Goal: Task Accomplishment & Management: Manage account settings

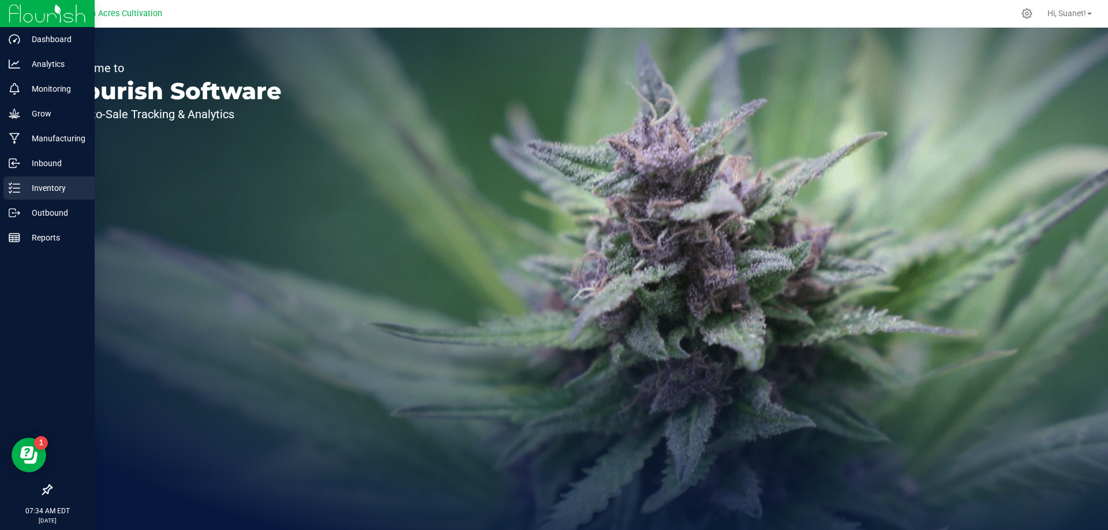
click at [10, 188] on icon at bounding box center [15, 188] width 12 height 12
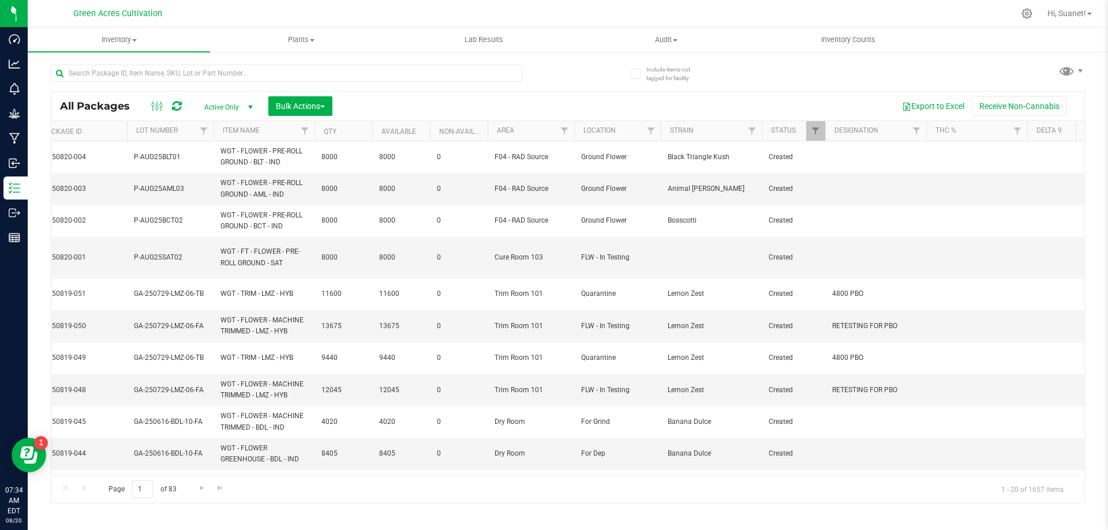
scroll to position [0, 422]
click at [649, 126] on span "Filter" at bounding box center [649, 130] width 9 height 9
type input "for gr"
click at [657, 178] on li "For Grind" at bounding box center [706, 184] width 119 height 12
click at [655, 185] on input "For Grind" at bounding box center [656, 184] width 8 height 8
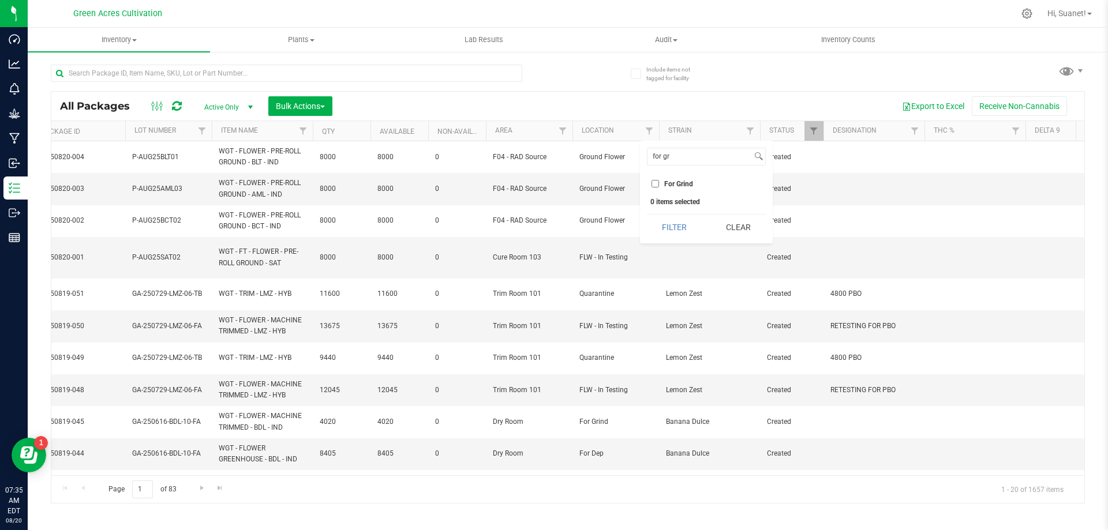
checkbox input "true"
click at [670, 227] on button "Filter" at bounding box center [674, 227] width 55 height 25
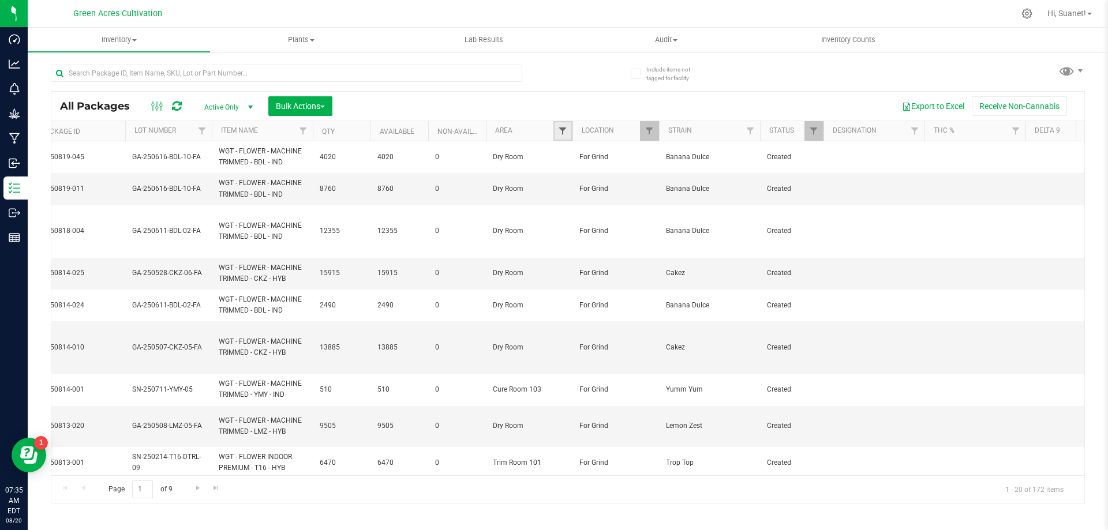
click at [562, 129] on span "Filter" at bounding box center [562, 130] width 9 height 9
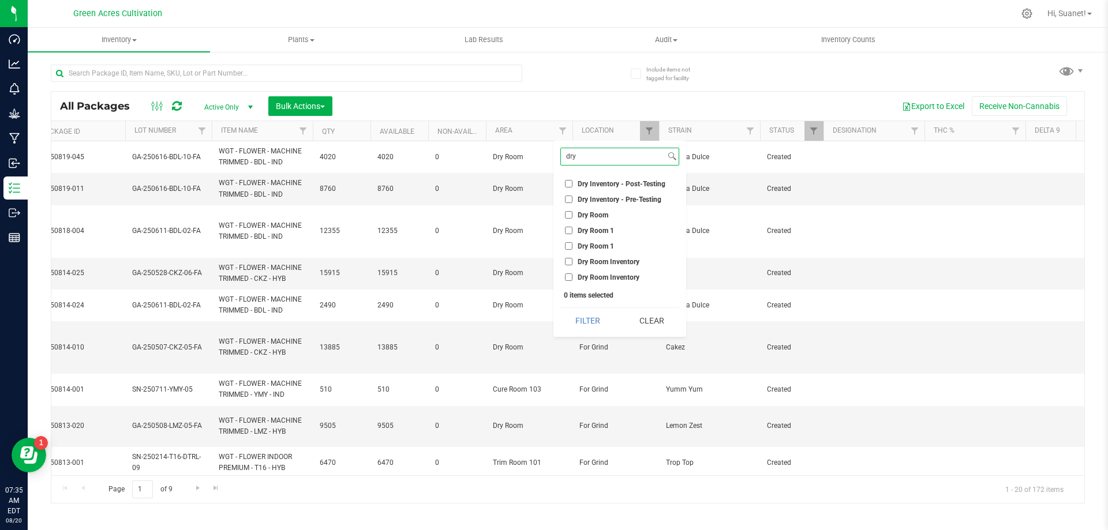
type input "dry"
click at [568, 215] on input "Dry Room" at bounding box center [569, 215] width 8 height 8
checkbox input "true"
click at [592, 327] on button "Filter" at bounding box center [587, 320] width 55 height 25
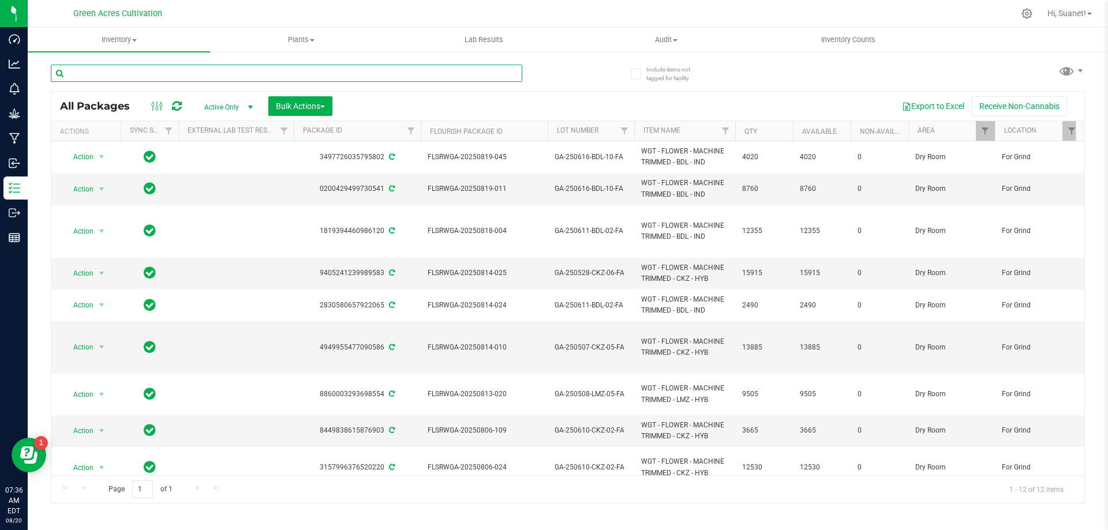
click at [500, 77] on input "text" at bounding box center [287, 73] width 472 height 17
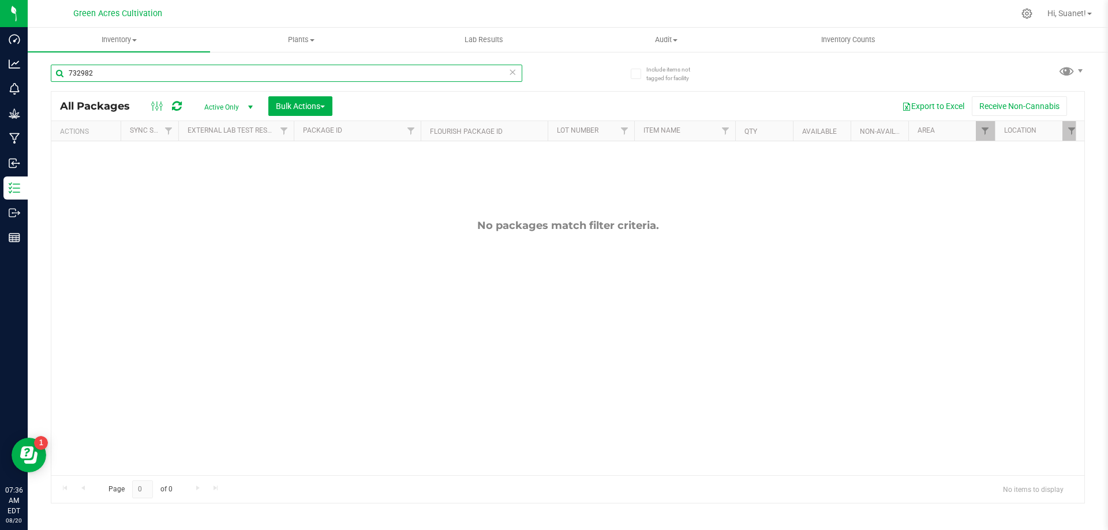
click at [237, 81] on input "732982" at bounding box center [287, 73] width 472 height 17
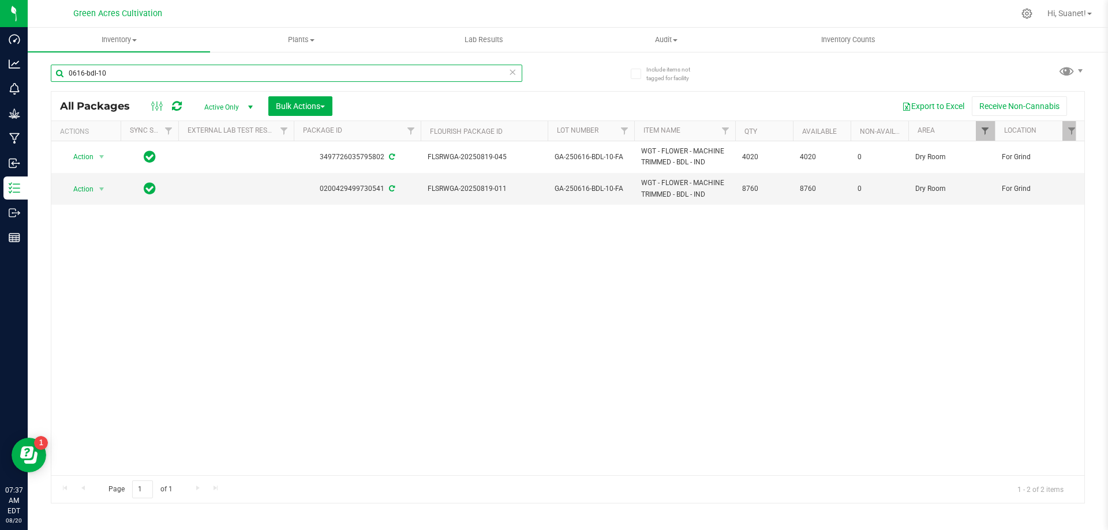
type input "0616-bdl-10"
click at [987, 134] on span "Filter" at bounding box center [985, 130] width 9 height 9
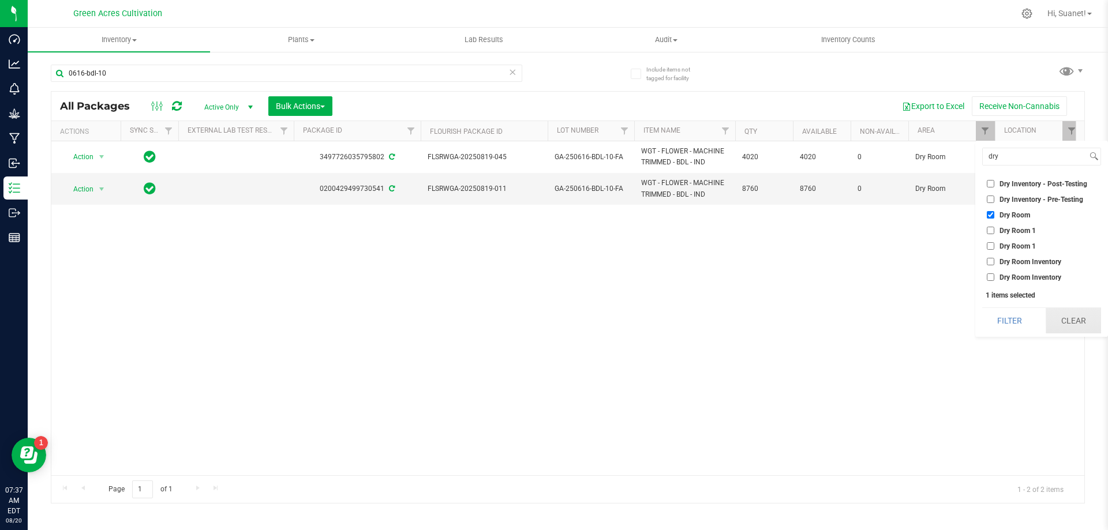
click at [1071, 323] on button "Clear" at bounding box center [1073, 320] width 55 height 25
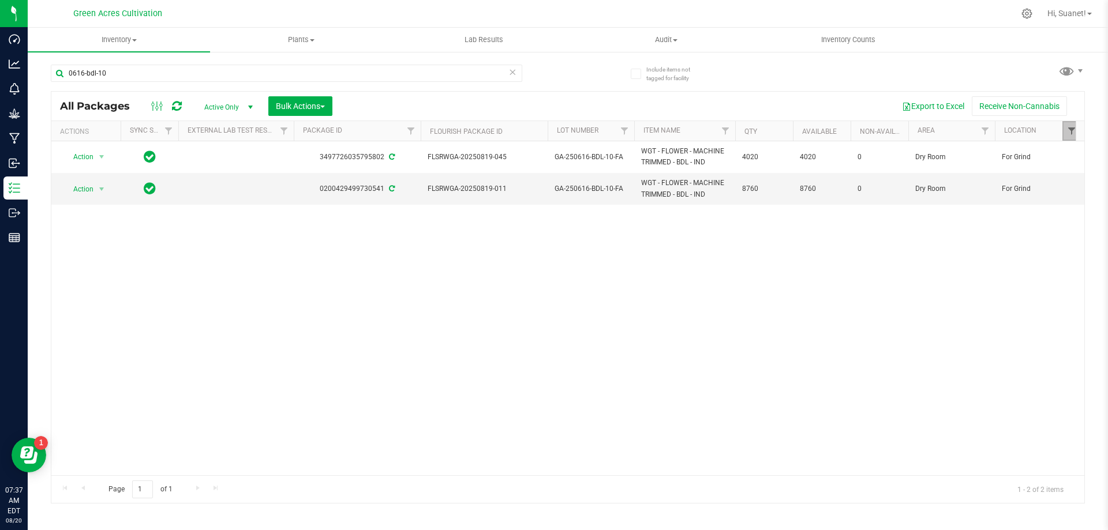
click at [1073, 135] on span "Filter" at bounding box center [1071, 130] width 9 height 9
click at [1067, 219] on button "Clear" at bounding box center [1073, 227] width 55 height 25
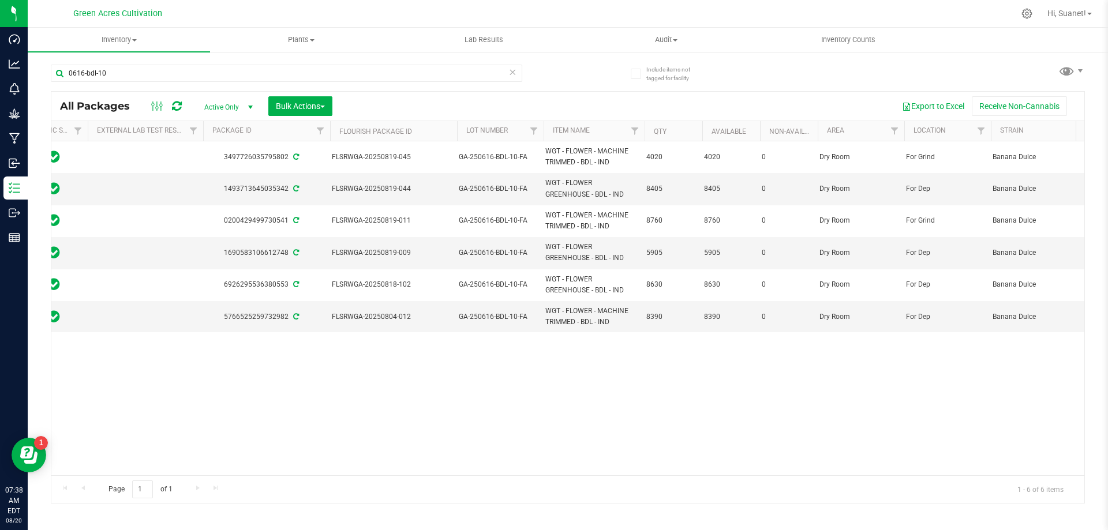
scroll to position [0, 98]
click at [978, 134] on span "Filter" at bounding box center [974, 130] width 9 height 9
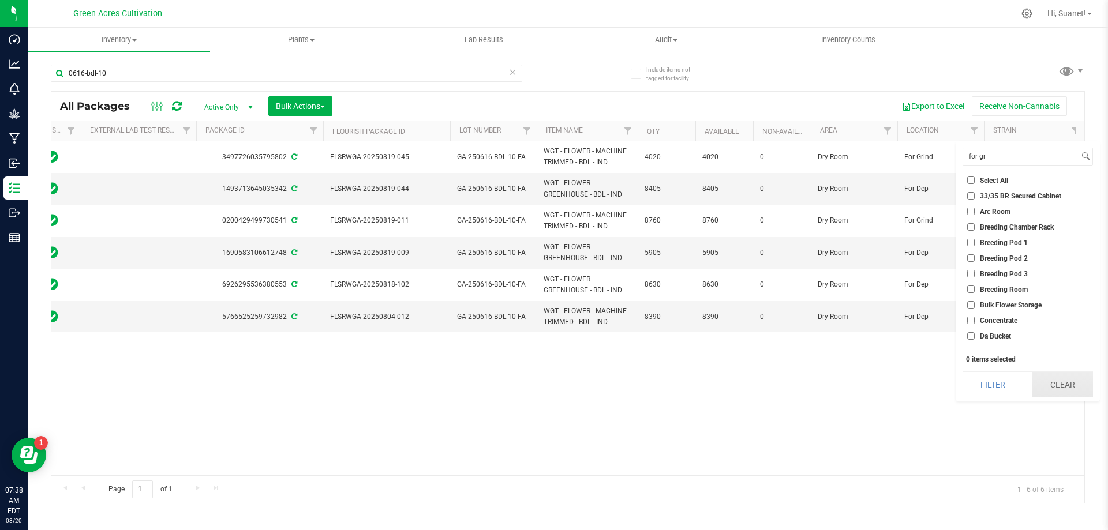
click at [1069, 382] on button "Clear" at bounding box center [1062, 384] width 61 height 25
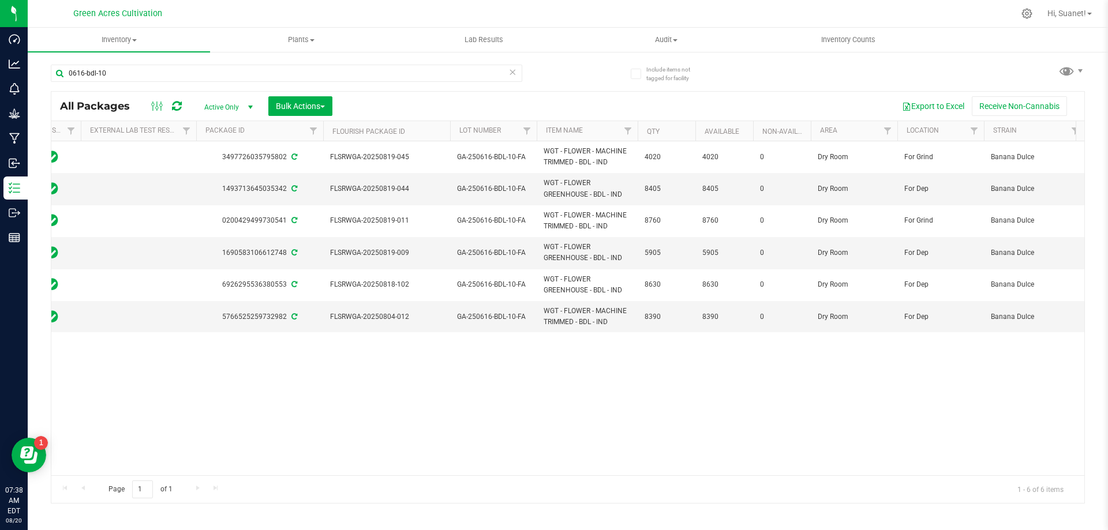
scroll to position [0, 0]
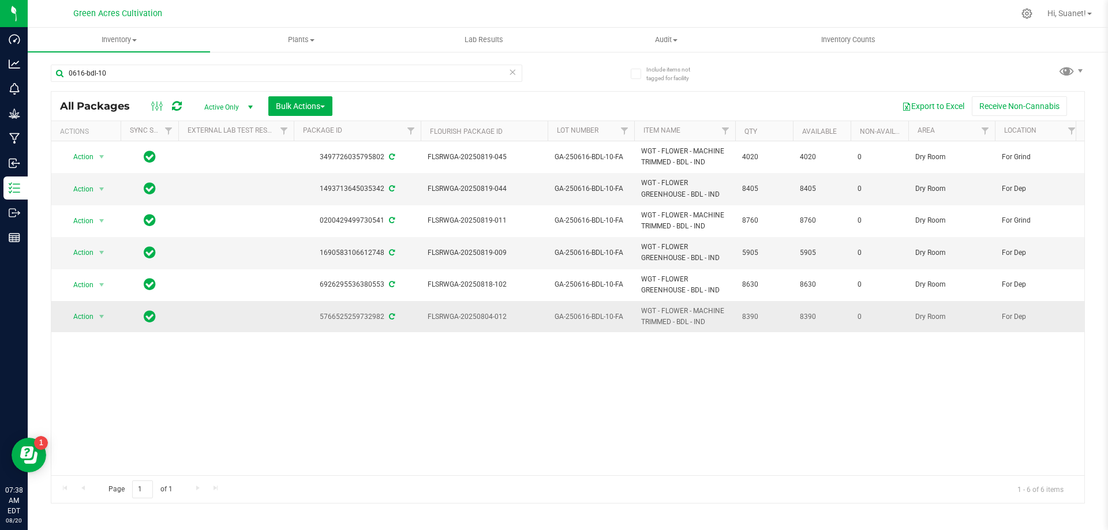
click at [84, 320] on span "Action" at bounding box center [78, 317] width 31 height 16
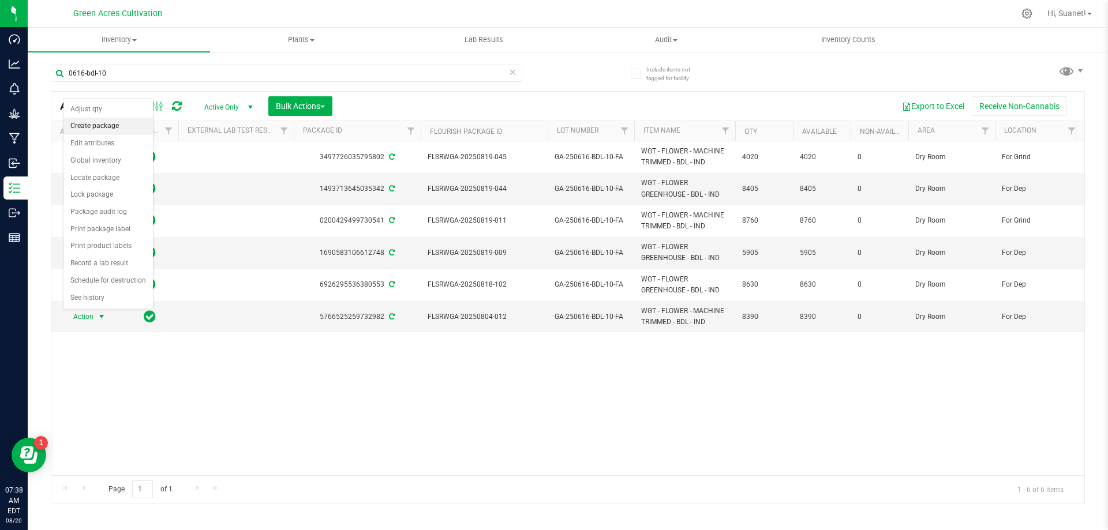
click at [106, 126] on li "Create package" at bounding box center [107, 126] width 89 height 17
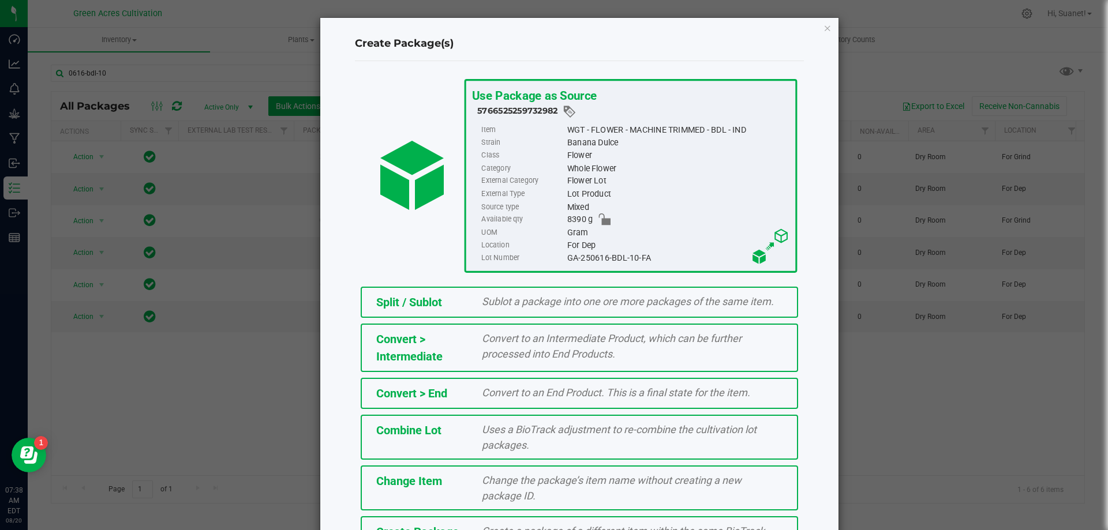
scroll to position [83, 0]
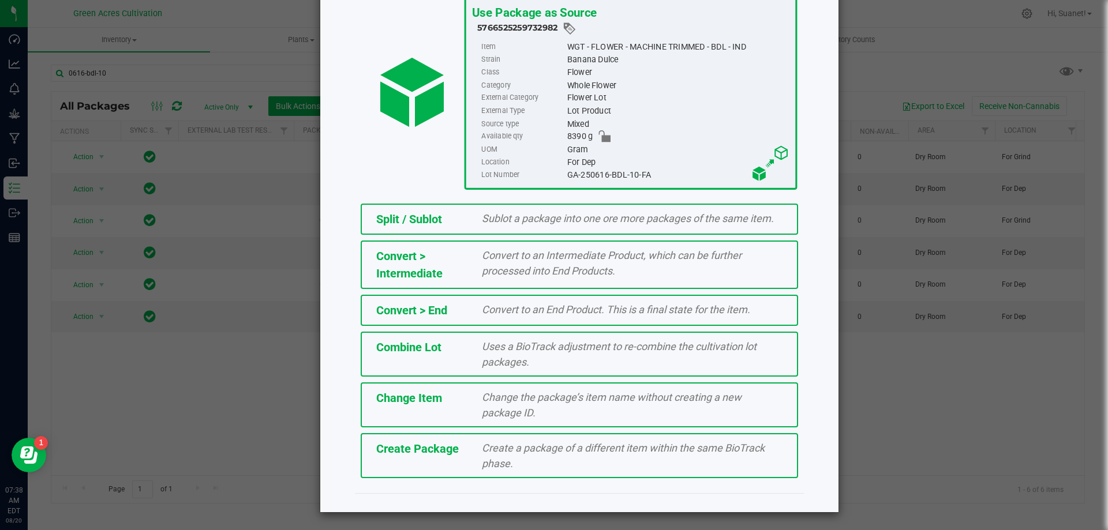
click at [483, 451] on span "Create a package of a different item within the same BioTrack phase." at bounding box center [623, 456] width 283 height 28
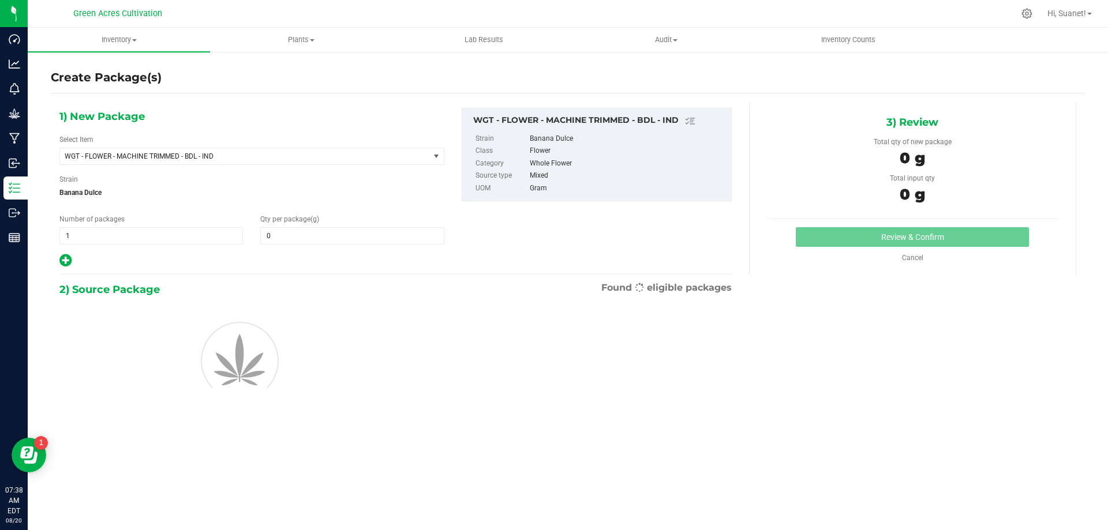
type input "0.0000"
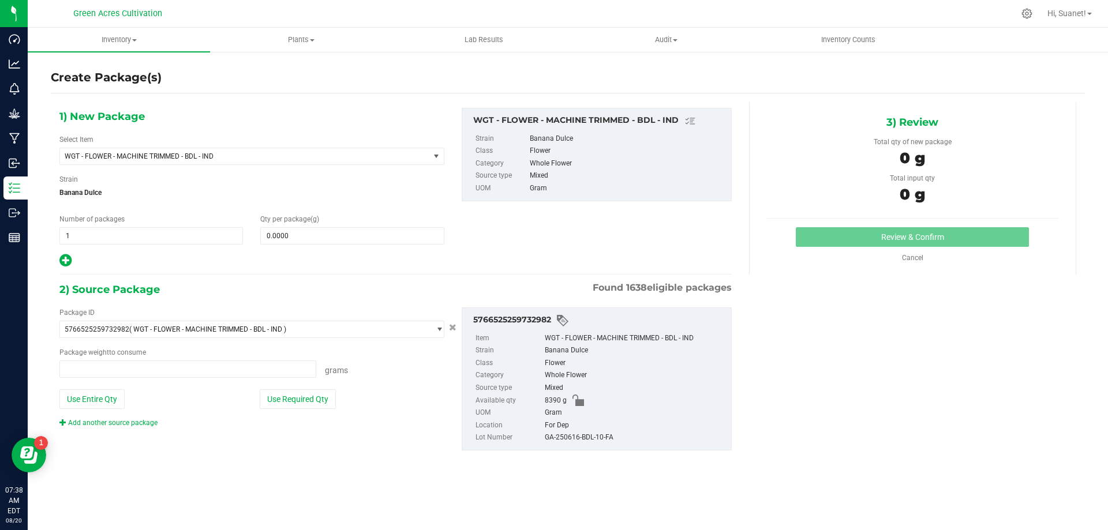
type input "0.0000 g"
click at [360, 156] on span "WGT - FLOWER - MACHINE TRIMMED - BDL - IND" at bounding box center [238, 156] width 346 height 8
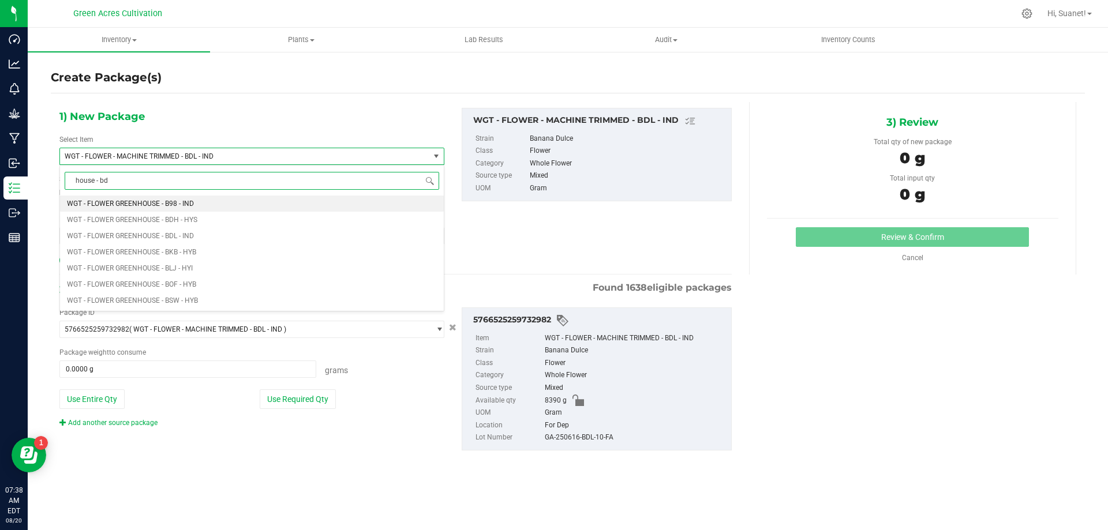
type input "house - bdl"
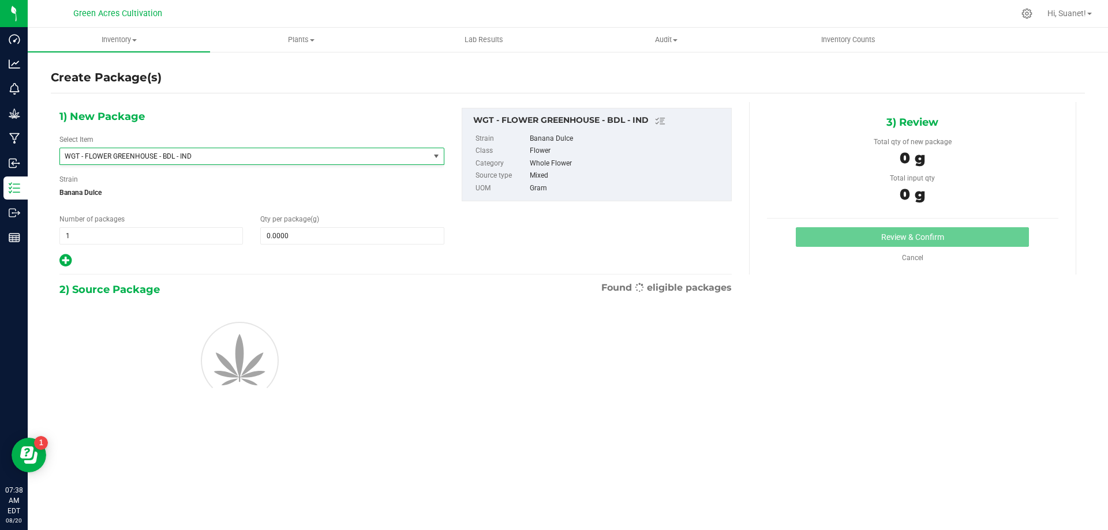
type input "0.0000"
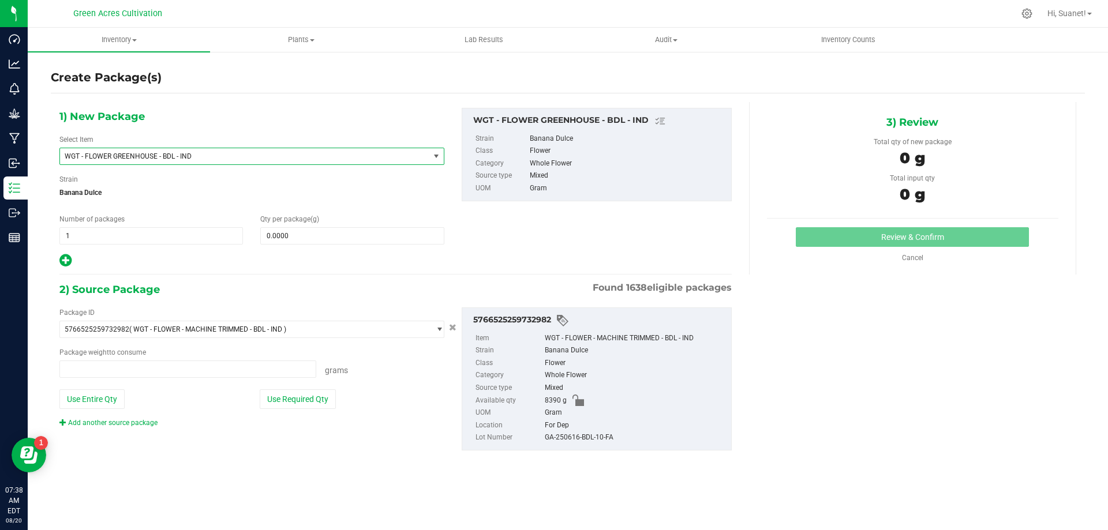
type input "0.0000 g"
click at [405, 237] on input "0.0000" at bounding box center [352, 236] width 182 height 16
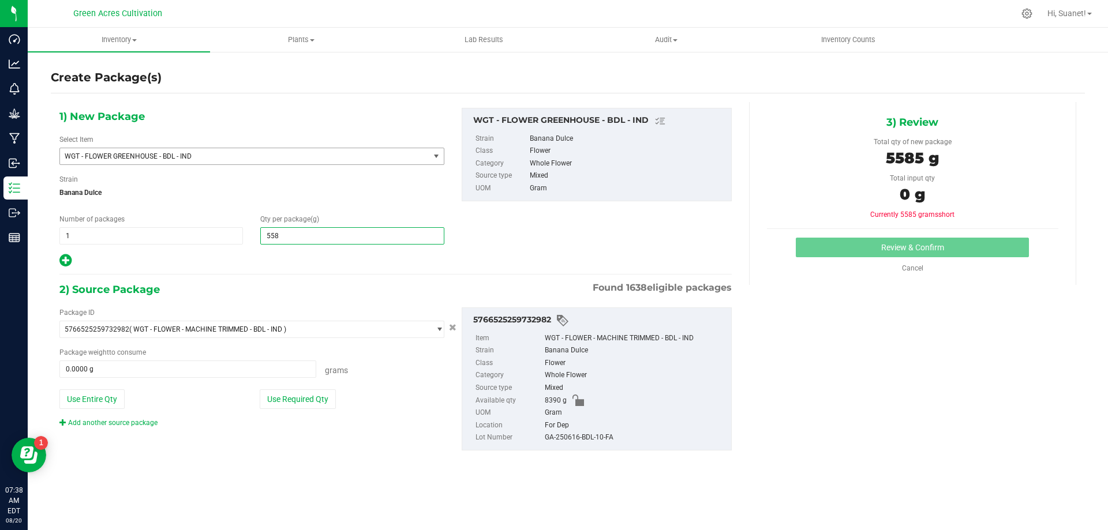
type input "5585"
click at [351, 452] on div "Package ID 5766525259732982 ( WGT - FLOWER - MACHINE TRIMMED - BDL - IND ) 0004…" at bounding box center [396, 379] width 690 height 162
type input "5,585.0000"
click at [308, 409] on button "Use Required Qty" at bounding box center [298, 400] width 76 height 20
type input "5585.0000 g"
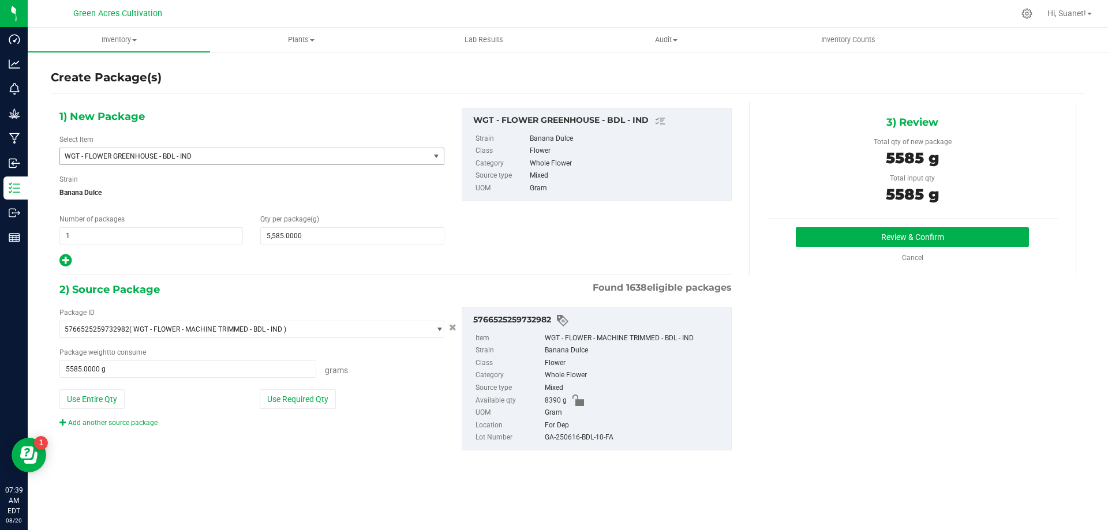
click at [590, 447] on div "5766525259732982 Item WGT - FLOWER - MACHINE TRIMMED - BDL - IND Strain Banana …" at bounding box center [597, 379] width 270 height 143
click at [591, 448] on div "5766525259732982 Item WGT - FLOWER - MACHINE TRIMMED - BDL - IND Strain Banana …" at bounding box center [597, 379] width 270 height 143
click at [593, 448] on div "5766525259732982 Item WGT - FLOWER - MACHINE TRIMMED - BDL - IND Strain Banana …" at bounding box center [597, 379] width 270 height 143
click at [597, 438] on div "GA-250616-BDL-10-FA" at bounding box center [635, 438] width 181 height 13
click at [593, 438] on div "GA-250616-BDL-10-FA" at bounding box center [635, 438] width 181 height 13
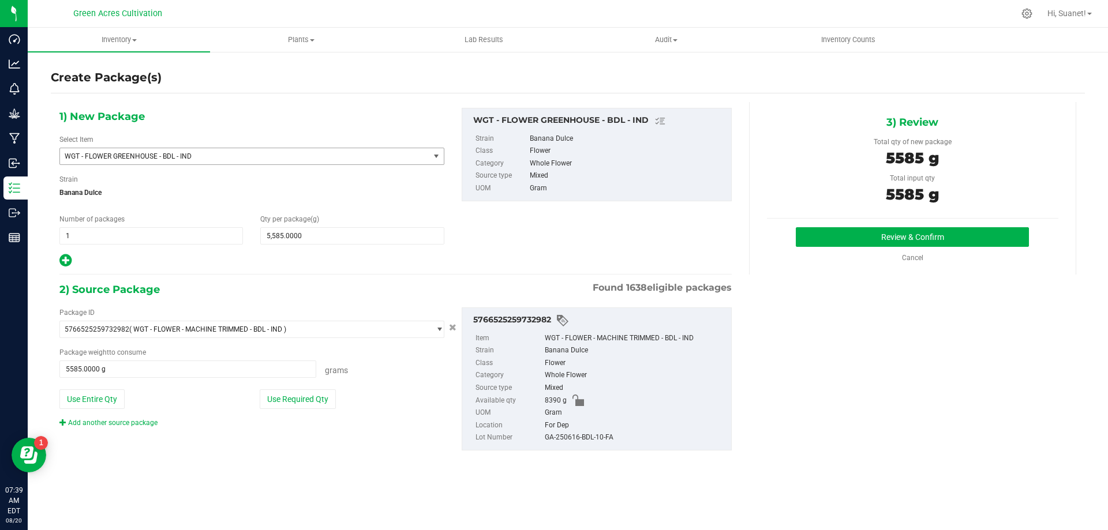
click at [593, 440] on div "GA-250616-BDL-10-FA" at bounding box center [635, 438] width 181 height 13
click at [590, 437] on div "GA-250616-BDL-10-FA" at bounding box center [635, 438] width 181 height 13
click at [588, 436] on div "GA-250616-BDL-10-FA" at bounding box center [635, 438] width 181 height 13
click at [588, 438] on div "GA-250616-BDL-10-FA" at bounding box center [635, 438] width 181 height 13
click at [586, 437] on div "GA-250616-BDL-10-FA" at bounding box center [635, 438] width 181 height 13
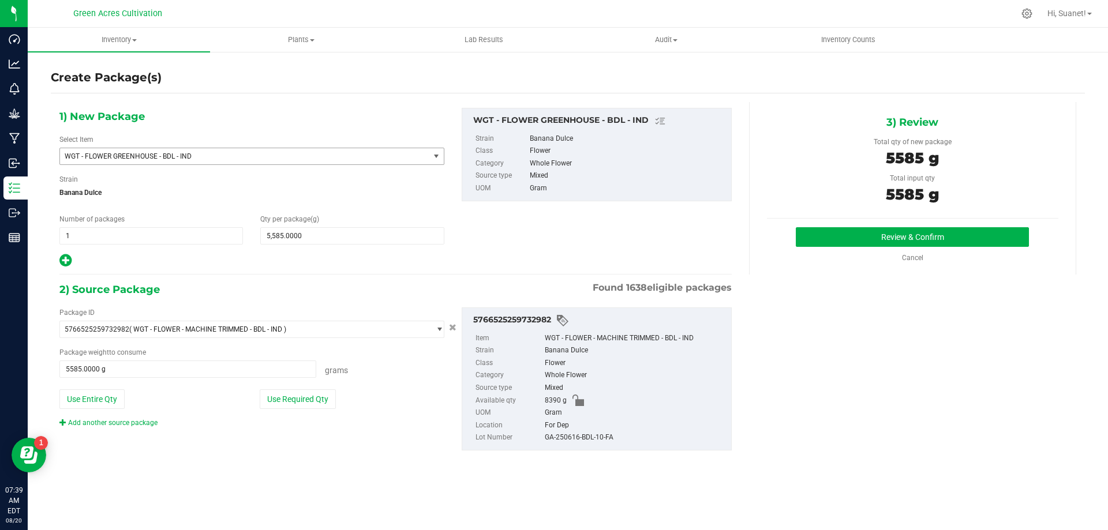
click at [588, 435] on div "GA-250616-BDL-10-FA" at bounding box center [635, 438] width 181 height 13
click at [586, 435] on div "GA-250616-BDL-10-FA" at bounding box center [635, 438] width 181 height 13
click at [586, 436] on div "GA-250616-BDL-10-FA" at bounding box center [635, 438] width 181 height 13
click at [607, 432] on div "GA-250616-BDL-10-FA" at bounding box center [635, 438] width 181 height 13
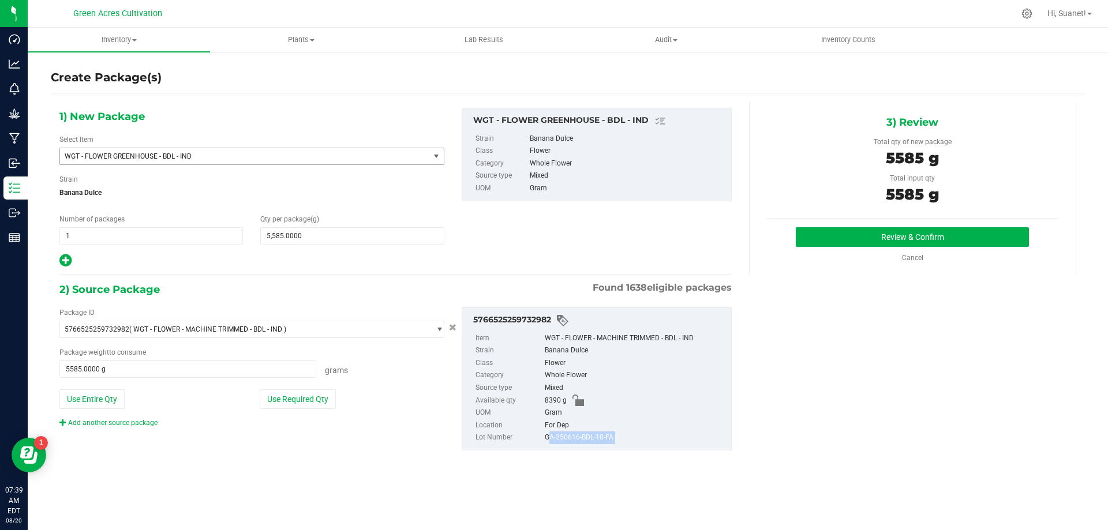
click at [607, 432] on div "GA-250616-BDL-10-FA" at bounding box center [635, 438] width 181 height 13
copy div "GA-250616-BDL-10-FA"
click at [879, 241] on button "Review & Confirm" at bounding box center [912, 237] width 233 height 20
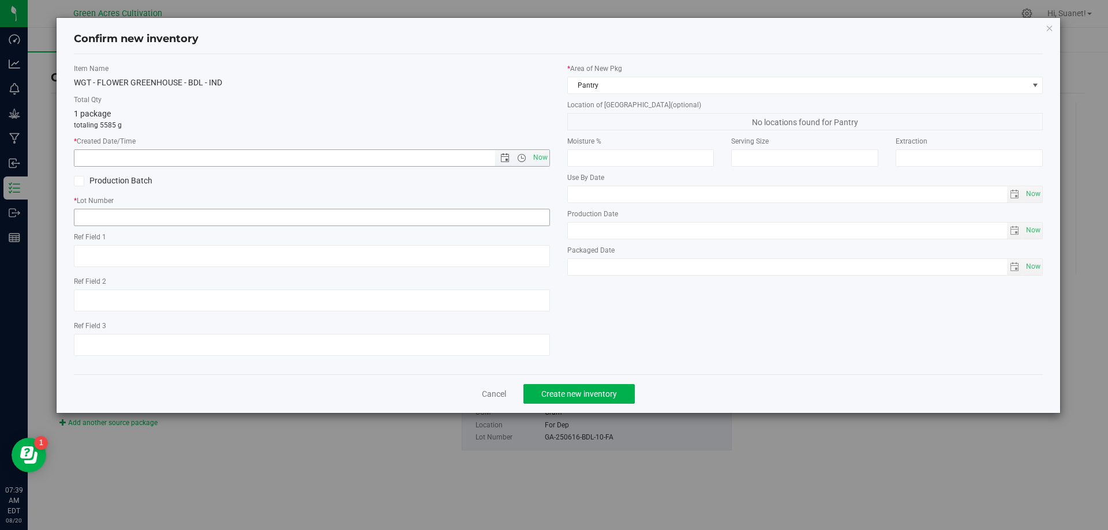
drag, startPoint x: 534, startPoint y: 163, endPoint x: 497, endPoint y: 209, distance: 59.5
click at [535, 162] on span "Now" at bounding box center [540, 157] width 20 height 17
type input "[DATE] 7:39 AM"
click at [495, 215] on input "text" at bounding box center [312, 217] width 476 height 17
paste input "GA-250616-BDL-10-FA"
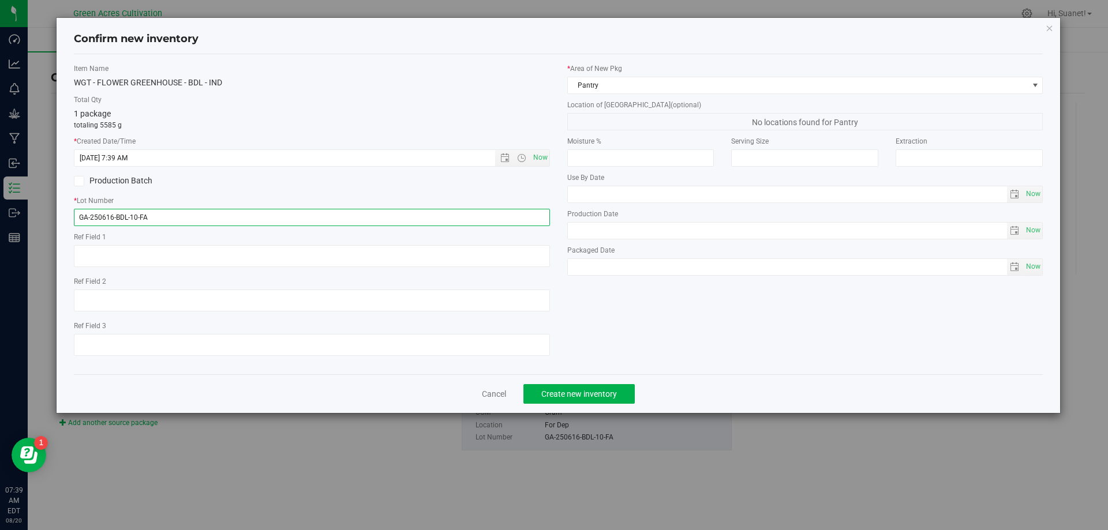
type input "GA-250616-BDL-10-FA"
click at [681, 96] on div "* Area of [GEOGRAPHIC_DATA] Pantry Location of [GEOGRAPHIC_DATA] (optional) No …" at bounding box center [805, 172] width 493 height 218
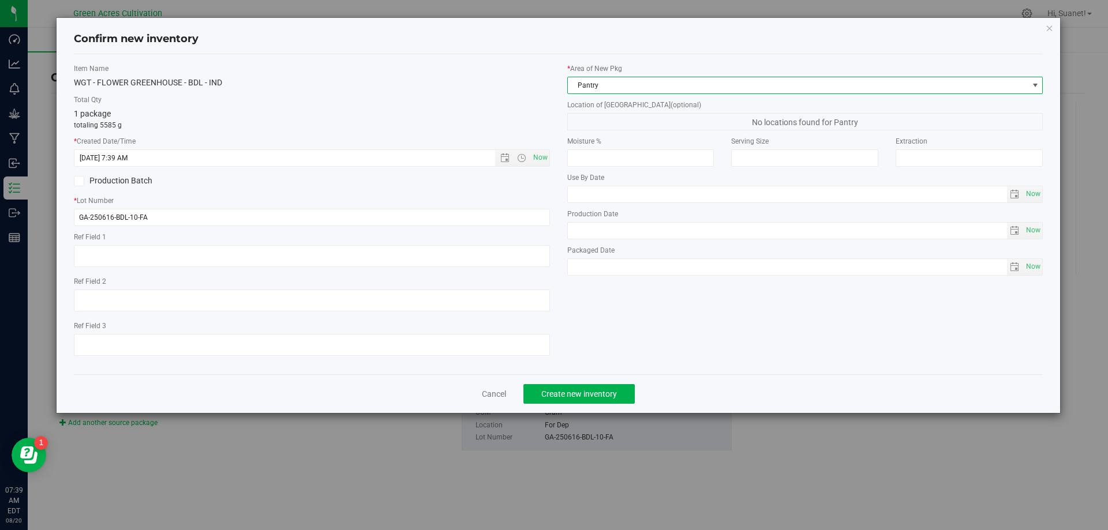
click at [682, 90] on span "Pantry" at bounding box center [798, 85] width 461 height 16
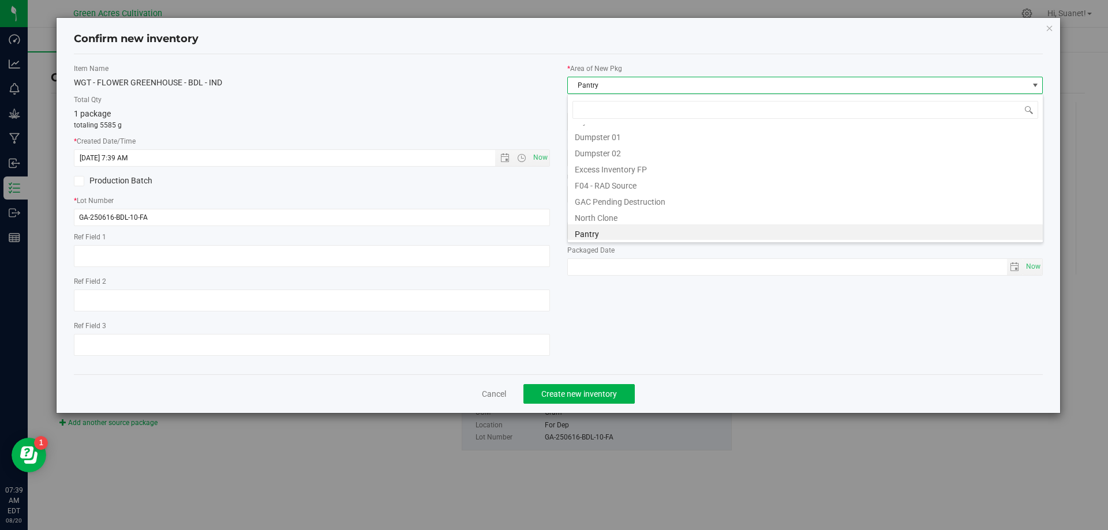
scroll to position [0, 0]
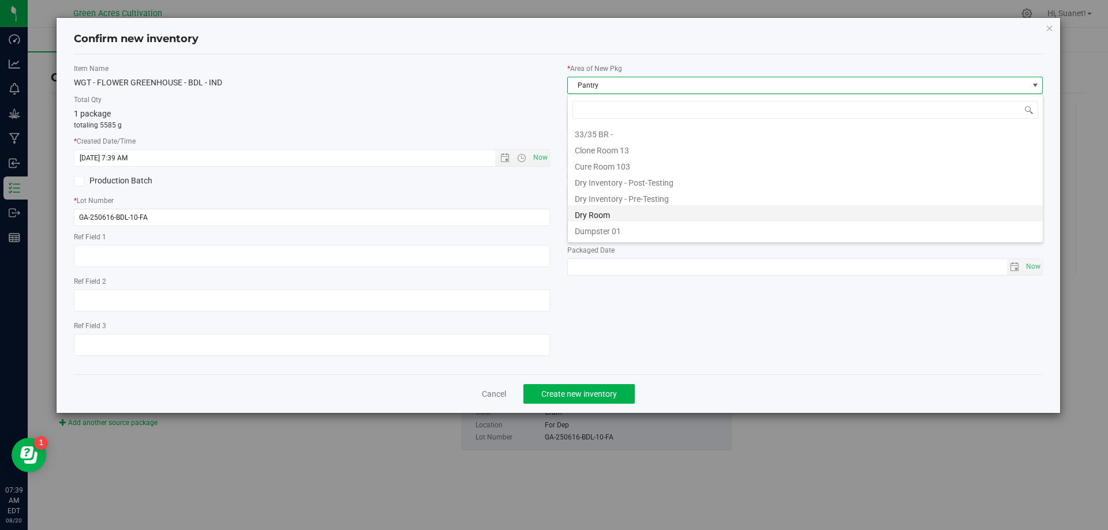
click at [627, 214] on li "Dry Room" at bounding box center [805, 213] width 475 height 16
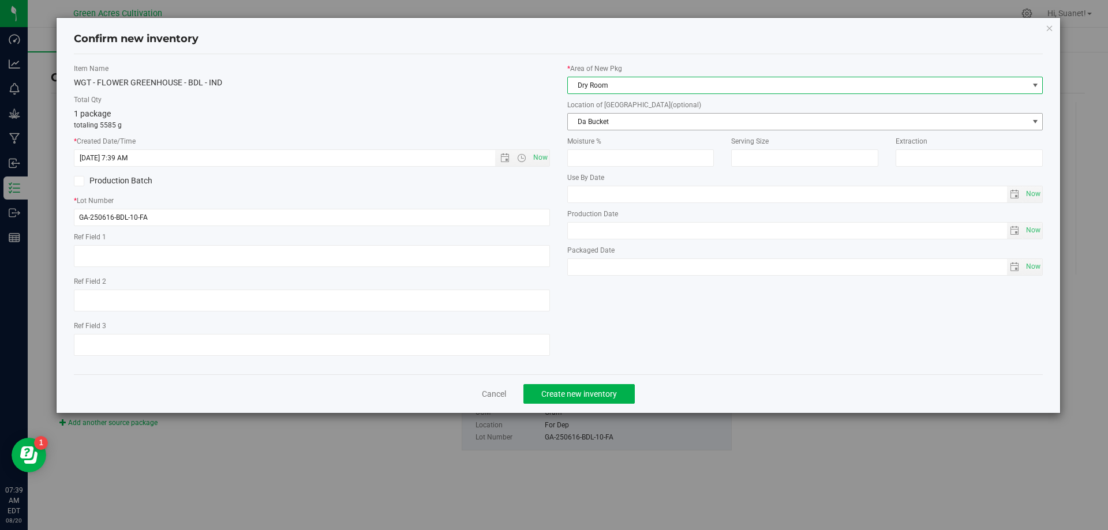
click at [653, 115] on span "Da Bucket" at bounding box center [798, 122] width 461 height 16
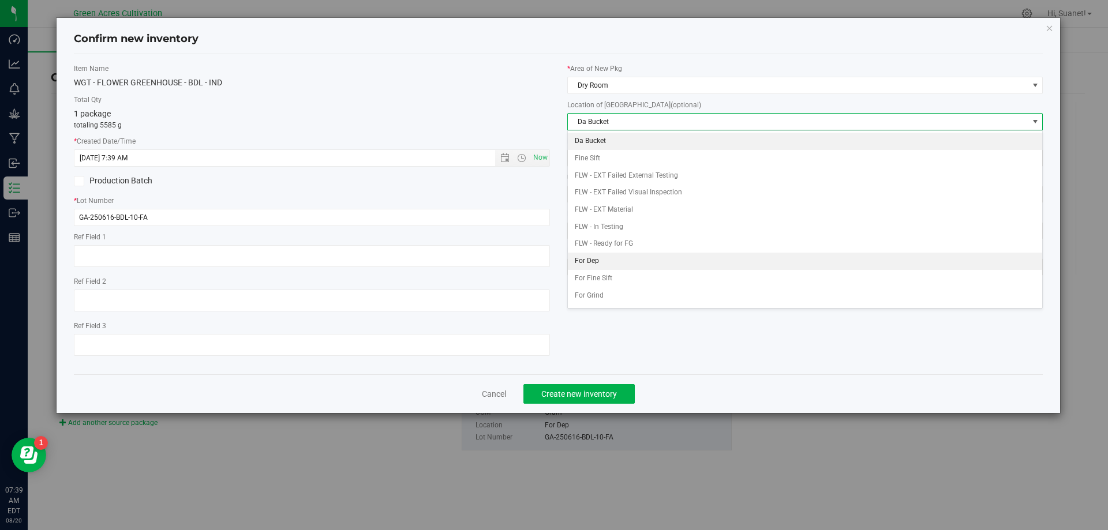
click at [638, 259] on li "For Dep" at bounding box center [805, 261] width 475 height 17
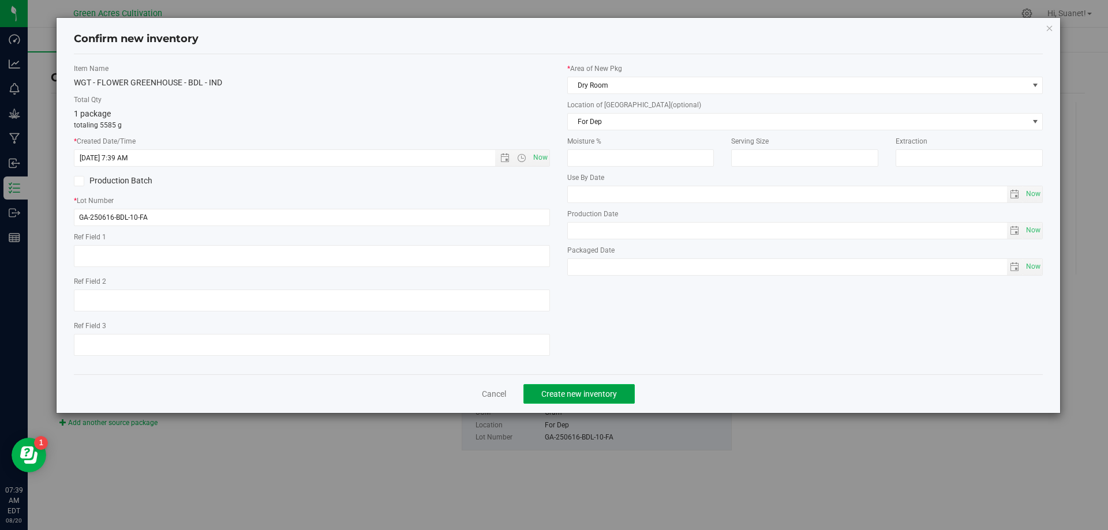
click at [622, 392] on button "Create new inventory" at bounding box center [579, 394] width 111 height 20
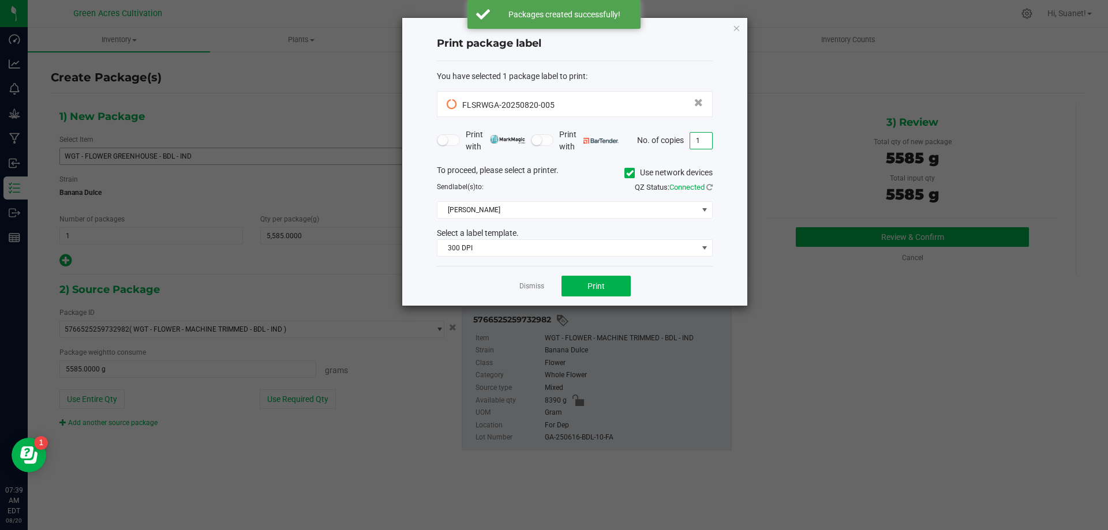
click at [697, 143] on input "1" at bounding box center [701, 141] width 22 height 16
type input "2"
click at [647, 171] on label "Use network devices" at bounding box center [669, 173] width 88 height 12
click at [0, 0] on input "Use network devices" at bounding box center [0, 0] width 0 height 0
click at [579, 210] on span at bounding box center [568, 210] width 260 height 16
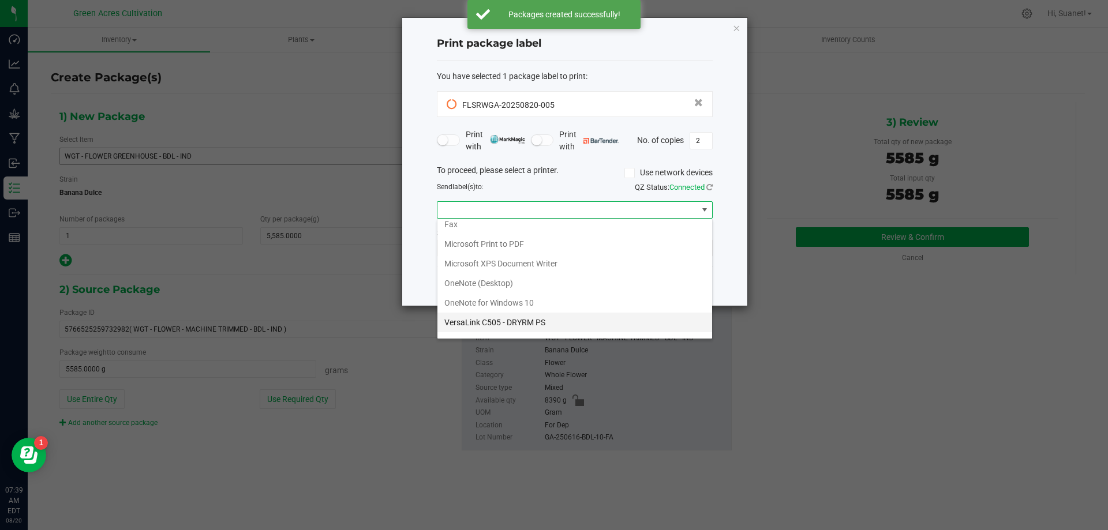
scroll to position [42, 0]
click at [517, 321] on ZPL "ZDesigner ZD420-203dpi ZPL" at bounding box center [575, 327] width 275 height 20
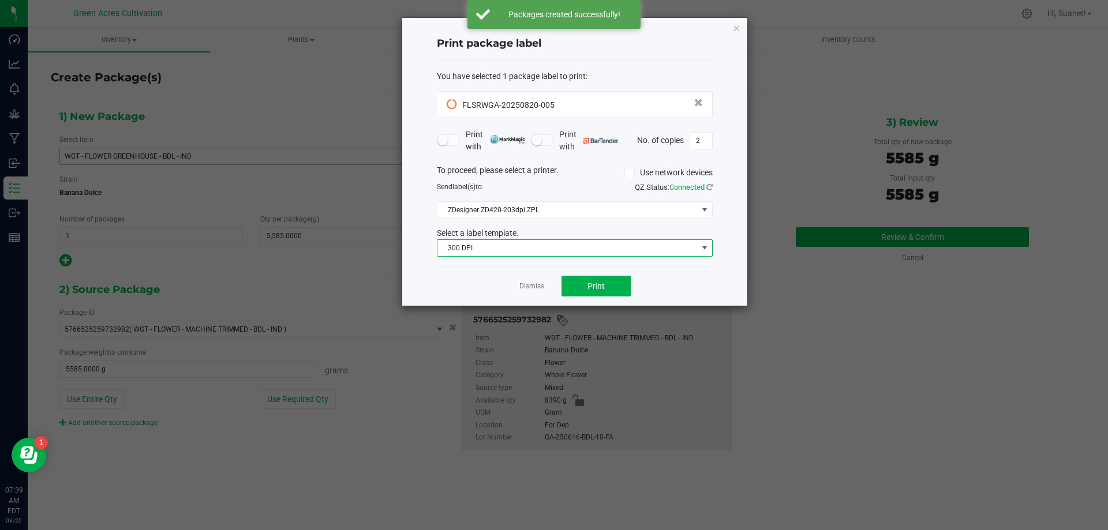
click at [538, 249] on span "300 DPI" at bounding box center [568, 248] width 260 height 16
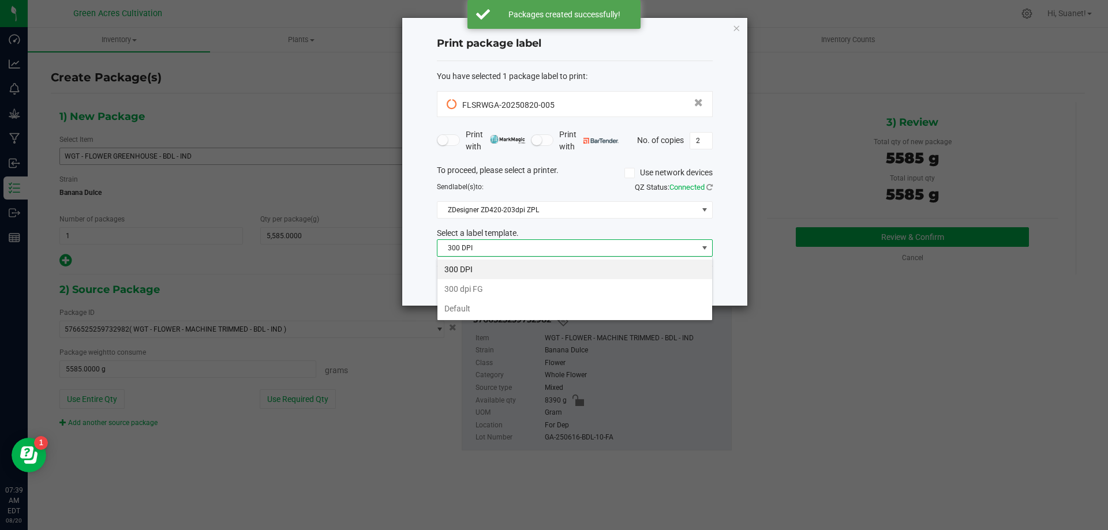
scroll to position [17, 276]
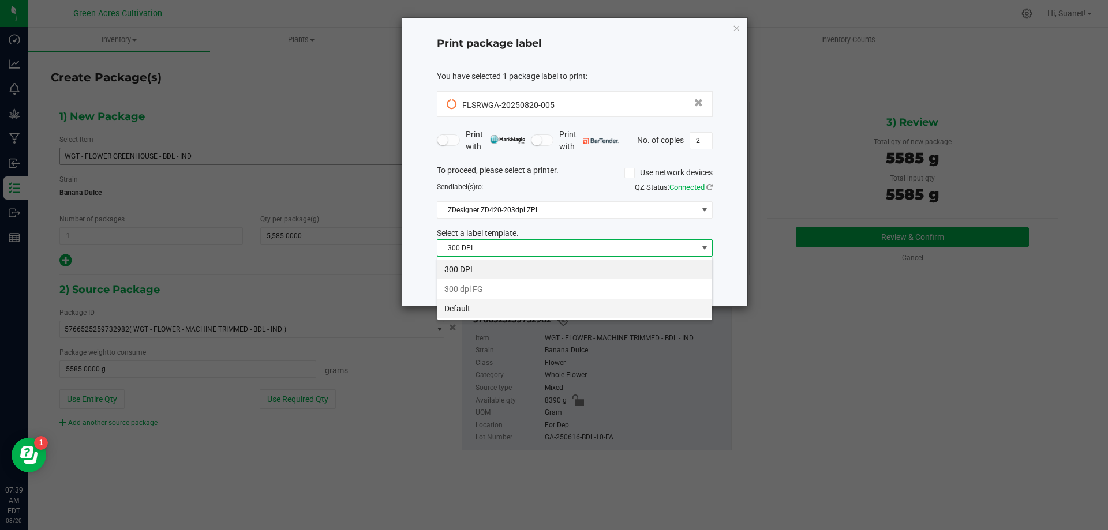
click at [499, 311] on li "Default" at bounding box center [575, 309] width 275 height 20
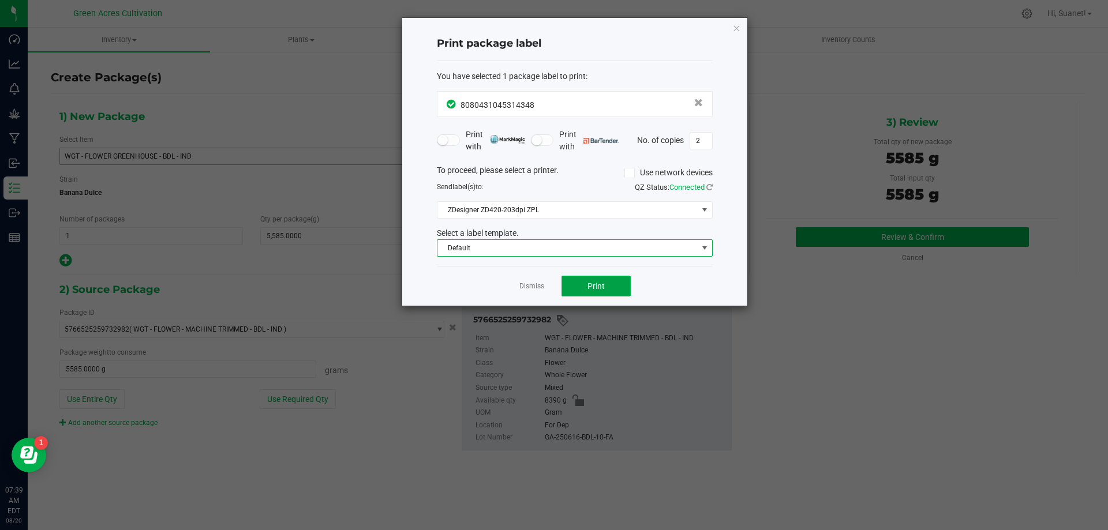
click at [601, 282] on span "Print" at bounding box center [596, 286] width 17 height 9
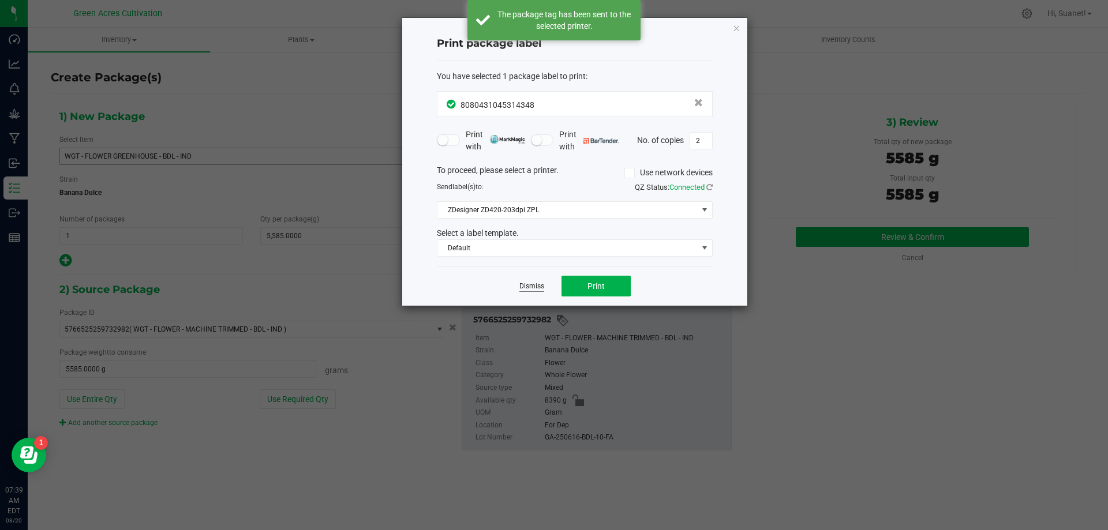
click at [541, 289] on link "Dismiss" at bounding box center [531, 287] width 25 height 10
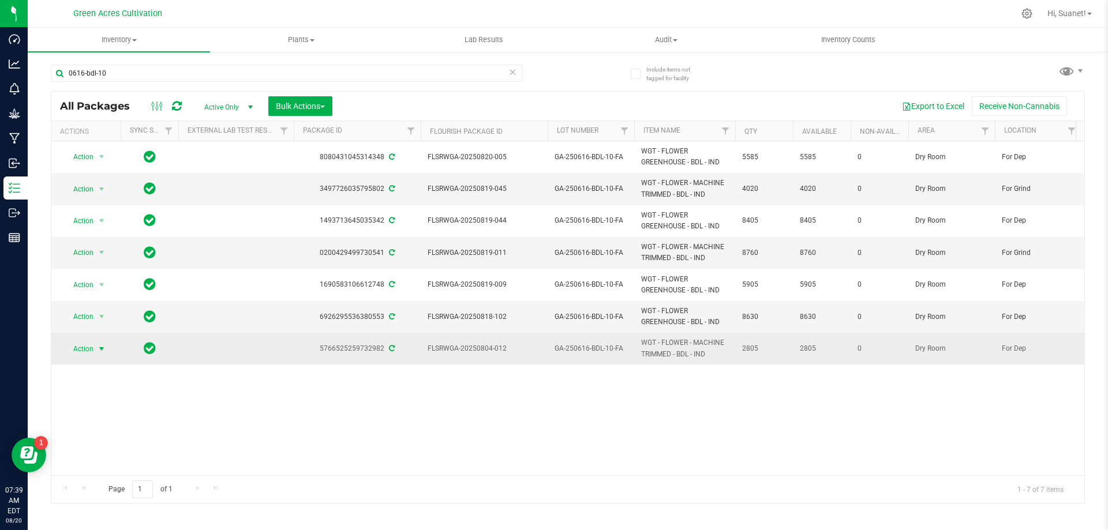
click at [100, 349] on span "select" at bounding box center [101, 349] width 9 height 9
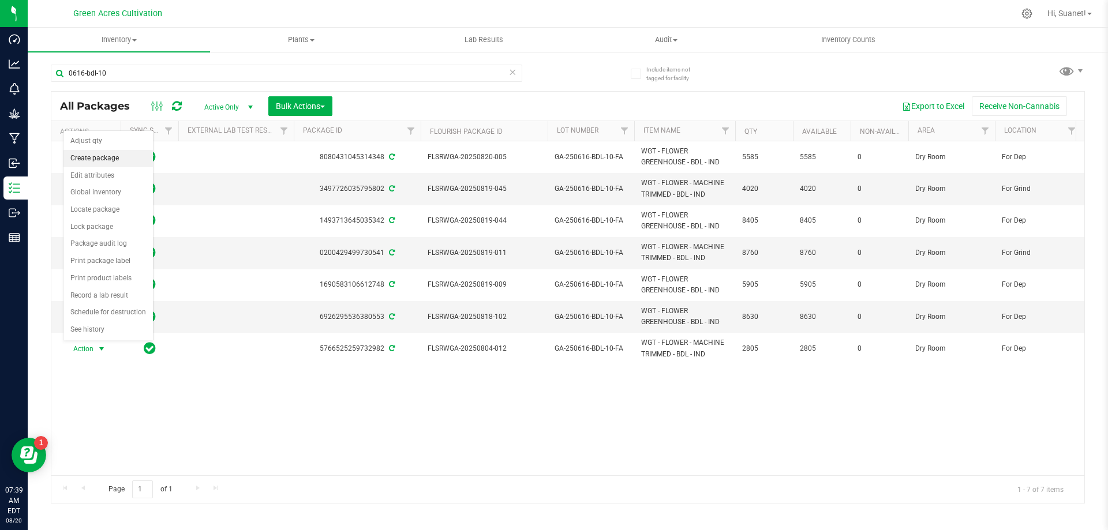
click at [123, 152] on li "Create package" at bounding box center [107, 158] width 89 height 17
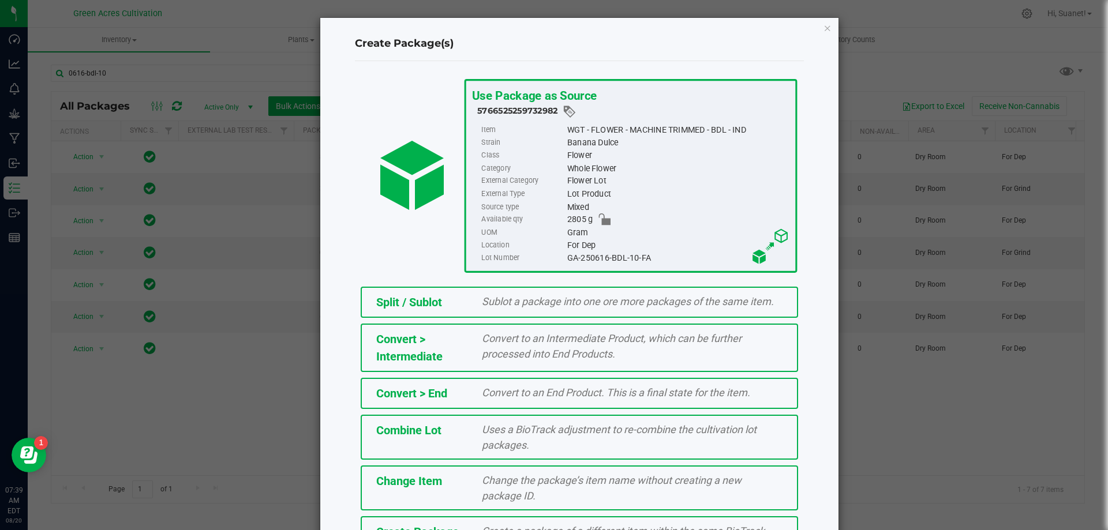
scroll to position [83, 0]
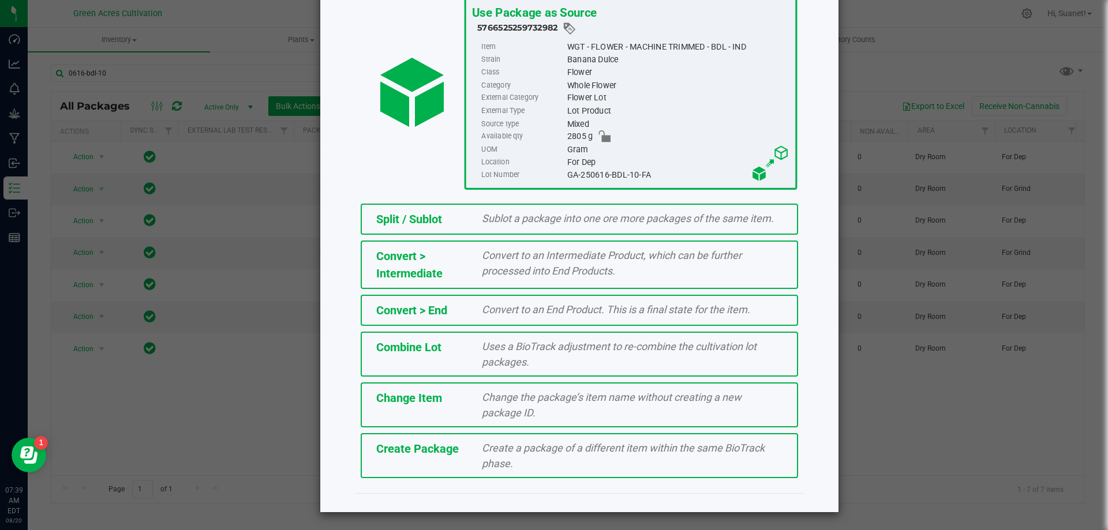
click at [462, 477] on div "Create Package Create a package of a different item within the same BioTrack ph…" at bounding box center [580, 455] width 438 height 45
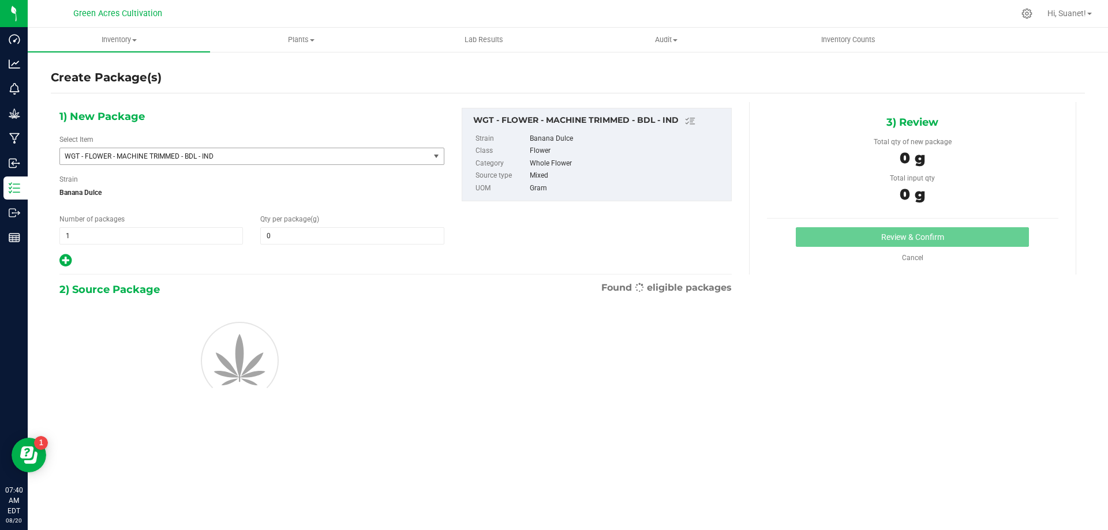
type input "0.0000"
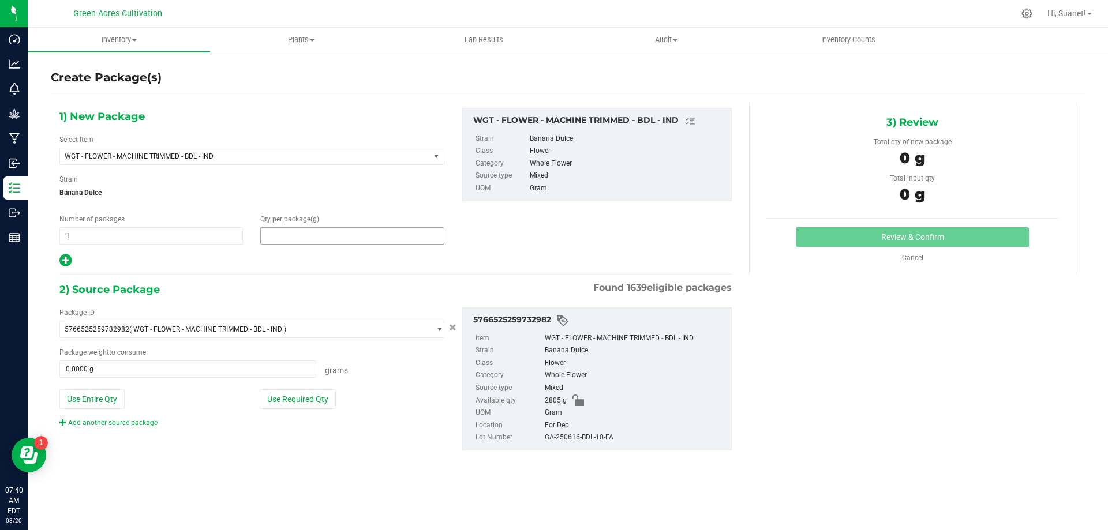
click at [352, 237] on span at bounding box center [352, 235] width 184 height 17
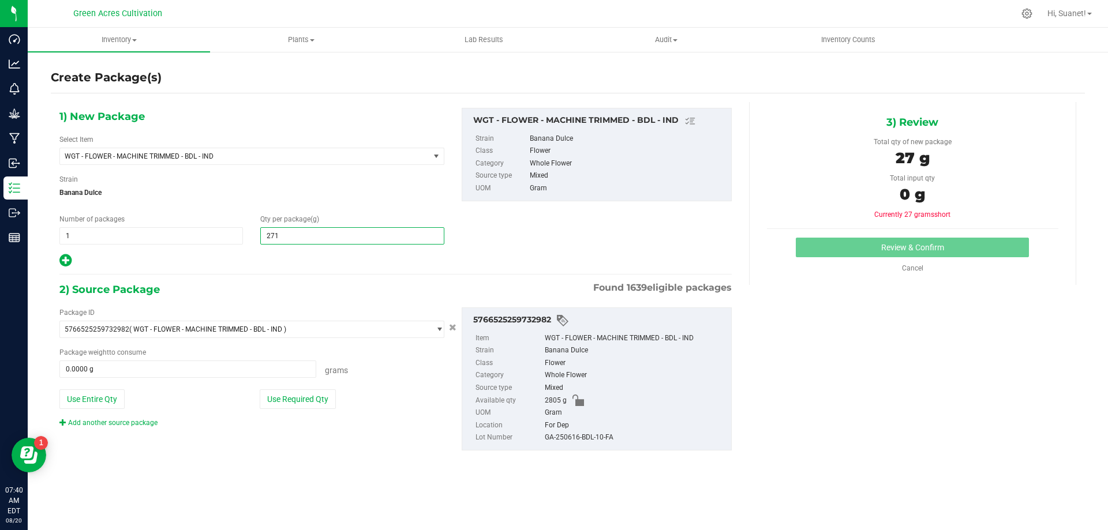
type input "2715"
type input "2,715.0000"
click at [259, 443] on div "Package ID 5766525259732982 ( WGT - FLOWER - MACHINE TRIMMED - BDL - IND ) 0004…" at bounding box center [396, 379] width 690 height 162
click at [291, 407] on button "Use Required Qty" at bounding box center [298, 400] width 76 height 20
type input "2715.0000 g"
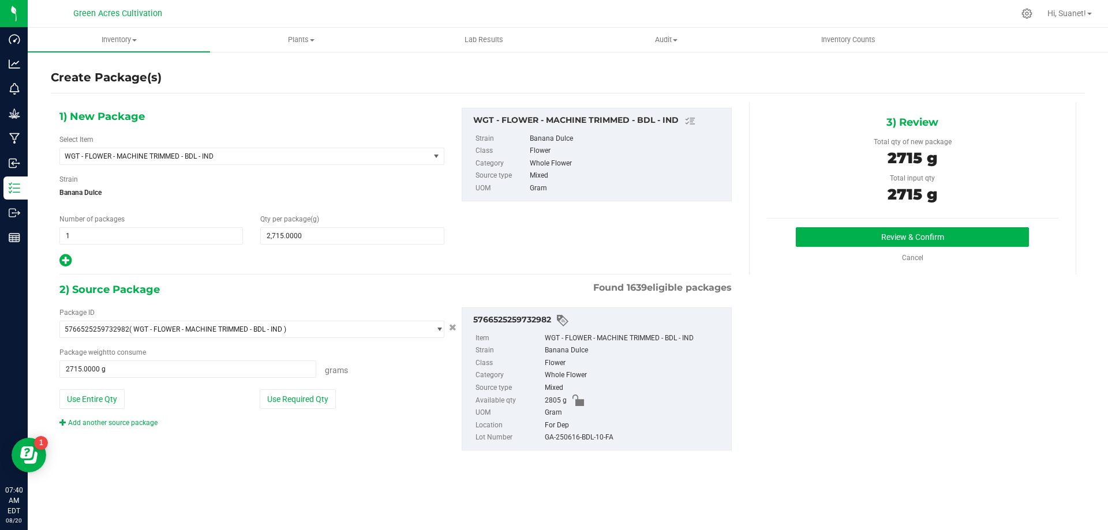
click at [587, 435] on div "GA-250616-BDL-10-FA" at bounding box center [635, 438] width 181 height 13
copy div "GA-250616-BDL-10-FA"
click at [842, 232] on button "Review & Confirm" at bounding box center [912, 237] width 233 height 20
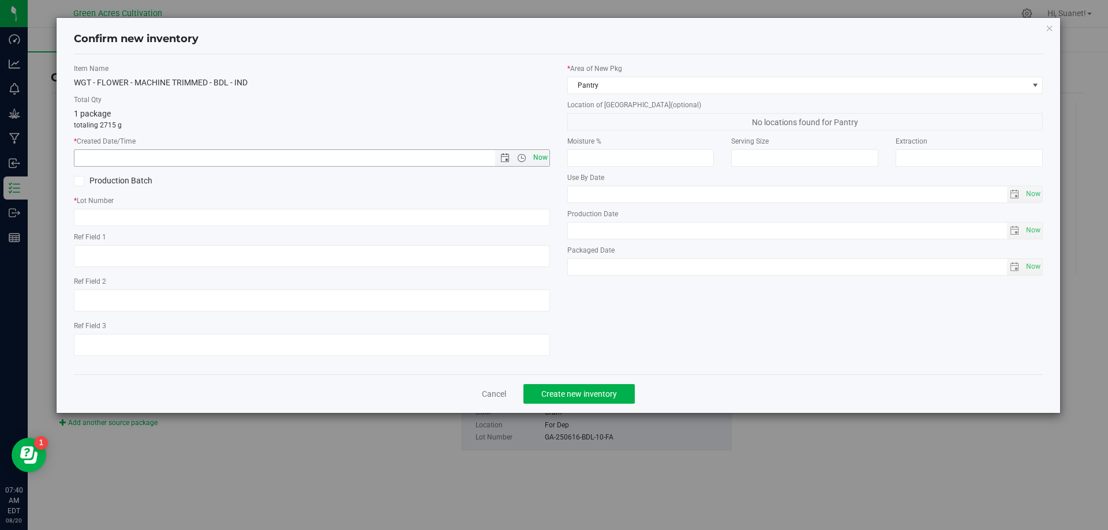
click at [534, 159] on span "Now" at bounding box center [540, 157] width 20 height 17
type input "[DATE] 7:40 AM"
click at [496, 218] on input "text" at bounding box center [312, 217] width 476 height 17
paste input "GA-250616-BDL-10-FA"
type input "GA-250616-BDL-10-FA"
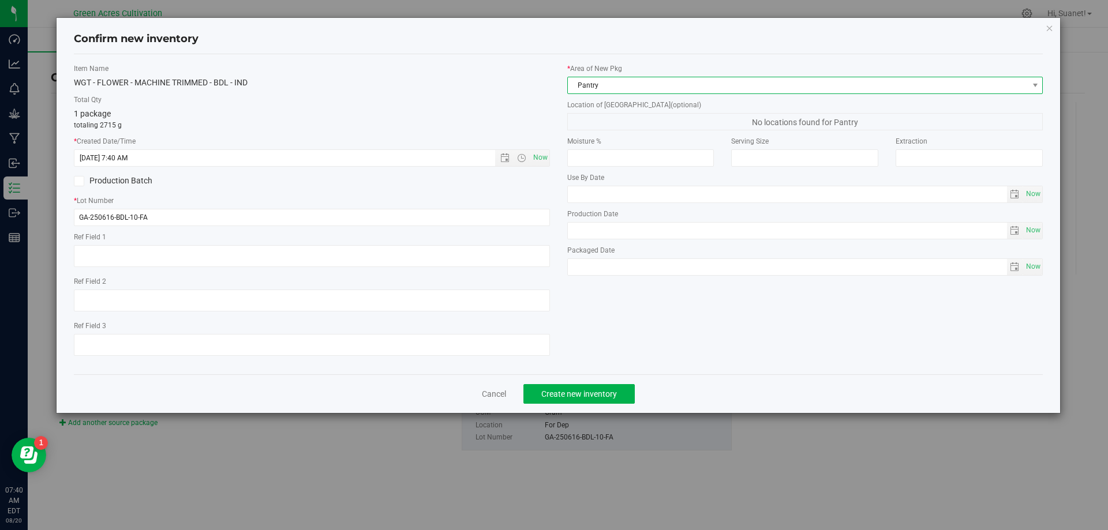
click at [626, 92] on span "Pantry" at bounding box center [798, 85] width 461 height 16
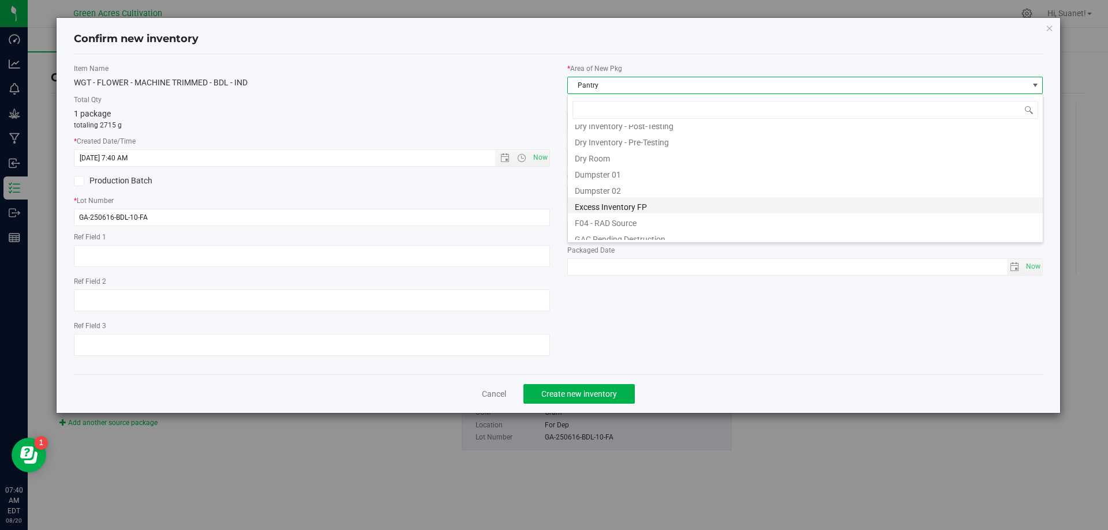
scroll to position [37, 0]
click at [628, 173] on li "Dry Room" at bounding box center [805, 177] width 475 height 16
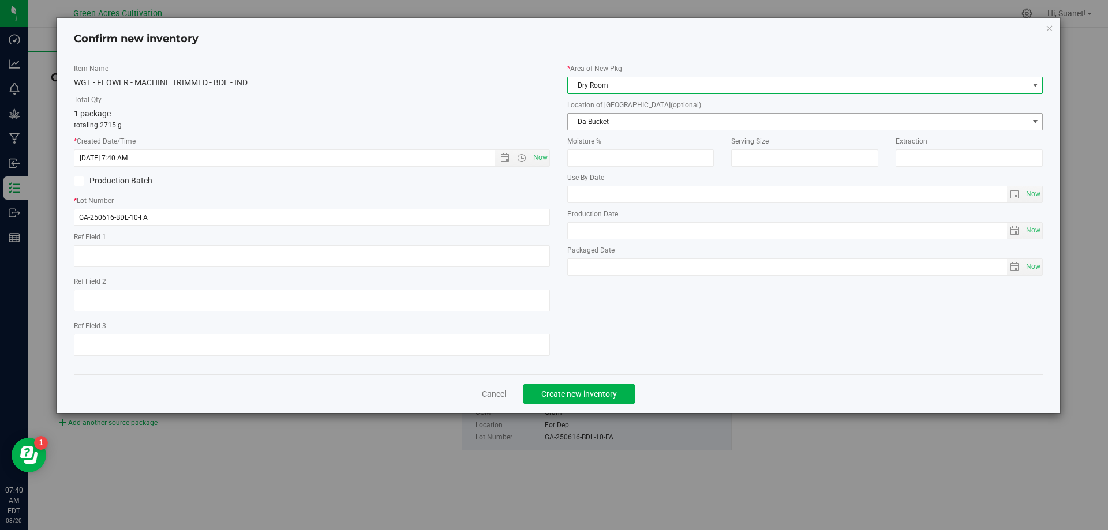
click at [636, 127] on span "Da Bucket" at bounding box center [798, 122] width 461 height 16
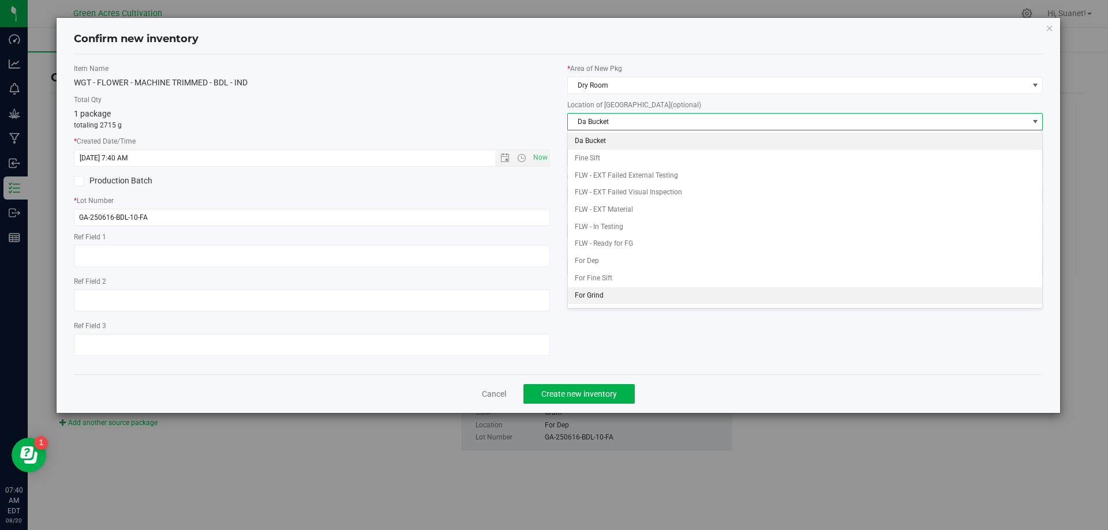
click at [603, 291] on li "For Grind" at bounding box center [805, 295] width 475 height 17
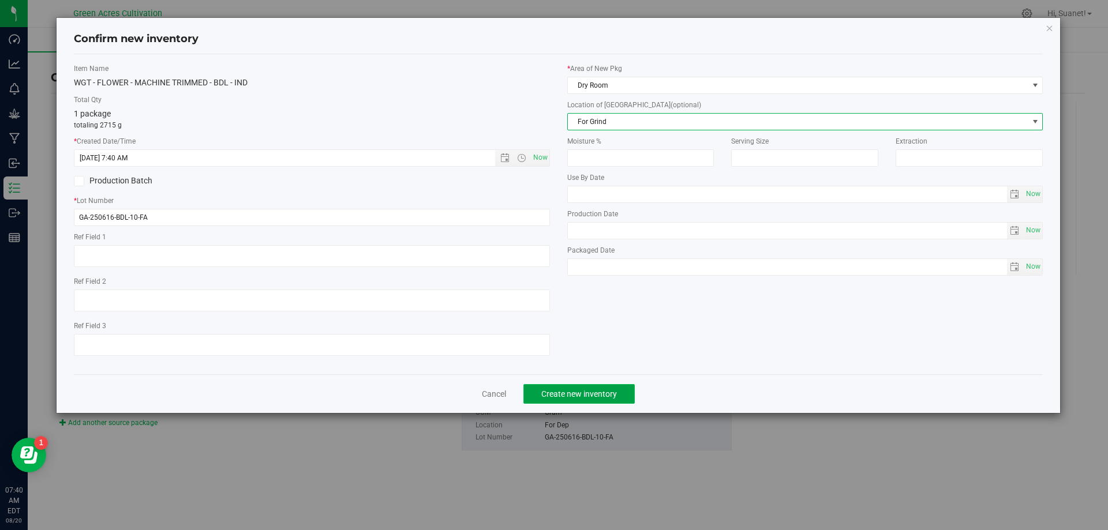
click at [606, 392] on span "Create new inventory" at bounding box center [579, 394] width 76 height 9
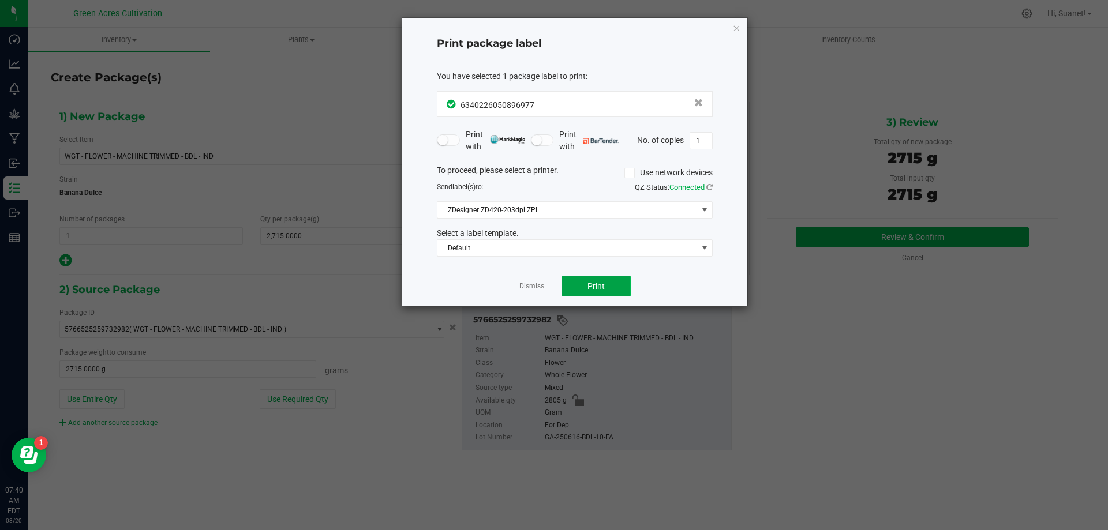
click at [610, 293] on button "Print" at bounding box center [596, 286] width 69 height 21
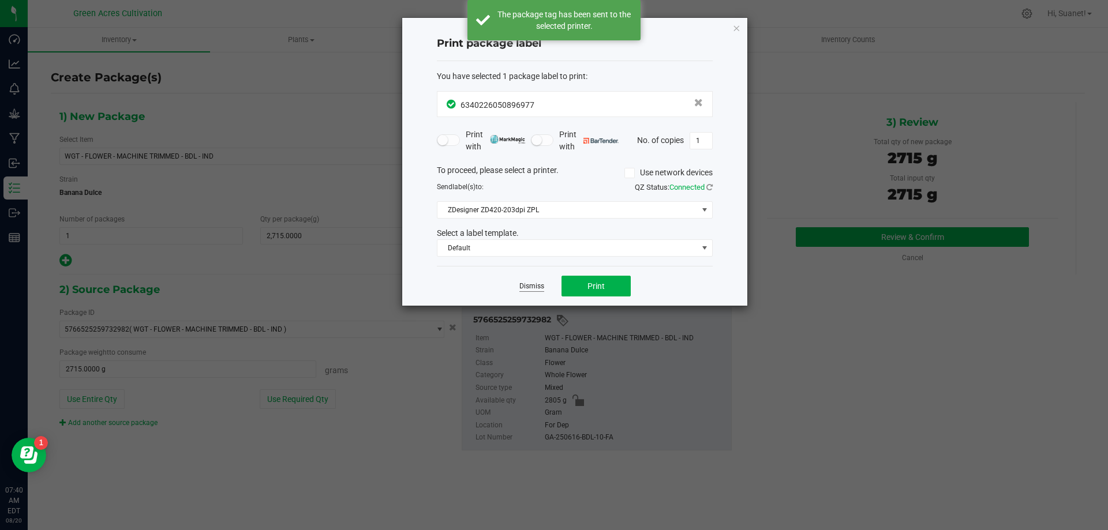
click at [530, 286] on link "Dismiss" at bounding box center [531, 287] width 25 height 10
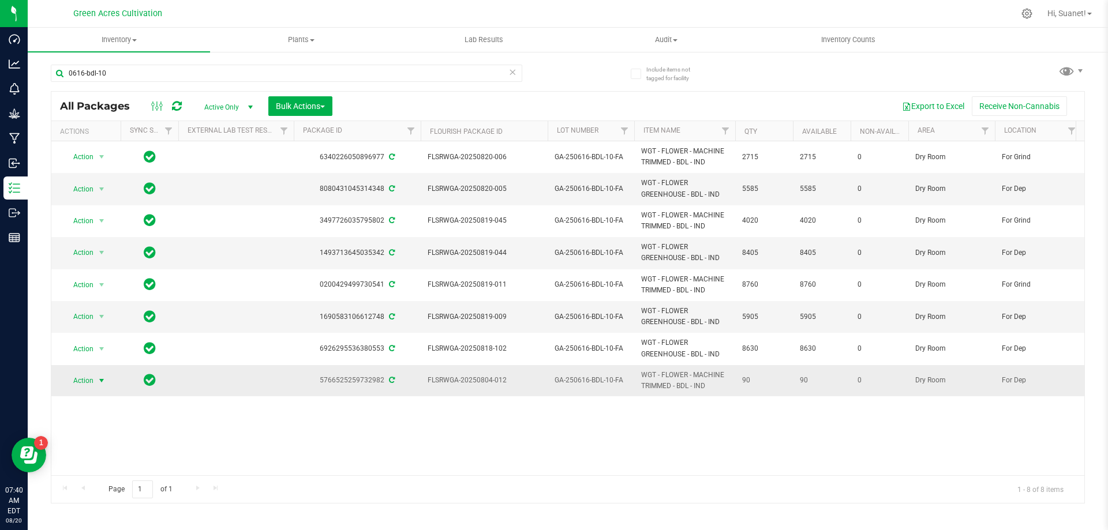
click at [92, 380] on span "Action" at bounding box center [78, 381] width 31 height 16
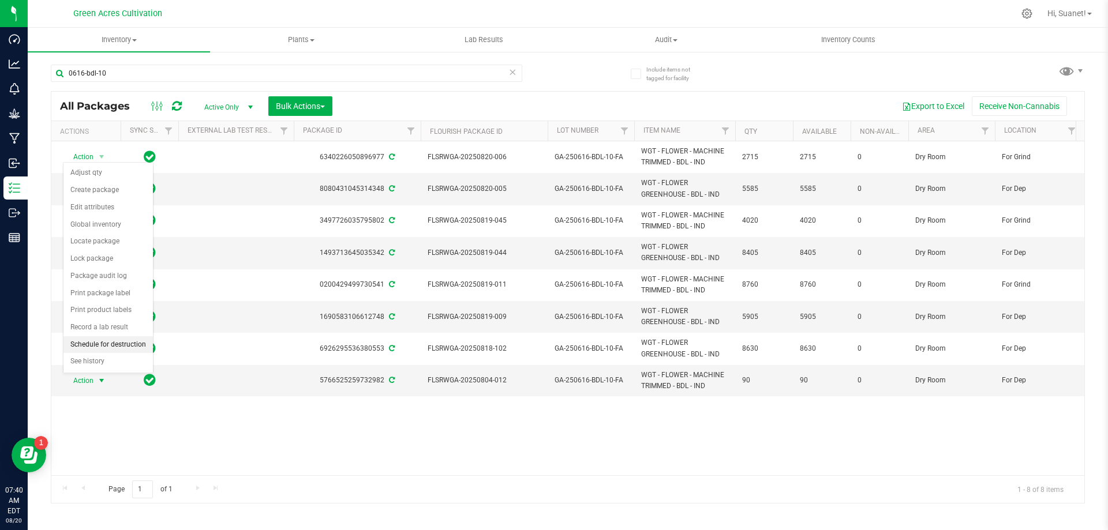
click at [109, 345] on li "Schedule for destruction" at bounding box center [107, 344] width 89 height 17
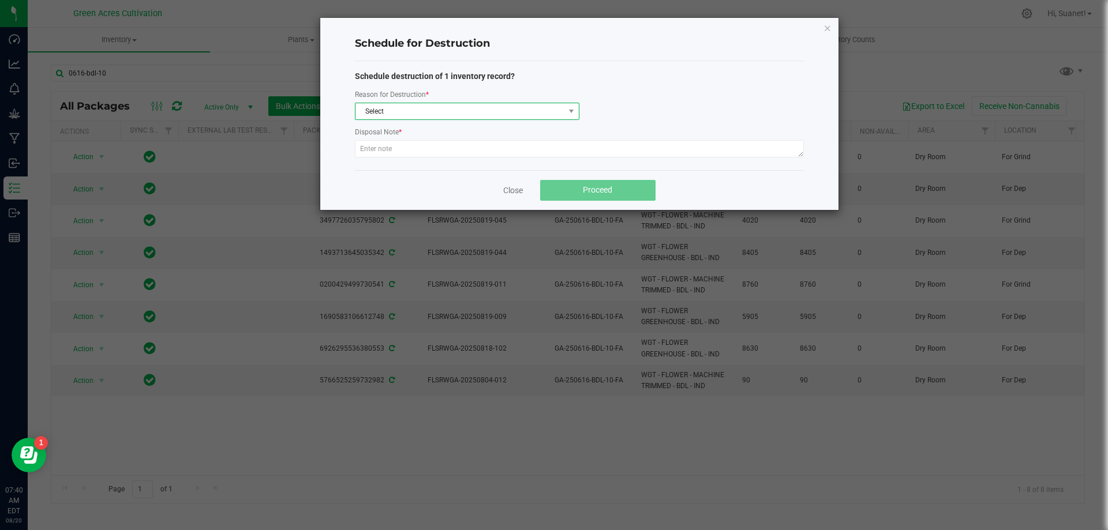
click at [414, 118] on span "Select" at bounding box center [460, 111] width 209 height 16
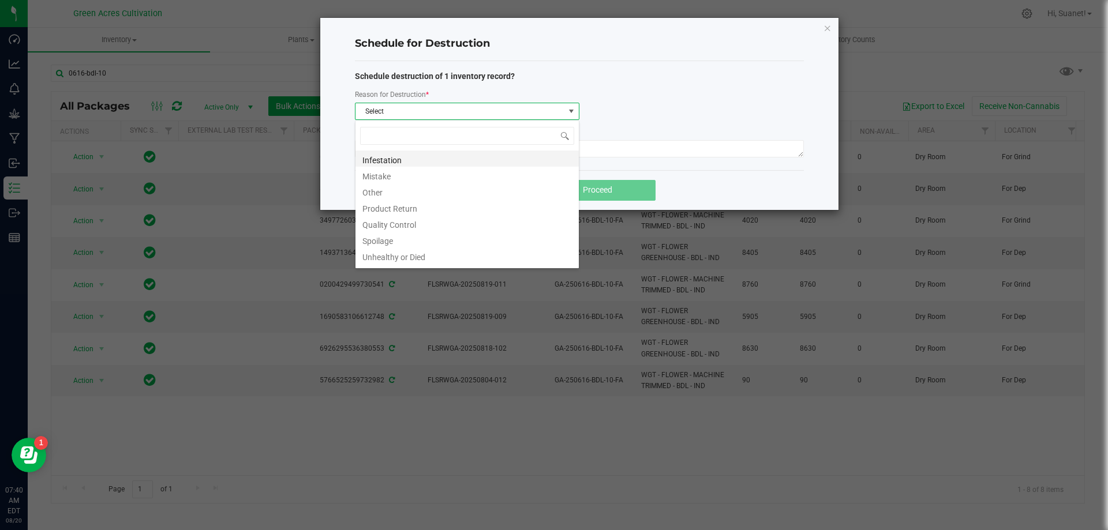
scroll to position [17, 225]
click at [382, 191] on li "Other" at bounding box center [467, 191] width 223 height 16
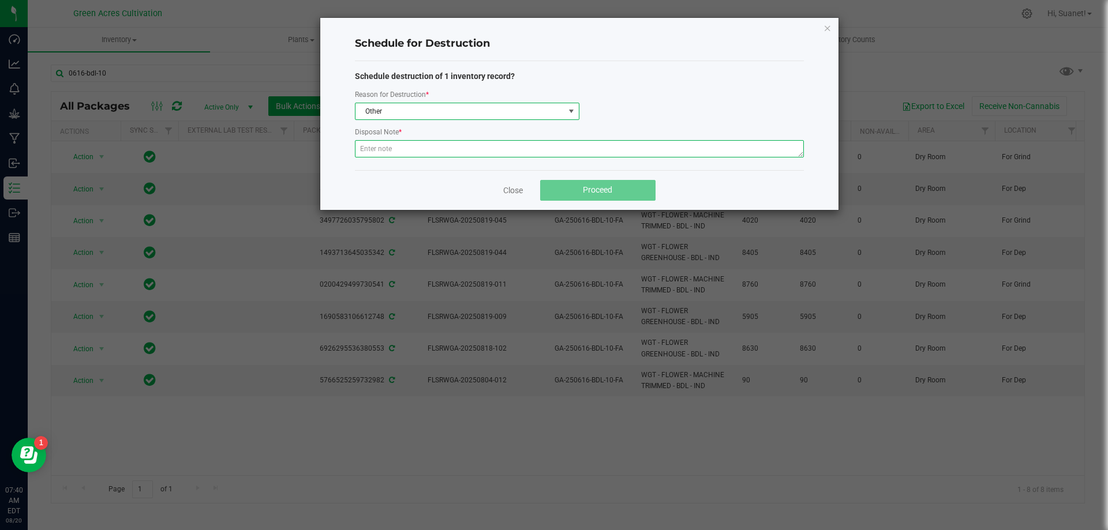
click at [407, 139] on div "Disposal Note *" at bounding box center [579, 143] width 449 height 35
type textarea "Post QC Waste"
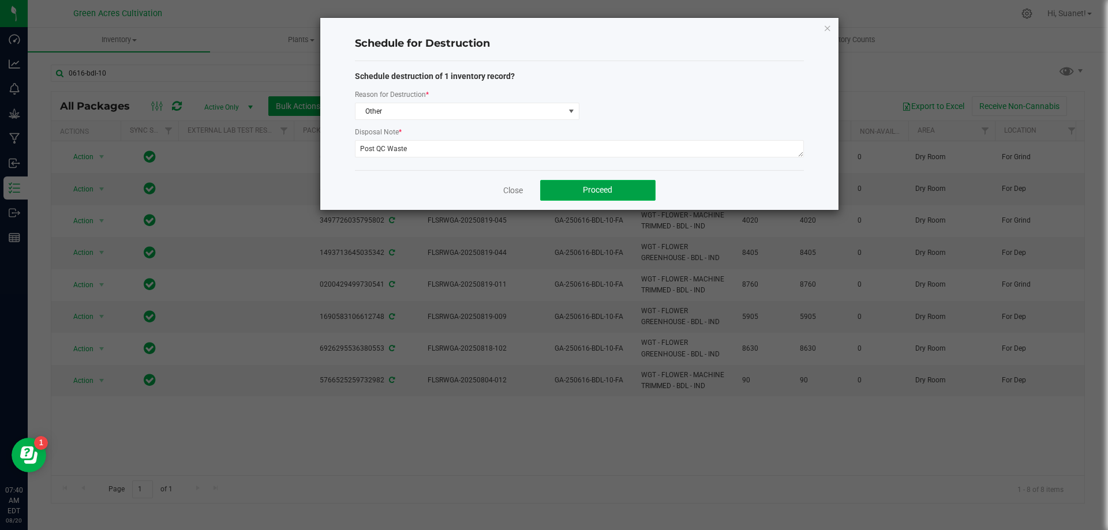
click at [585, 184] on button "Proceed" at bounding box center [597, 190] width 115 height 21
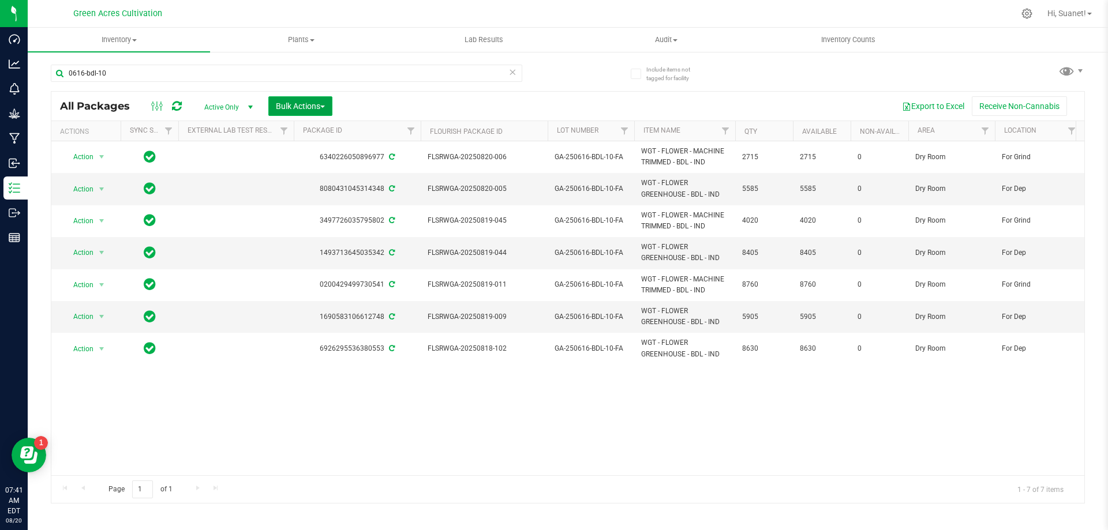
click at [318, 106] on span "Bulk Actions" at bounding box center [300, 106] width 49 height 9
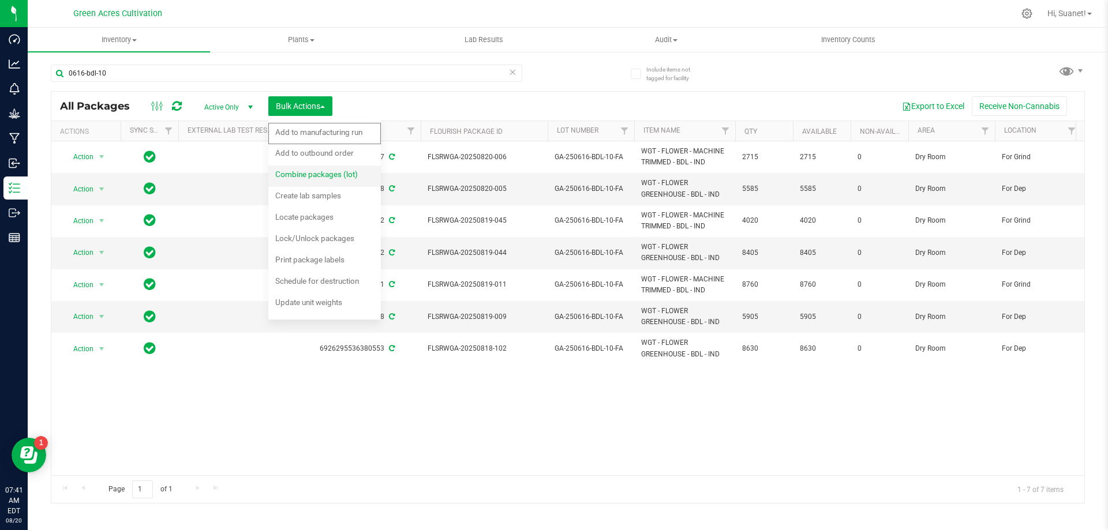
click at [320, 177] on span "Combine packages (lot)" at bounding box center [316, 174] width 83 height 9
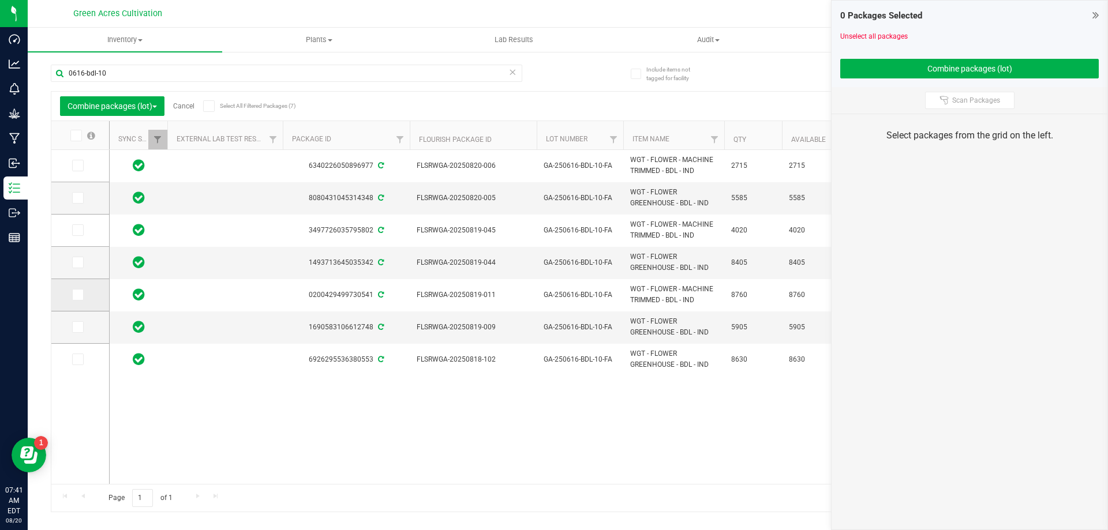
click at [74, 300] on span at bounding box center [78, 295] width 12 height 12
click at [0, 0] on input "checkbox" at bounding box center [0, 0] width 0 height 0
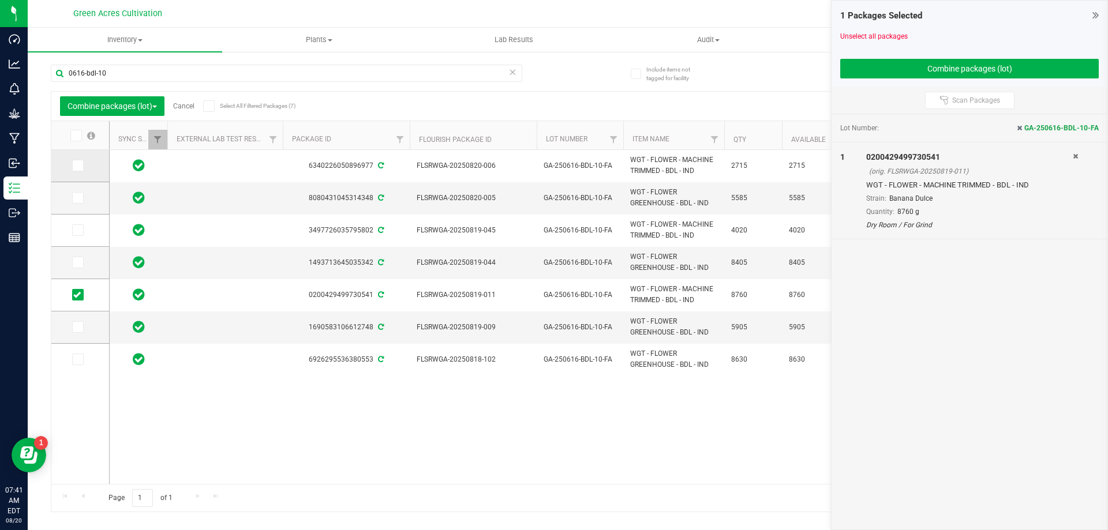
click at [76, 170] on span at bounding box center [78, 166] width 12 height 12
click at [0, 0] on input "checkbox" at bounding box center [0, 0] width 0 height 0
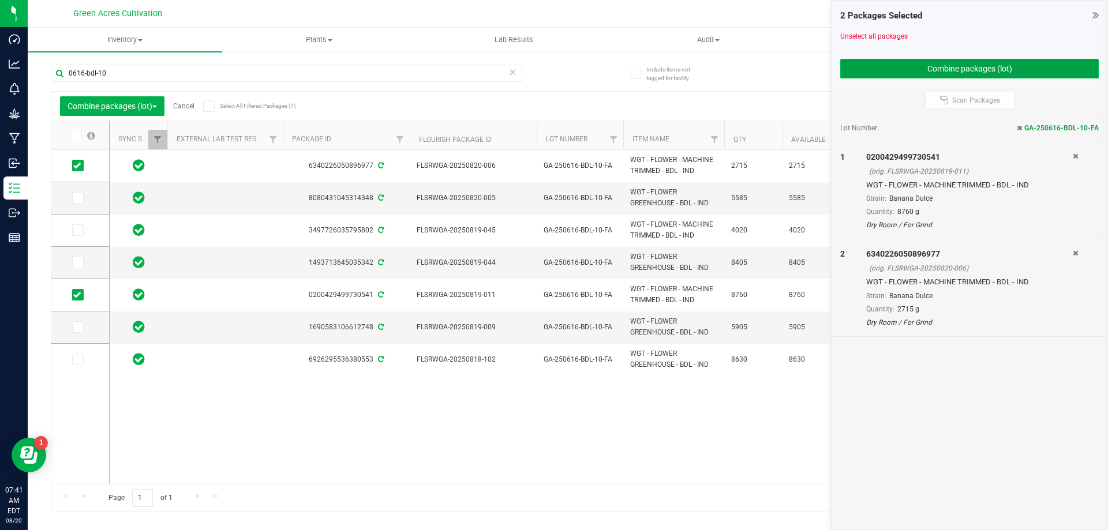
click at [964, 72] on button "Combine packages (lot)" at bounding box center [969, 69] width 259 height 20
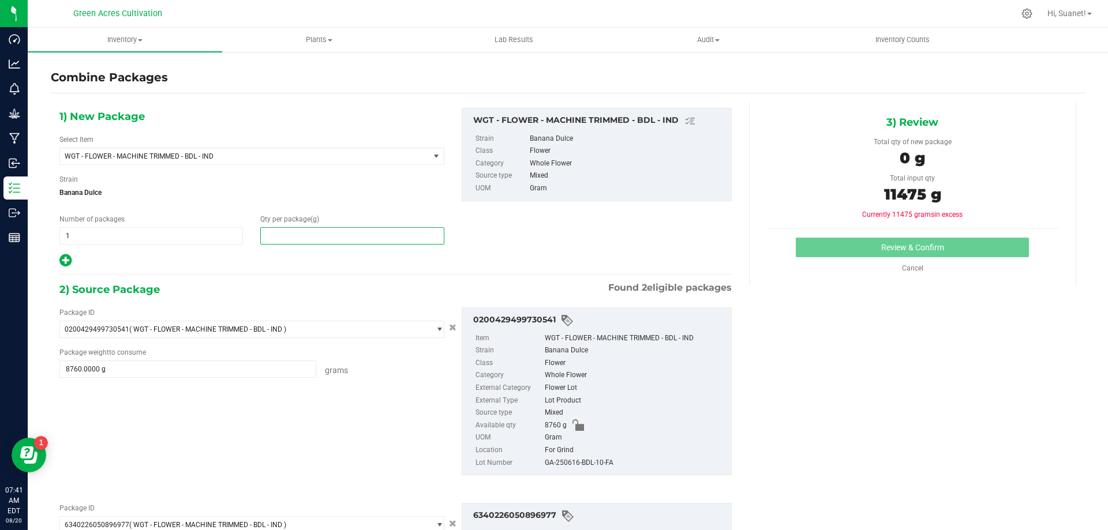
click at [392, 240] on span at bounding box center [352, 235] width 184 height 17
type input "11475"
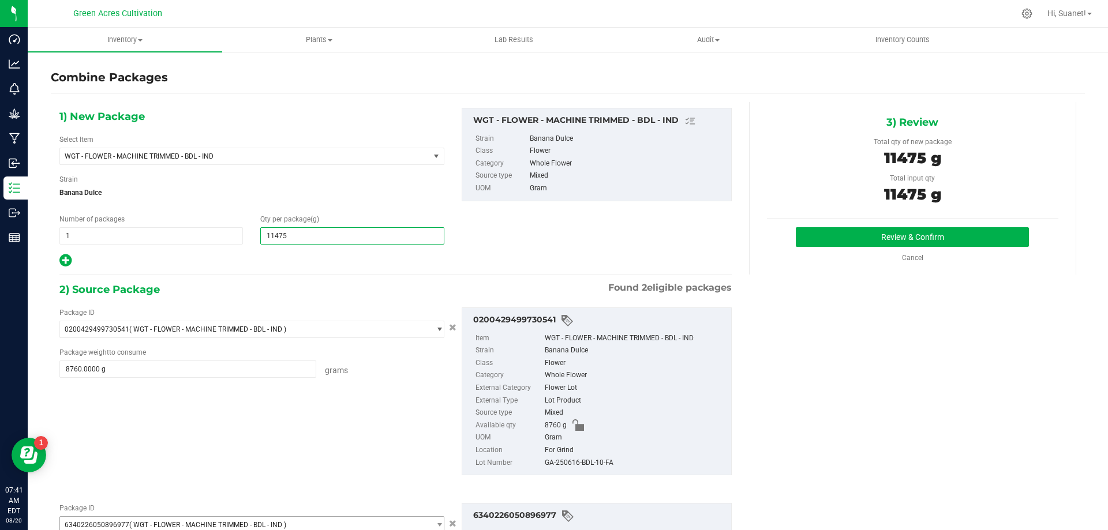
type input "11,475"
click at [911, 233] on button "Review & Confirm" at bounding box center [912, 237] width 233 height 20
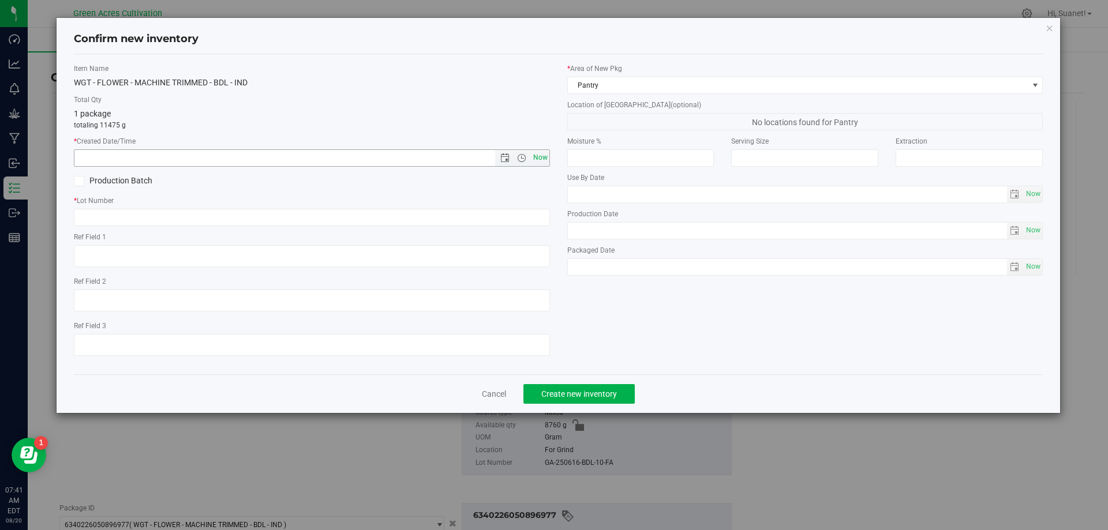
click at [542, 160] on span "Now" at bounding box center [540, 157] width 20 height 17
type input "[DATE] 7:41 AM"
click at [524, 209] on input "text" at bounding box center [312, 217] width 476 height 17
click at [498, 395] on link "Cancel" at bounding box center [494, 394] width 24 height 12
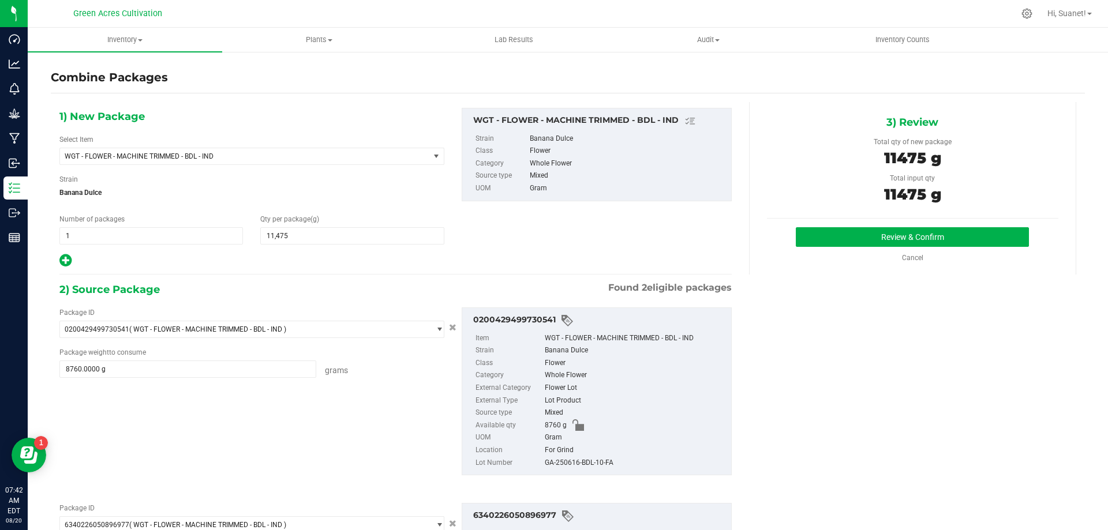
click at [566, 457] on div "GA-250616-BDL-10-FA" at bounding box center [635, 463] width 181 height 13
click at [567, 459] on div "GA-250616-BDL-10-FA" at bounding box center [635, 463] width 181 height 13
copy div "GA-250616-BDL-10-FA"
click at [837, 245] on button "Review & Confirm" at bounding box center [912, 237] width 233 height 20
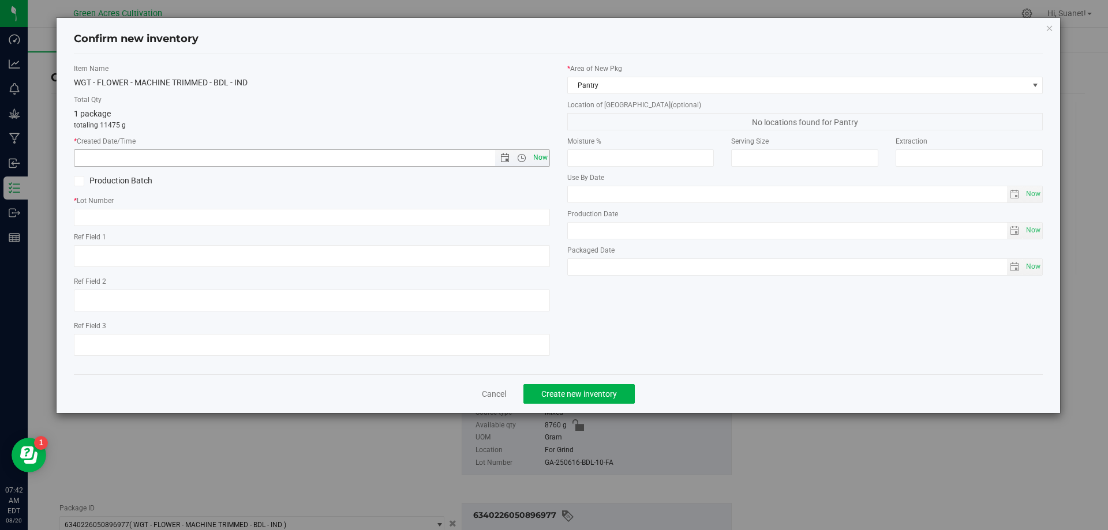
click at [540, 161] on span "Now" at bounding box center [540, 157] width 20 height 17
type input "[DATE] 7:42 AM"
click at [510, 223] on input "text" at bounding box center [312, 217] width 476 height 17
paste input "GA-250616-BDL-10-FA"
type input "GA-250616-BDL-10-FA"
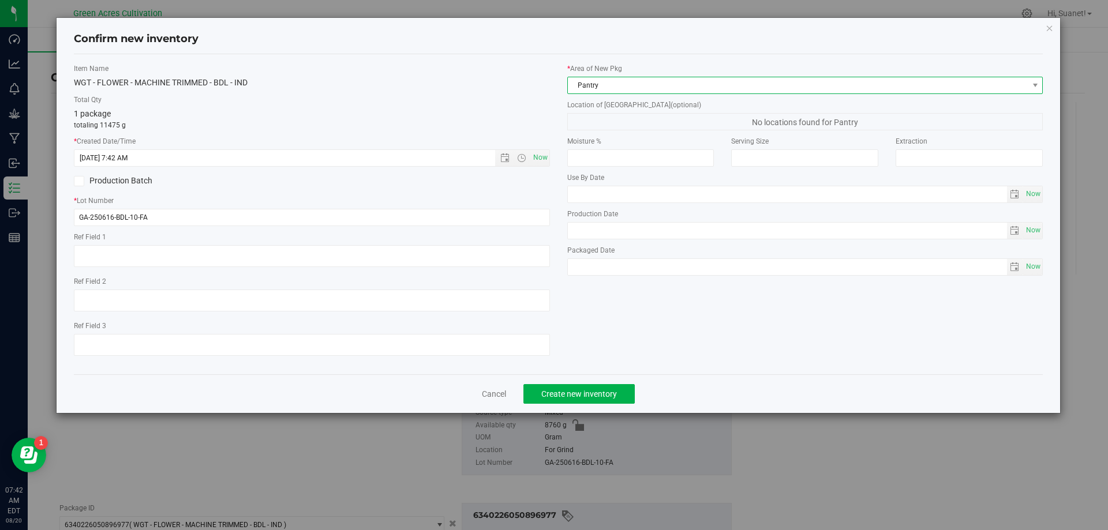
click at [618, 86] on span "Pantry" at bounding box center [798, 85] width 461 height 16
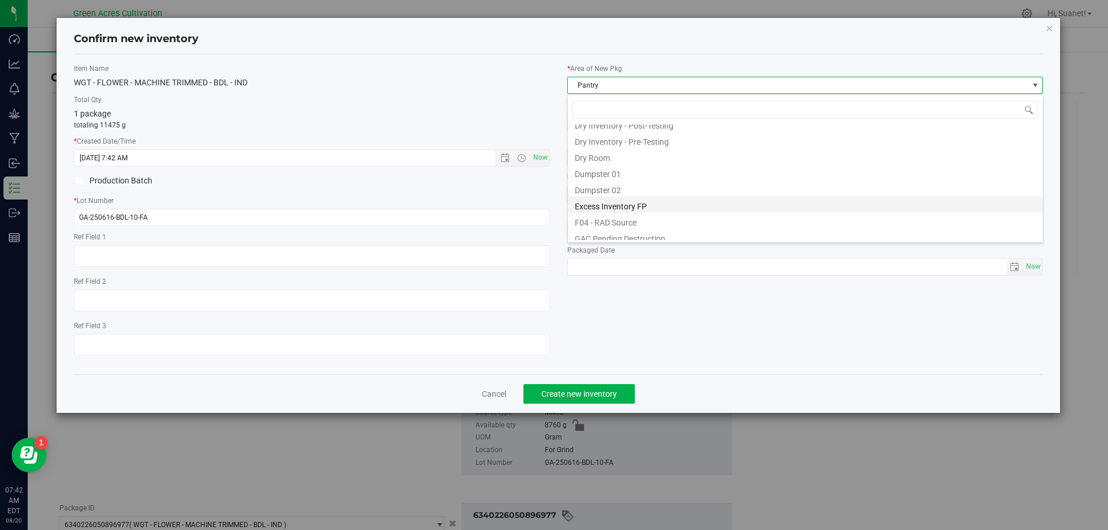
scroll to position [37, 0]
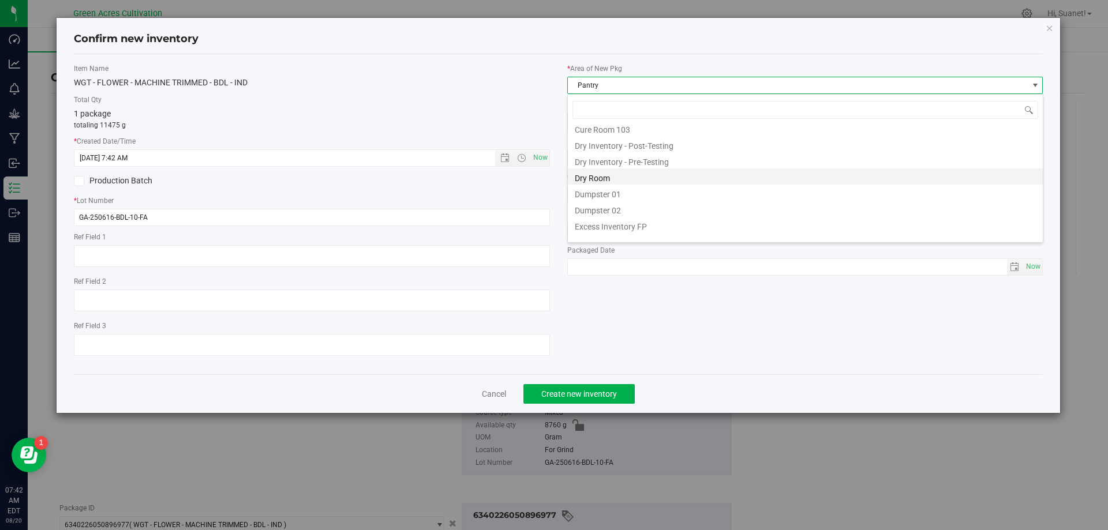
click at [610, 175] on li "Dry Room" at bounding box center [805, 177] width 475 height 16
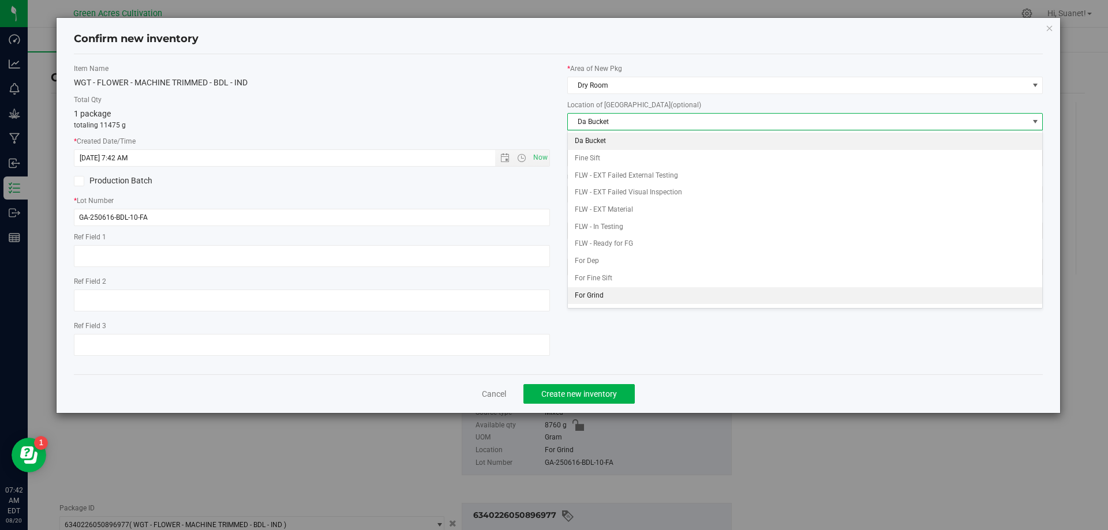
click at [601, 294] on li "For Grind" at bounding box center [805, 295] width 475 height 17
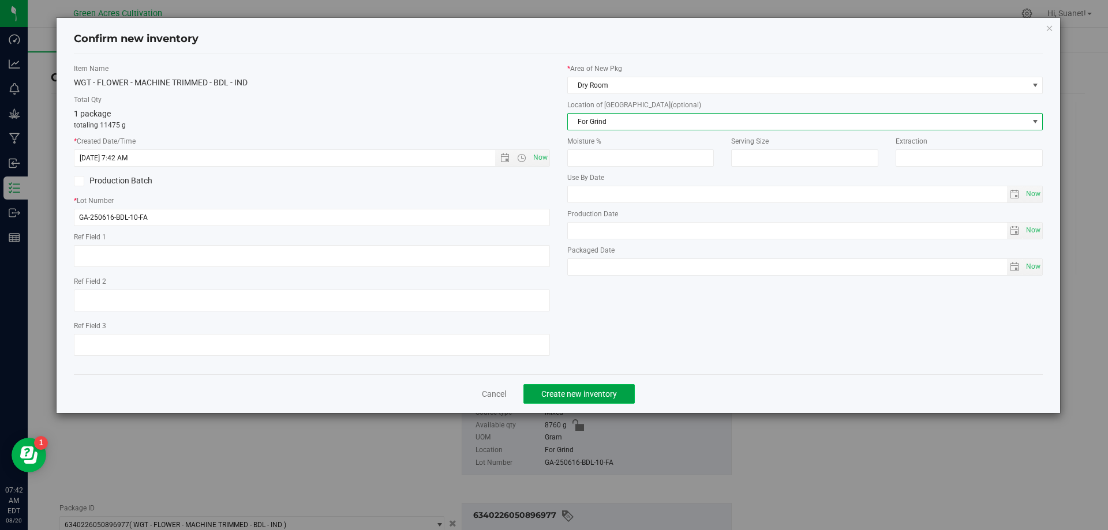
click at [601, 392] on span "Create new inventory" at bounding box center [579, 394] width 76 height 9
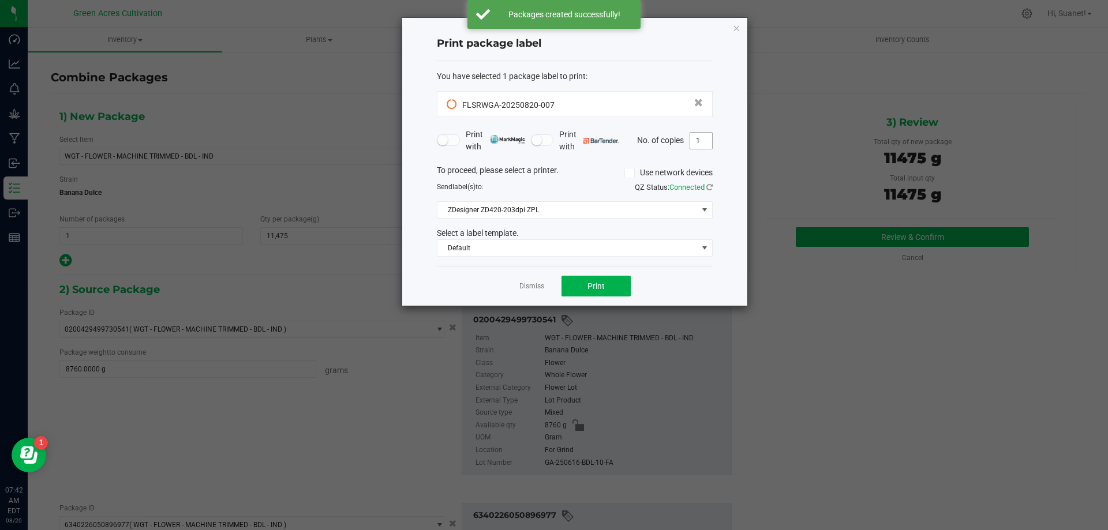
click at [708, 141] on input "1" at bounding box center [701, 141] width 22 height 16
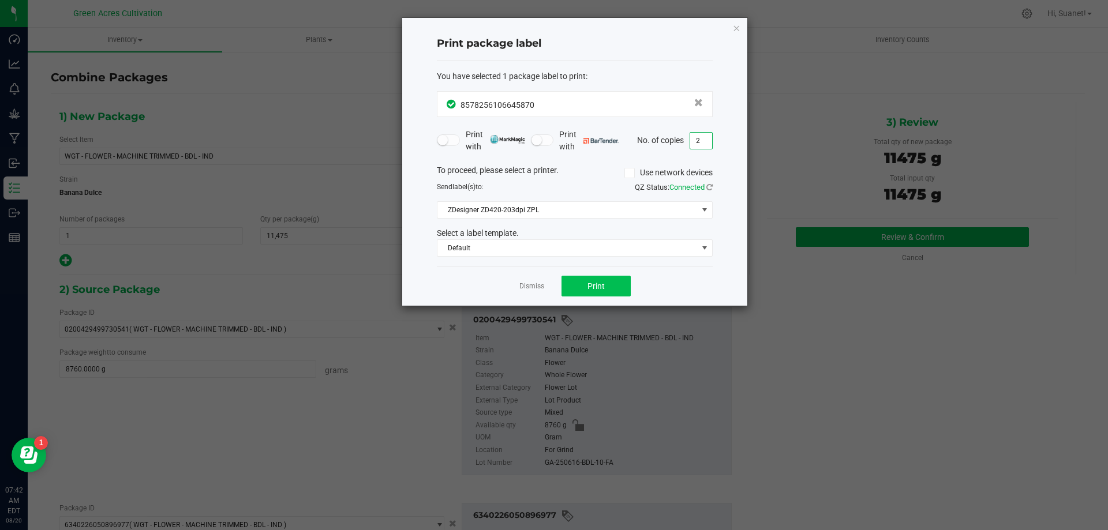
type input "2"
click at [614, 284] on button "Print" at bounding box center [596, 286] width 69 height 21
click at [530, 286] on link "Dismiss" at bounding box center [531, 287] width 25 height 10
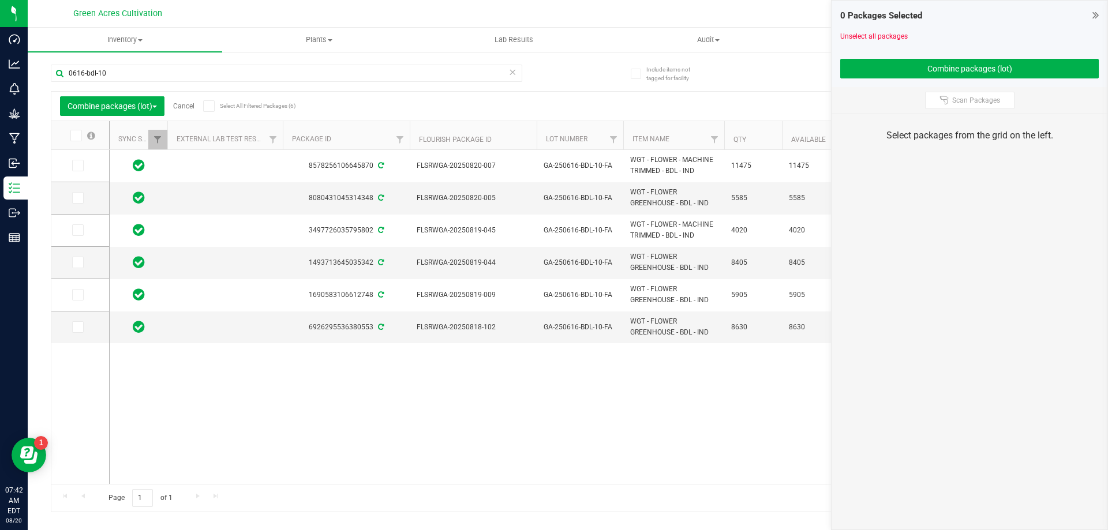
click at [186, 111] on div "Combine packages (lot) Cancel Select All Filtered Packages (6)" at bounding box center [169, 106] width 218 height 20
click at [188, 109] on link "Cancel" at bounding box center [183, 106] width 21 height 8
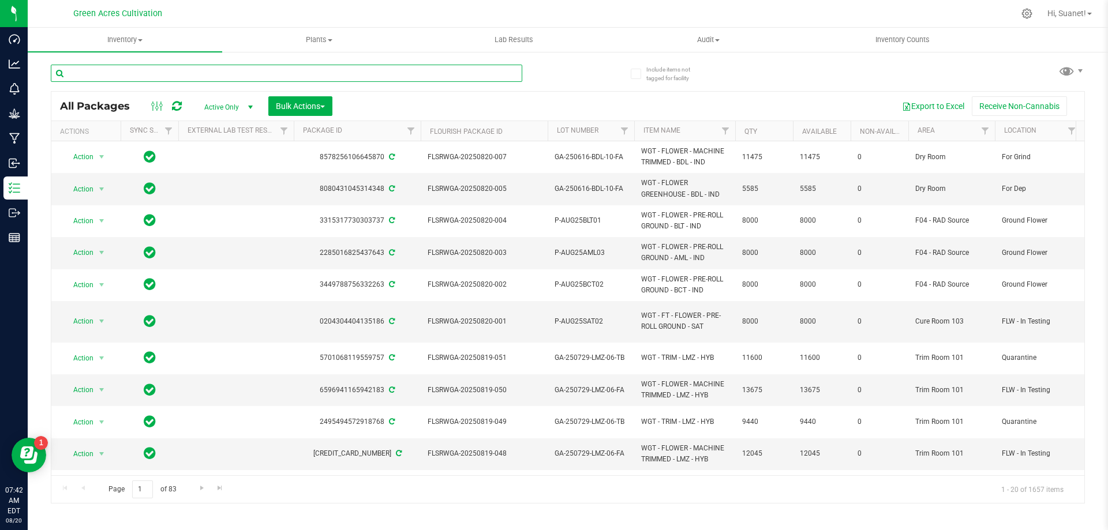
click at [356, 70] on input "text" at bounding box center [287, 73] width 472 height 17
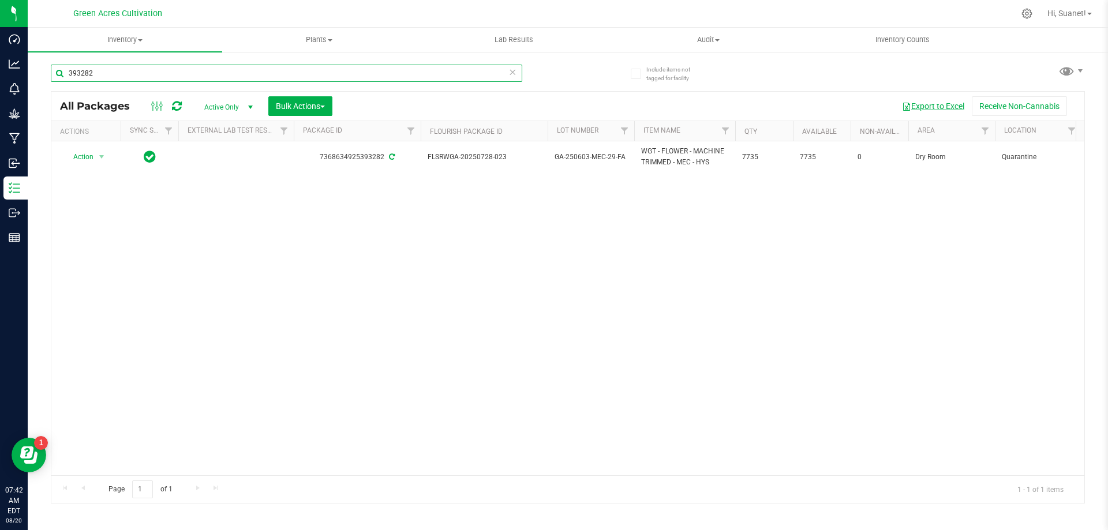
type input "393282"
click at [911, 104] on button "Export to Excel" at bounding box center [933, 106] width 77 height 20
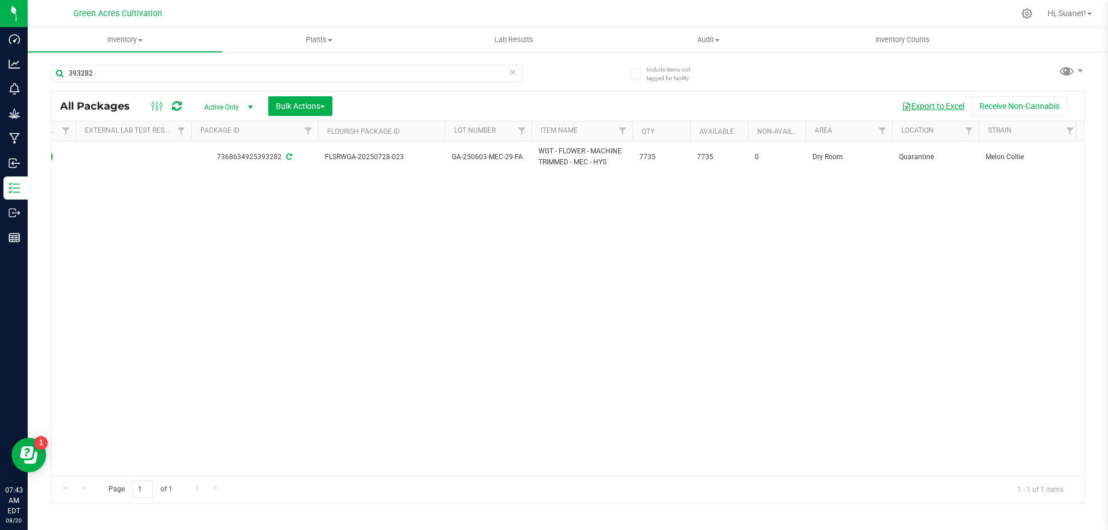
scroll to position [0, 130]
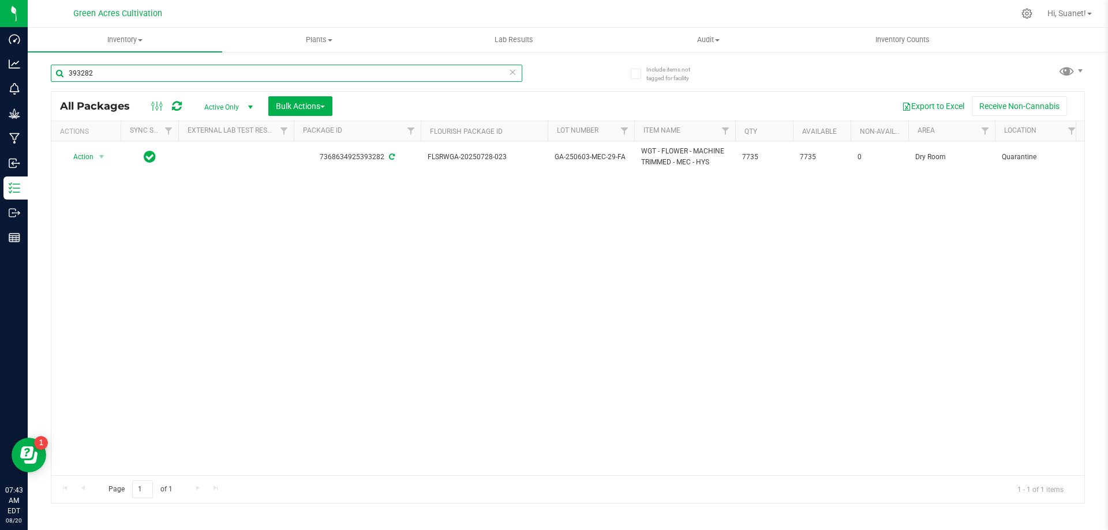
click at [136, 79] on input "393282" at bounding box center [287, 73] width 472 height 17
click at [137, 78] on input "393282" at bounding box center [287, 73] width 472 height 17
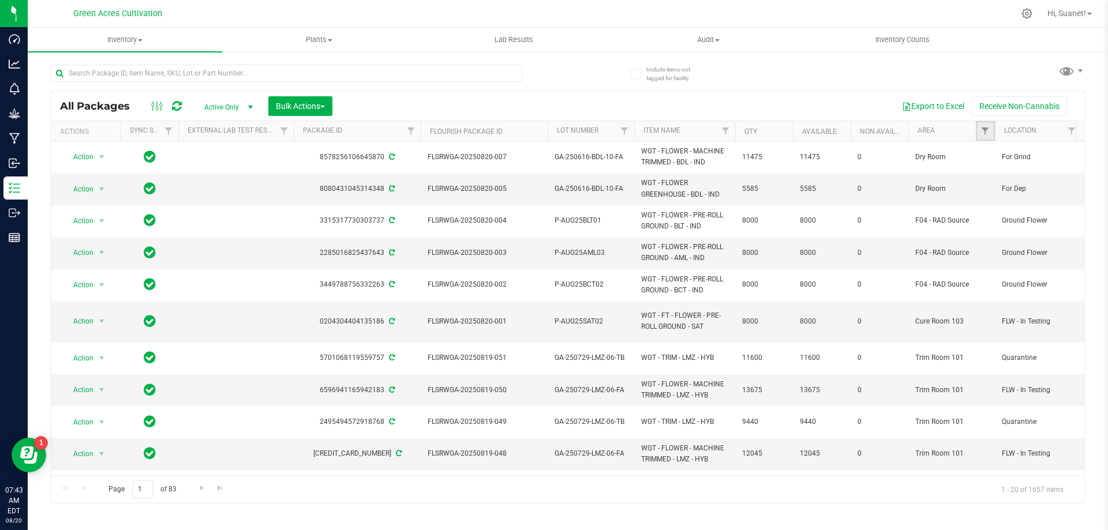
click at [981, 125] on link "Filter" at bounding box center [985, 131] width 19 height 20
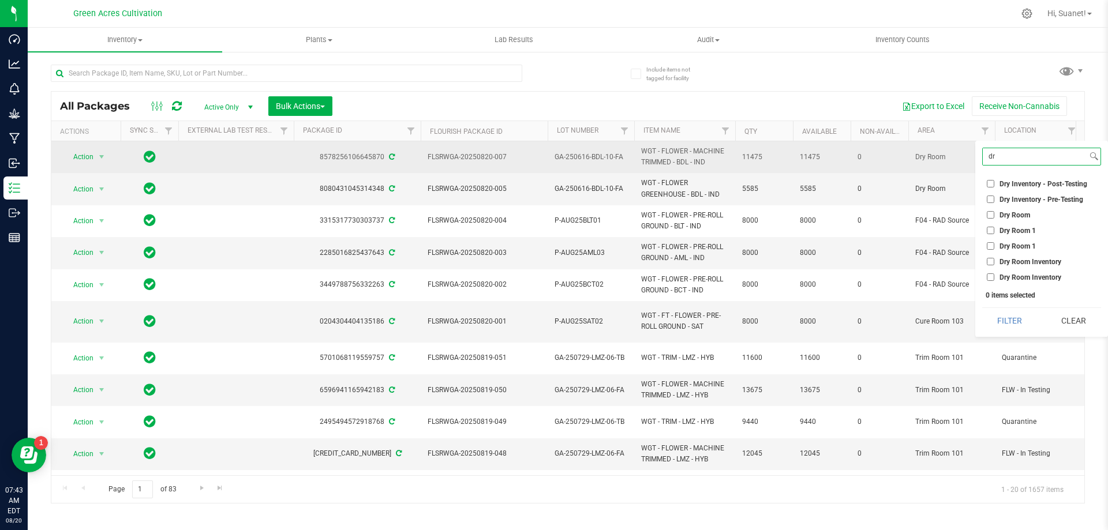
type input "dry"
drag, startPoint x: 1010, startPoint y: 152, endPoint x: 949, endPoint y: 150, distance: 60.6
click at [949, 150] on body "Dashboard Analytics Monitoring Grow Manufacturing Inbound Inventory Outbound Re…" at bounding box center [554, 265] width 1108 height 530
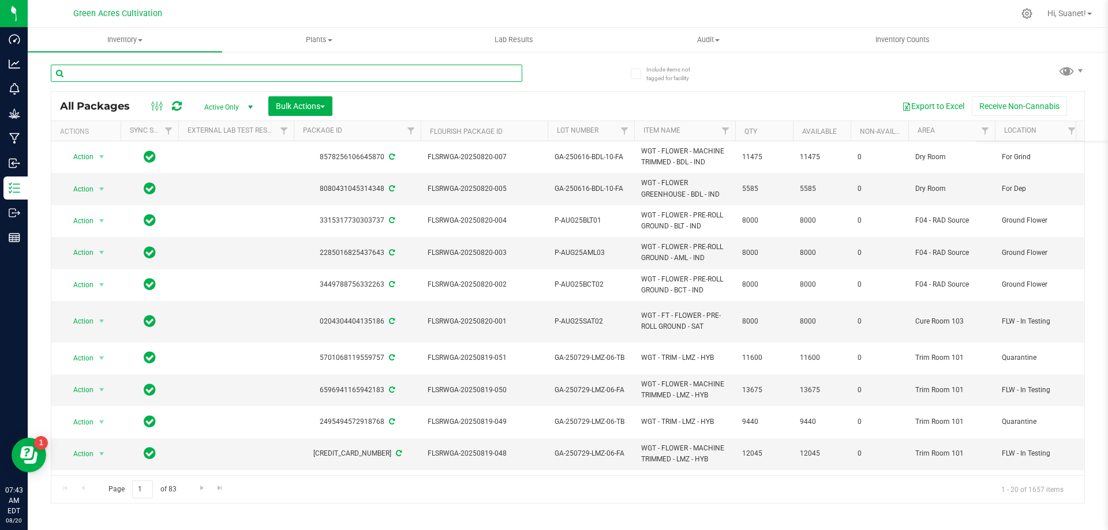
click at [234, 78] on input "text" at bounding box center [287, 73] width 472 height 17
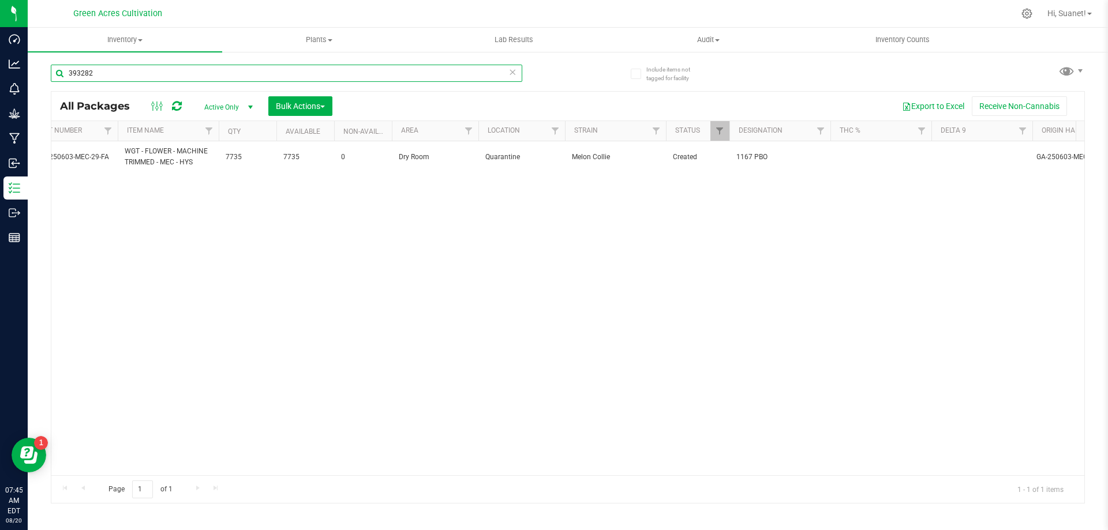
scroll to position [0, 516]
click at [116, 79] on input "393282" at bounding box center [287, 73] width 472 height 17
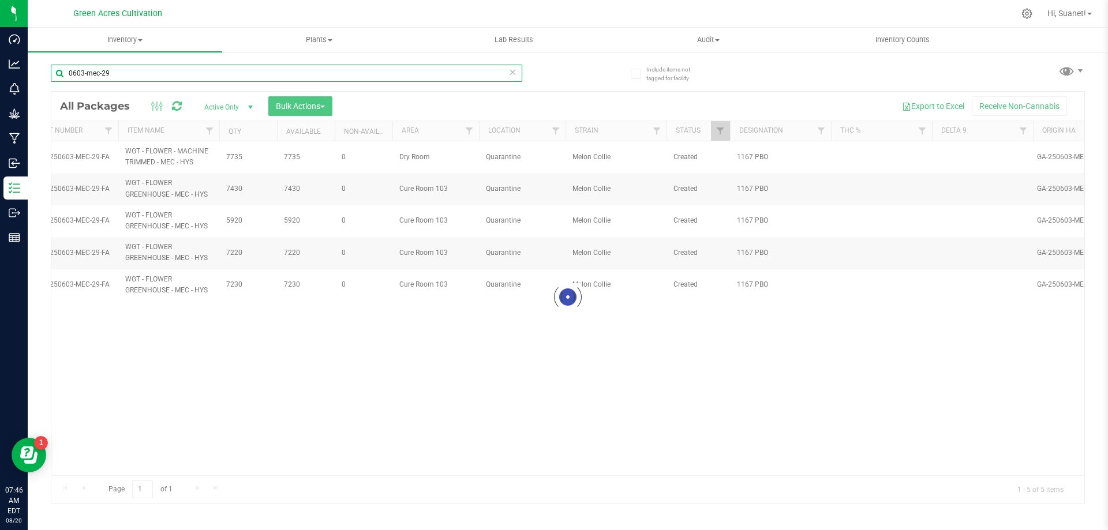
type input "0603-mec-29"
click at [720, 133] on div at bounding box center [567, 298] width 1033 height 412
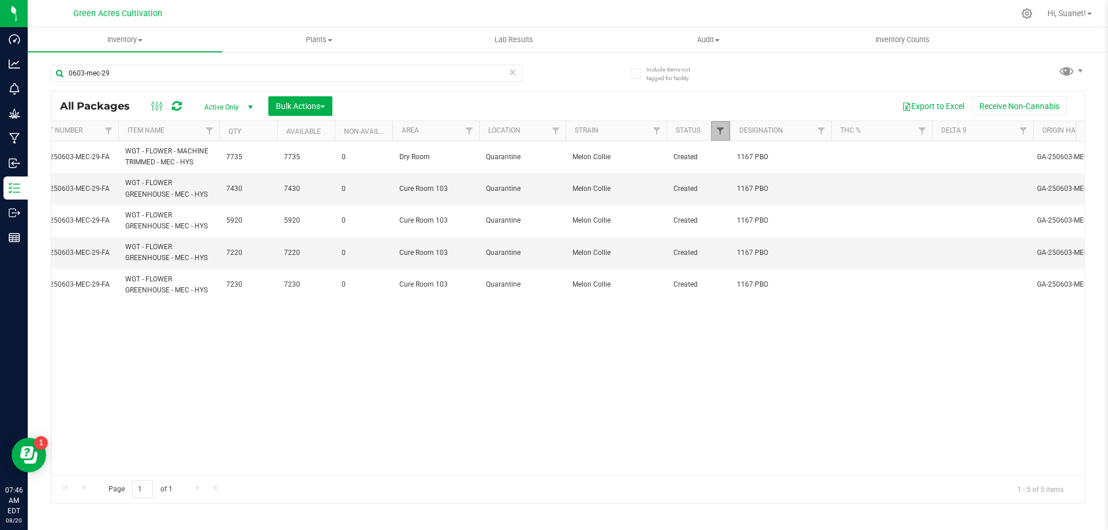
click at [721, 133] on span "Filter" at bounding box center [720, 130] width 9 height 9
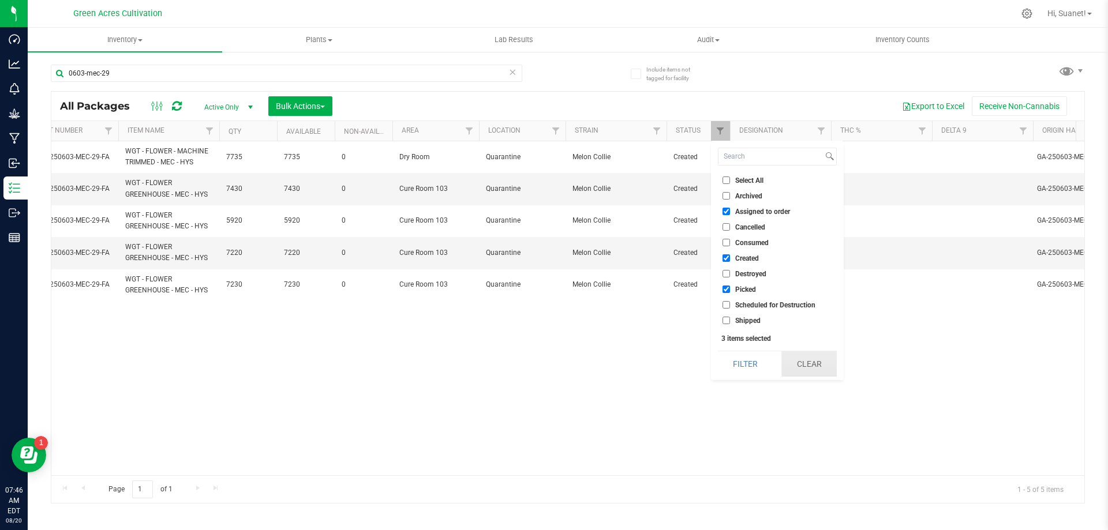
click at [810, 363] on button "Clear" at bounding box center [809, 364] width 55 height 25
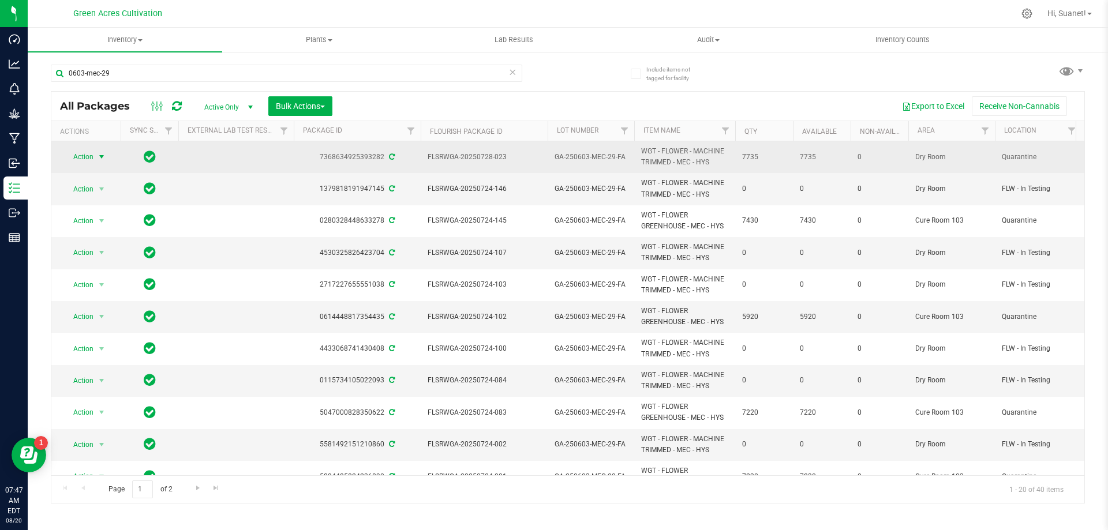
click at [101, 158] on span "select" at bounding box center [101, 156] width 9 height 9
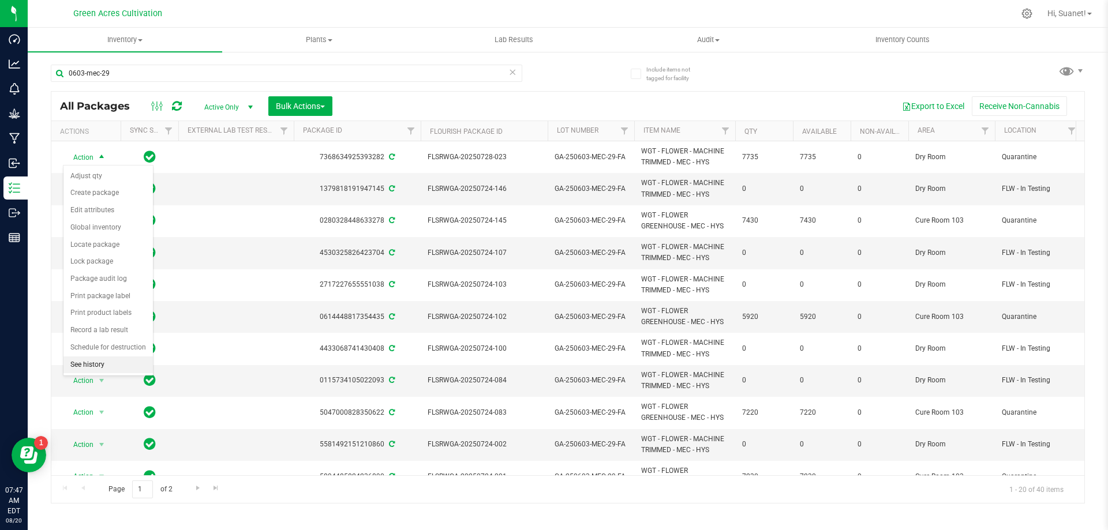
click at [111, 369] on li "See history" at bounding box center [107, 365] width 89 height 17
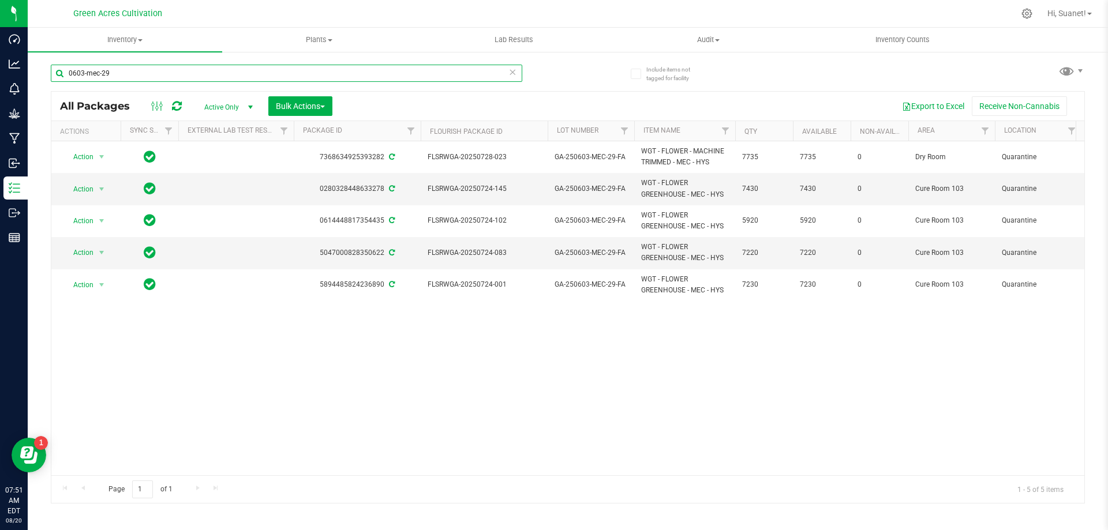
click at [145, 73] on input "0603-mec-29" at bounding box center [287, 73] width 472 height 17
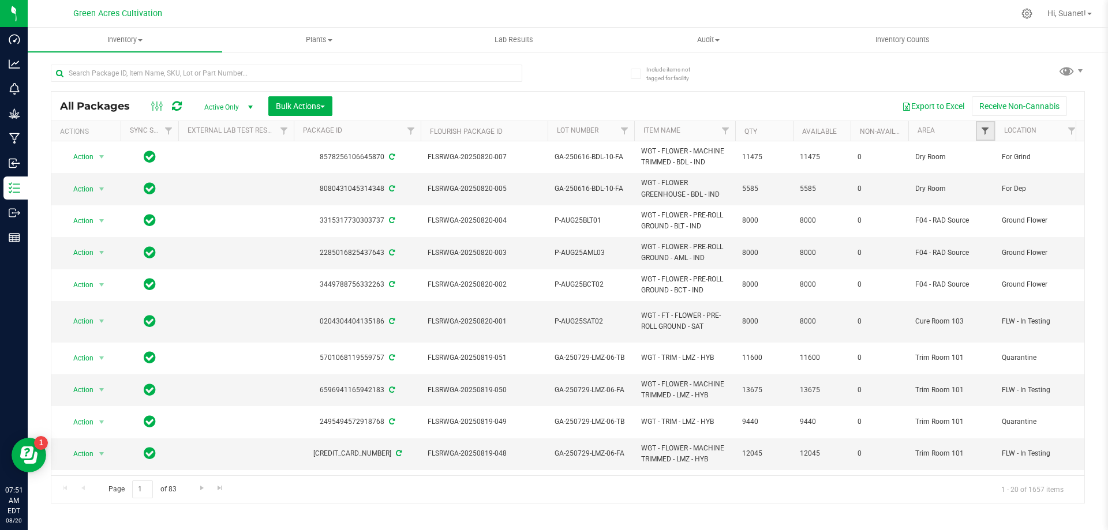
click at [989, 130] on span "Filter" at bounding box center [985, 130] width 9 height 9
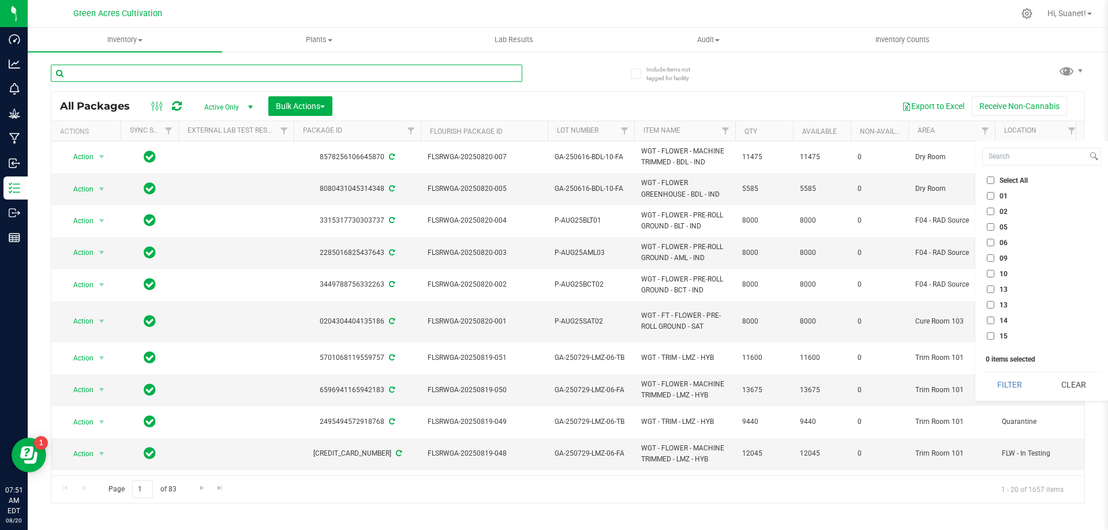
click at [285, 80] on input "text" at bounding box center [287, 73] width 472 height 17
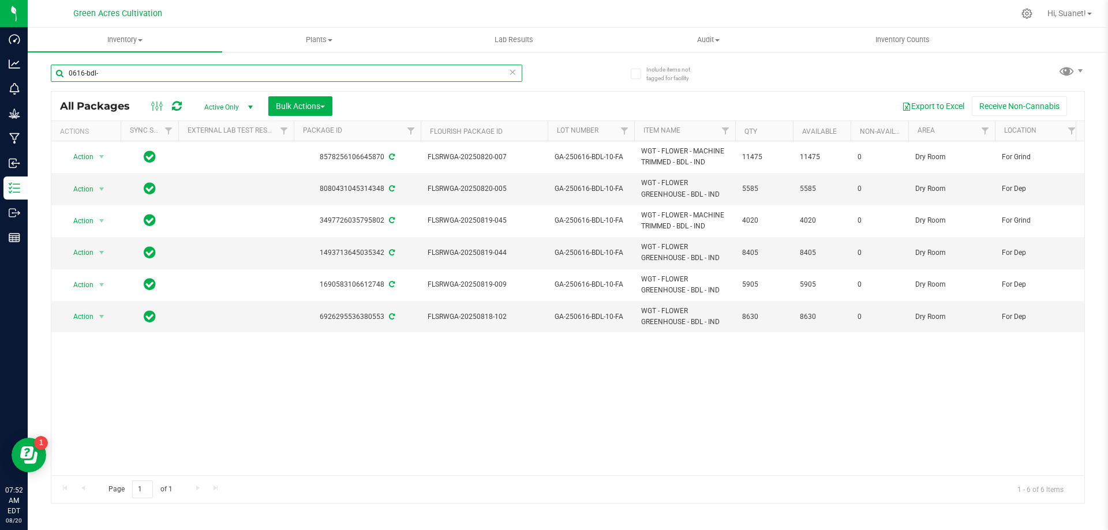
type input "0616-bdl-"
click at [908, 102] on span "button" at bounding box center [906, 106] width 9 height 9
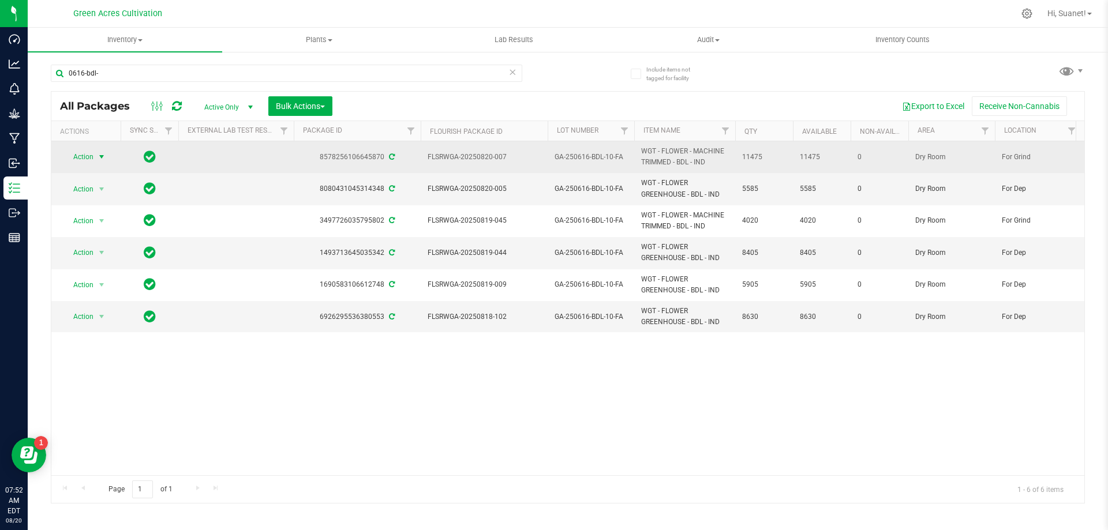
click at [84, 159] on span "Action" at bounding box center [78, 157] width 31 height 16
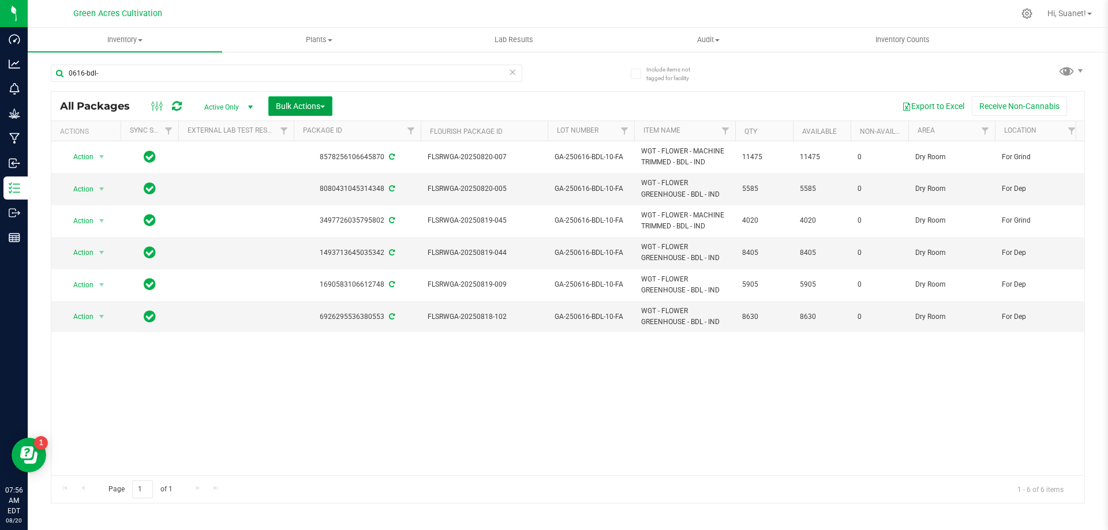
click at [295, 102] on span "Bulk Actions" at bounding box center [300, 106] width 49 height 9
click at [345, 216] on div "Locate packages" at bounding box center [312, 219] width 74 height 18
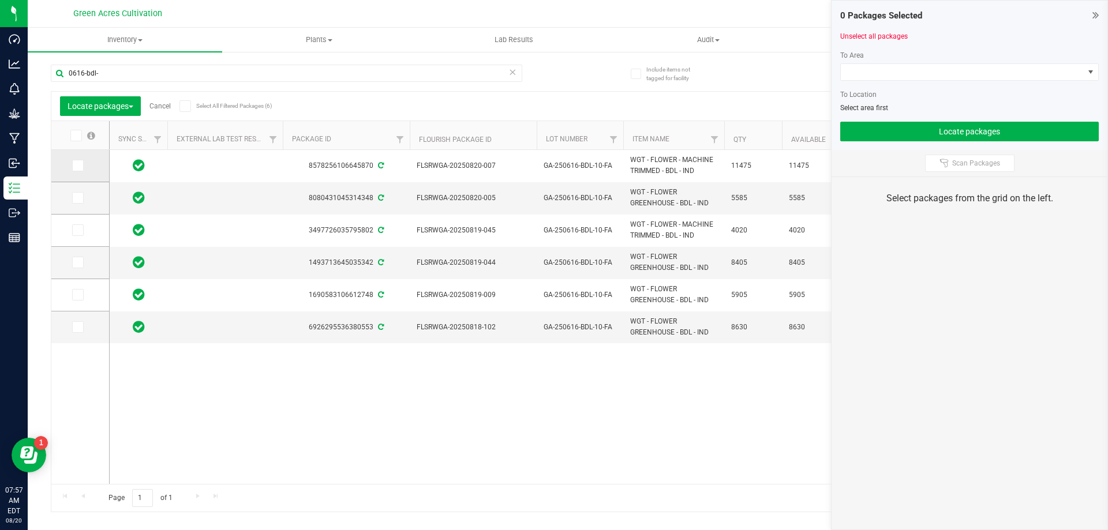
click at [74, 166] on icon at bounding box center [77, 166] width 8 height 0
click at [0, 0] on input "checkbox" at bounding box center [0, 0] width 0 height 0
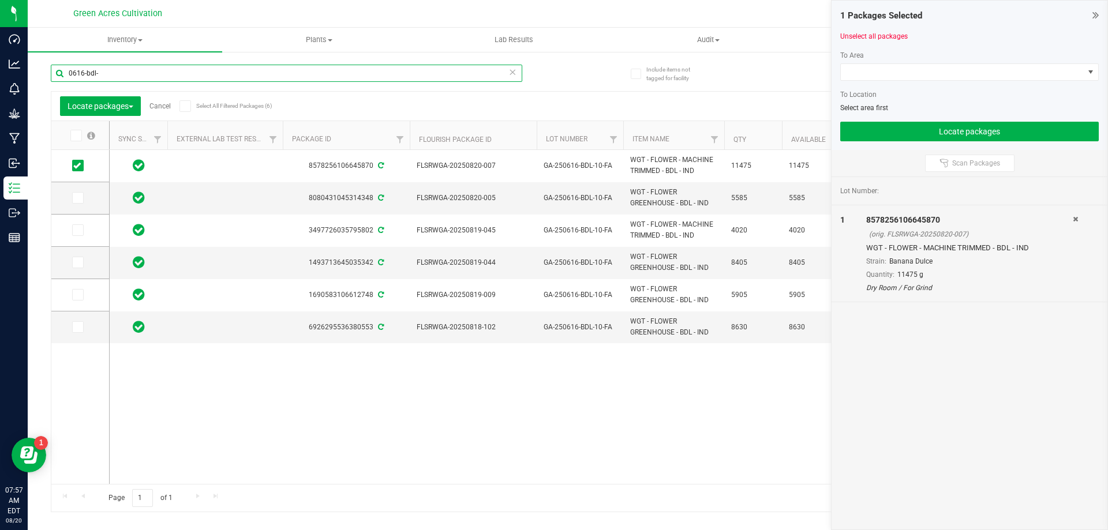
drag, startPoint x: 124, startPoint y: 71, endPoint x: 62, endPoint y: 72, distance: 61.8
click at [63, 72] on input "0616-bdl-" at bounding box center [287, 73] width 472 height 17
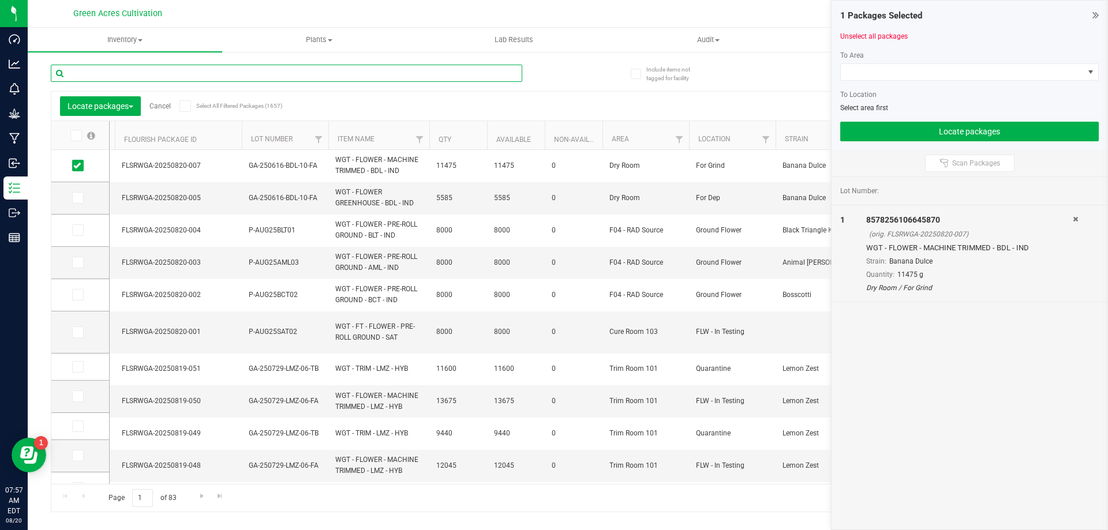
scroll to position [0, 309]
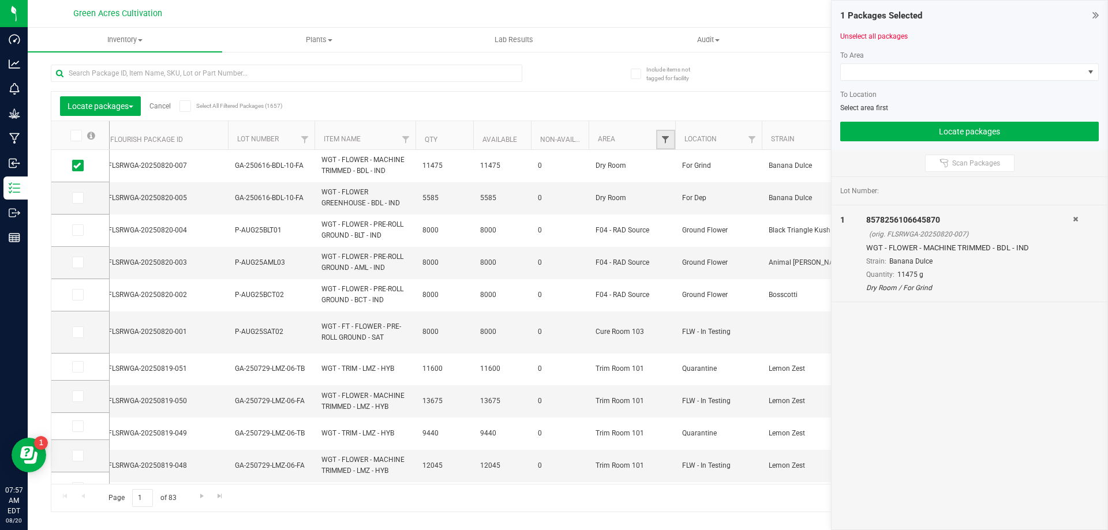
click at [667, 140] on span "Filter" at bounding box center [665, 139] width 9 height 9
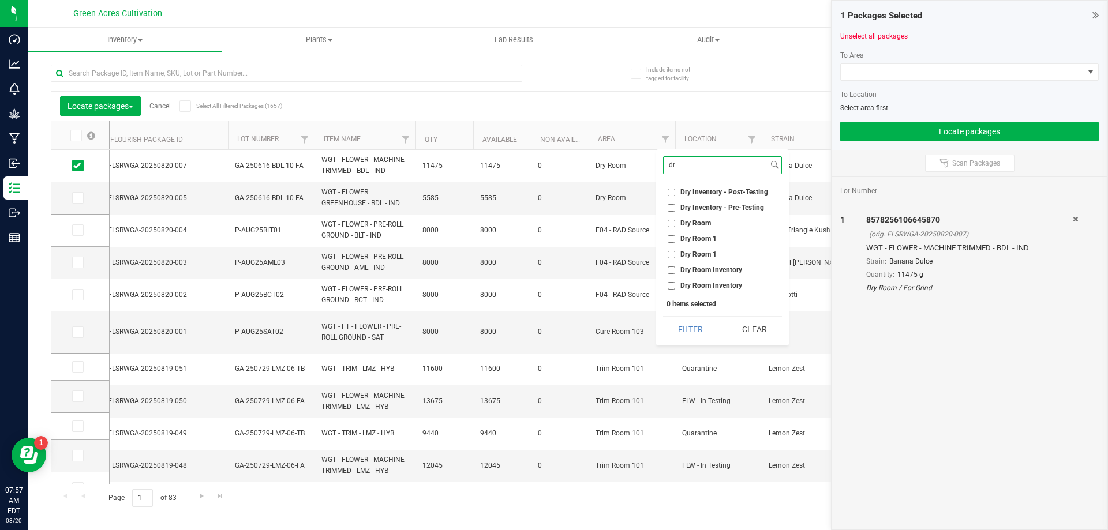
type input "dr"
click at [674, 238] on input "Dry Room 1" at bounding box center [672, 239] width 8 height 8
checkbox input "true"
click at [680, 328] on button "Filter" at bounding box center [690, 329] width 55 height 25
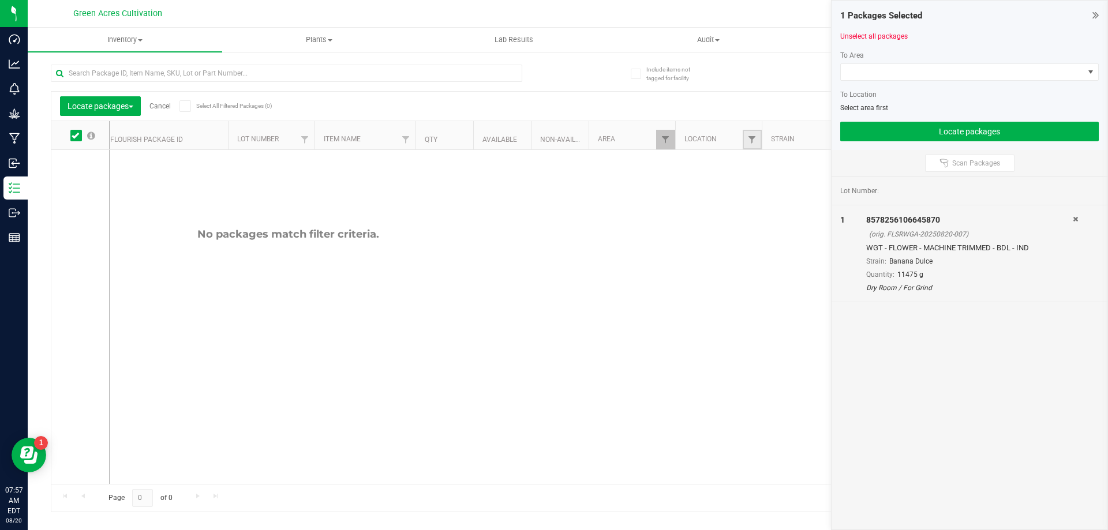
click at [747, 140] on link "Filter" at bounding box center [752, 140] width 19 height 20
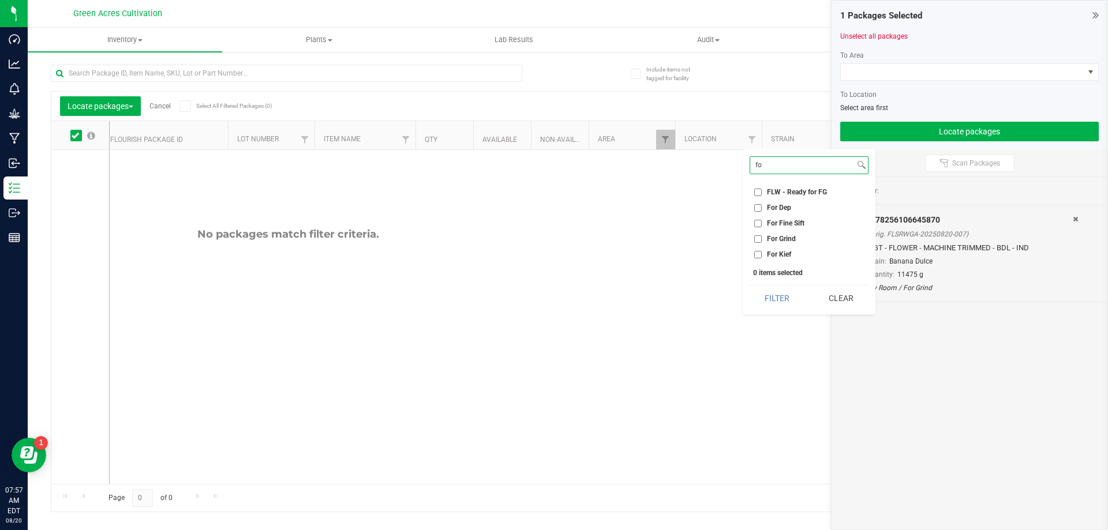
type input "fo"
click at [762, 241] on label "For Grind" at bounding box center [775, 239] width 42 height 8
click at [762, 241] on input "For Grind" at bounding box center [758, 239] width 8 height 8
checkbox input "true"
click at [777, 297] on button "Filter" at bounding box center [777, 298] width 55 height 25
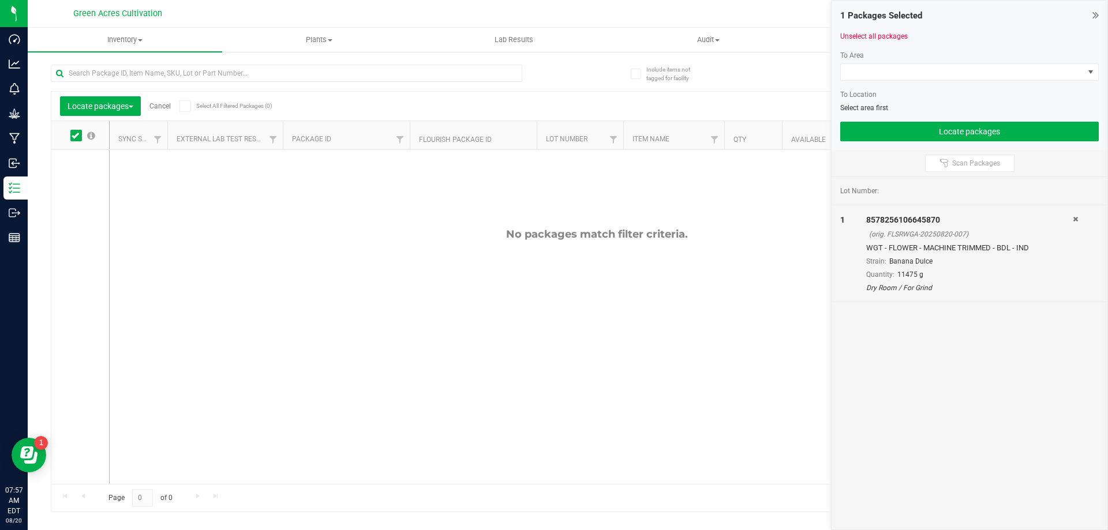
scroll to position [0, 827]
click at [1022, 68] on span at bounding box center [962, 72] width 243 height 16
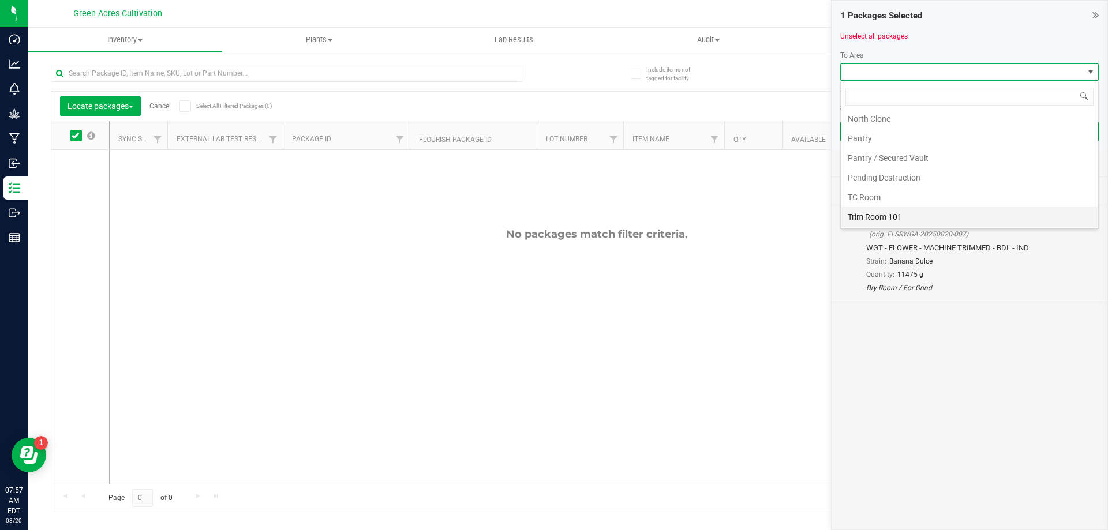
click at [887, 214] on li "Trim Room 101" at bounding box center [969, 217] width 257 height 20
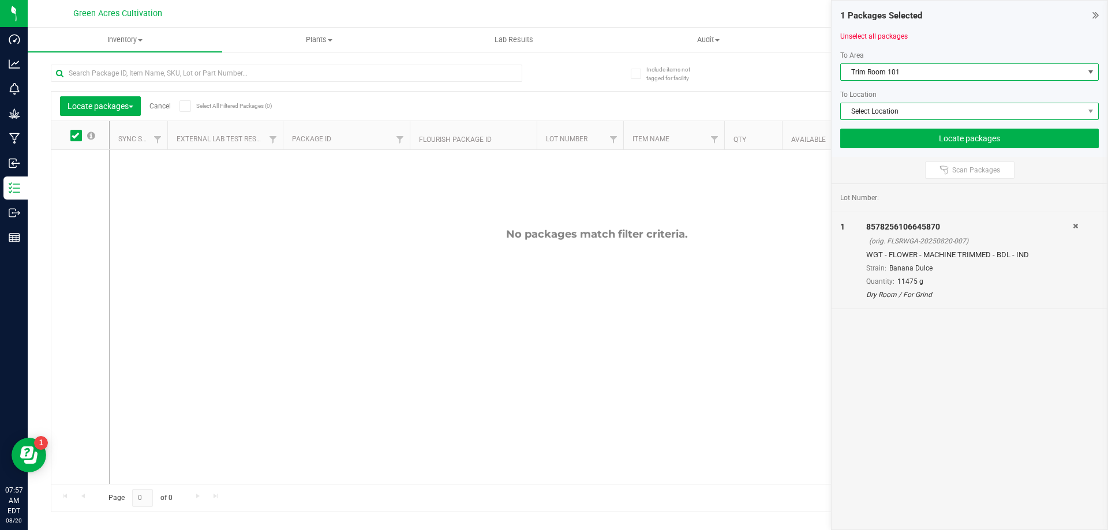
click at [929, 107] on span "Select Location" at bounding box center [962, 111] width 243 height 16
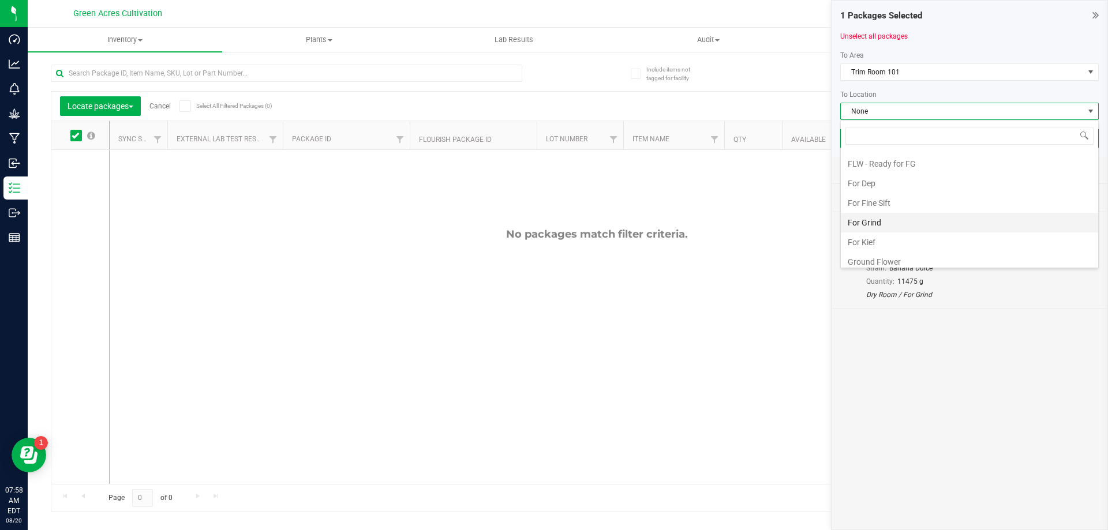
click at [896, 223] on li "For Grind" at bounding box center [969, 223] width 257 height 20
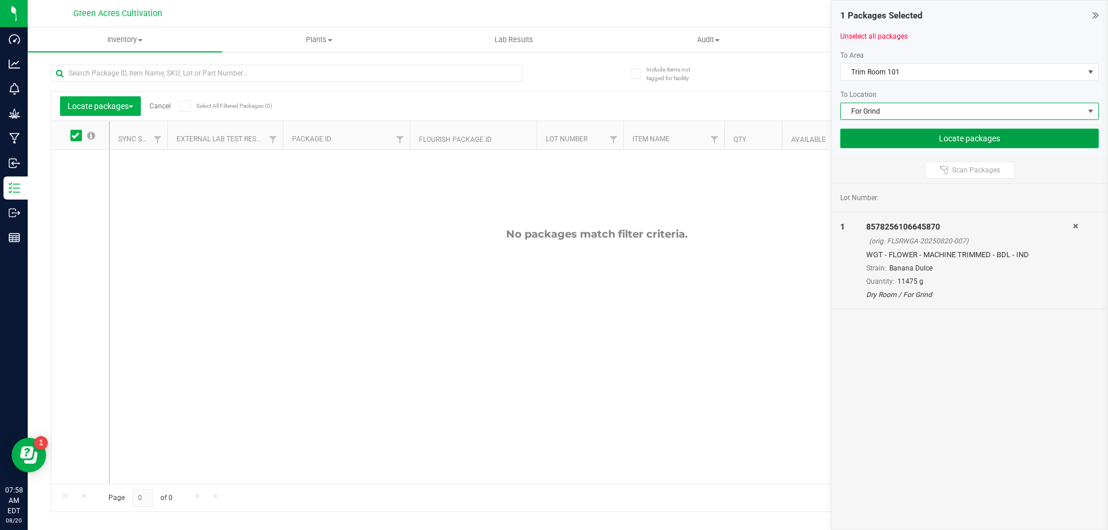
click at [929, 138] on button "Locate packages" at bounding box center [969, 139] width 259 height 20
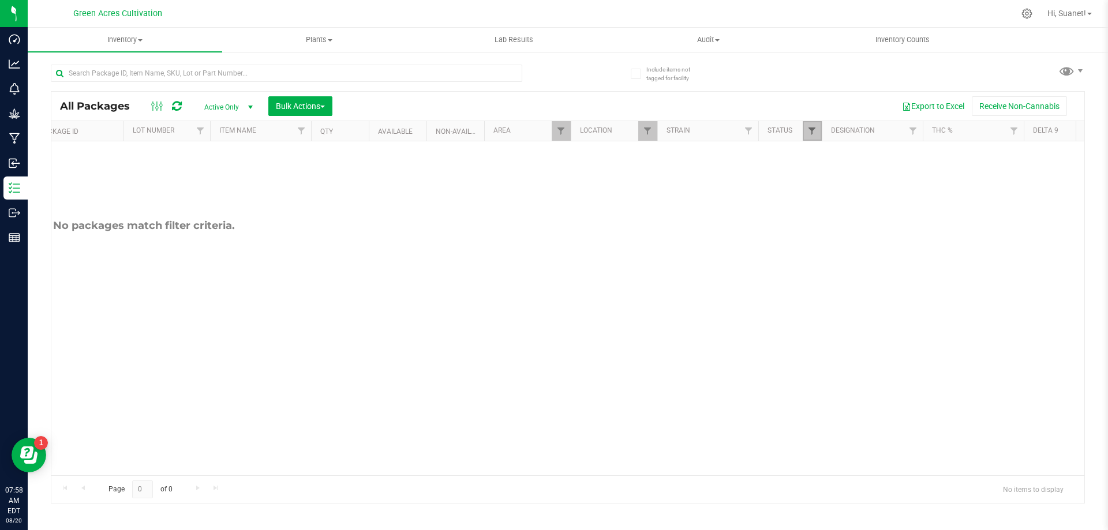
click at [814, 136] on span "Filter" at bounding box center [811, 130] width 9 height 9
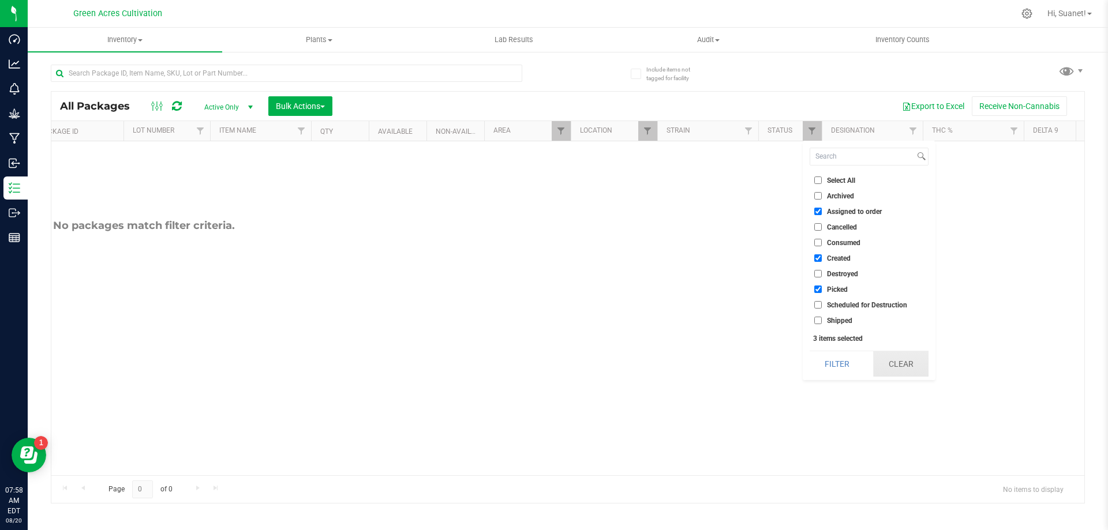
click at [899, 361] on button "Clear" at bounding box center [900, 364] width 55 height 25
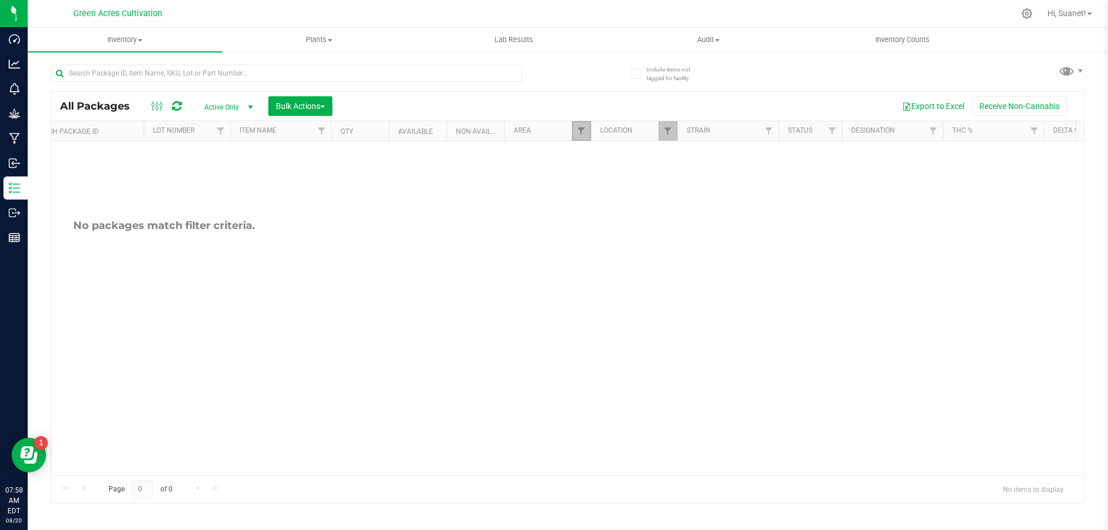
click at [588, 134] on link "Filter" at bounding box center [581, 131] width 19 height 20
click at [676, 392] on button "Clear" at bounding box center [669, 384] width 55 height 25
checkbox input "false"
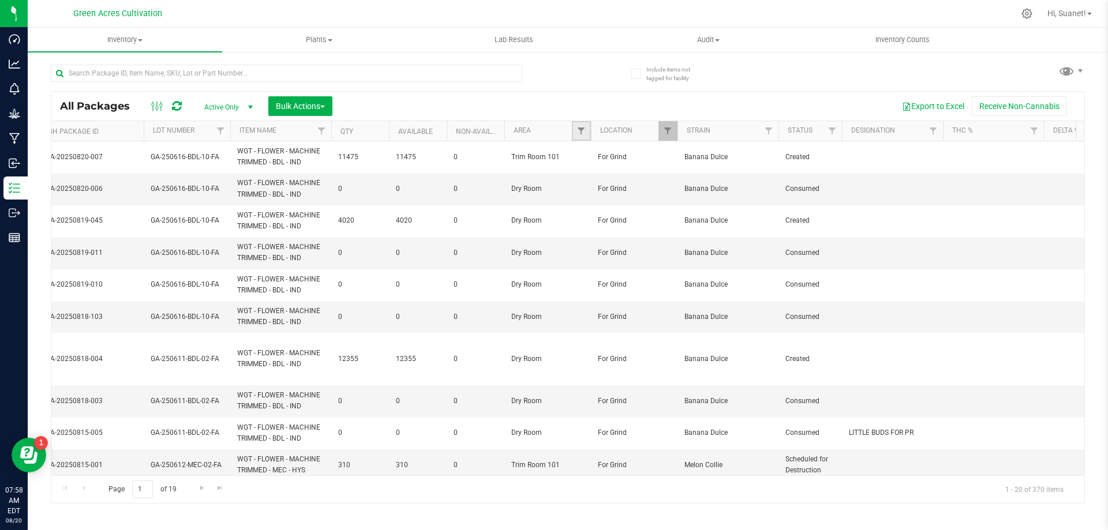
click at [581, 125] on link "Filter" at bounding box center [581, 131] width 19 height 20
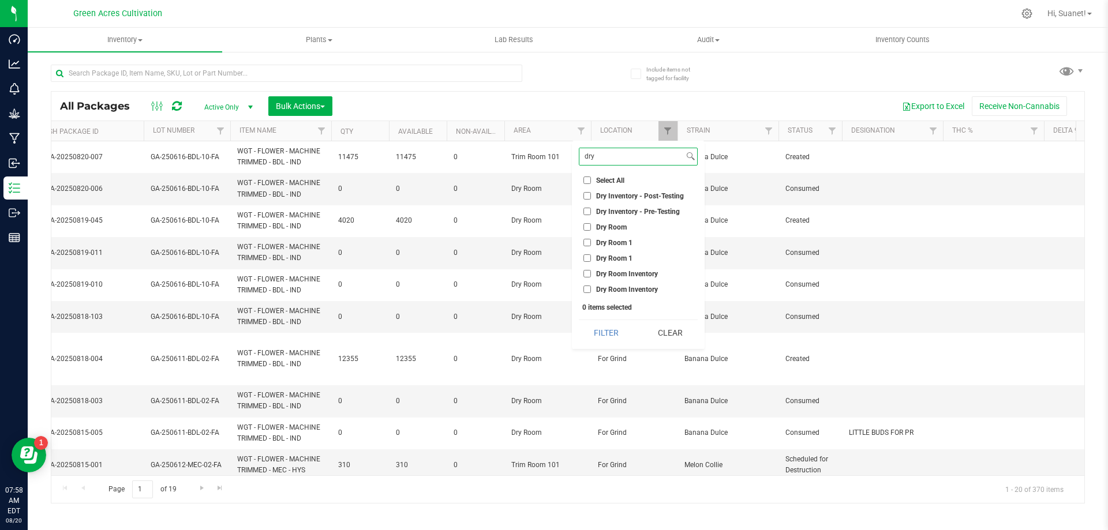
type input "dry"
click at [588, 228] on input "Dry Room" at bounding box center [588, 227] width 8 height 8
checkbox input "true"
click at [596, 338] on button "Filter" at bounding box center [606, 332] width 55 height 25
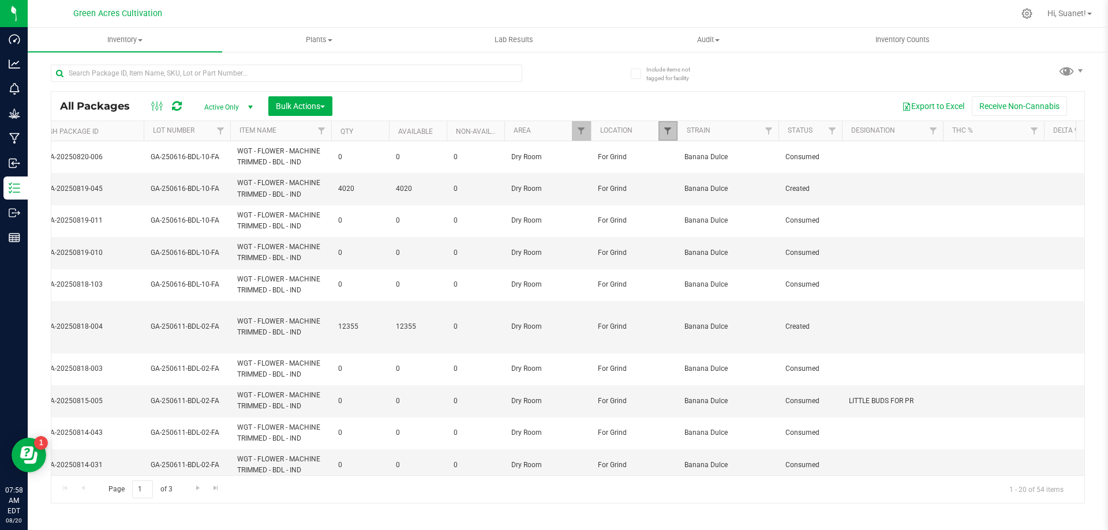
click at [665, 136] on span "Filter" at bounding box center [667, 130] width 9 height 9
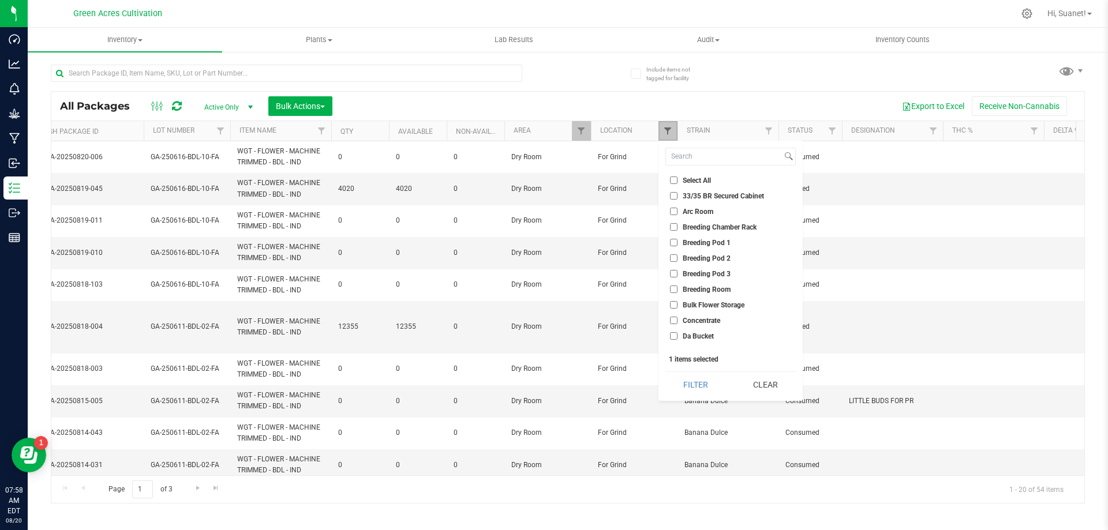
click at [665, 136] on span "Filter" at bounding box center [667, 130] width 9 height 9
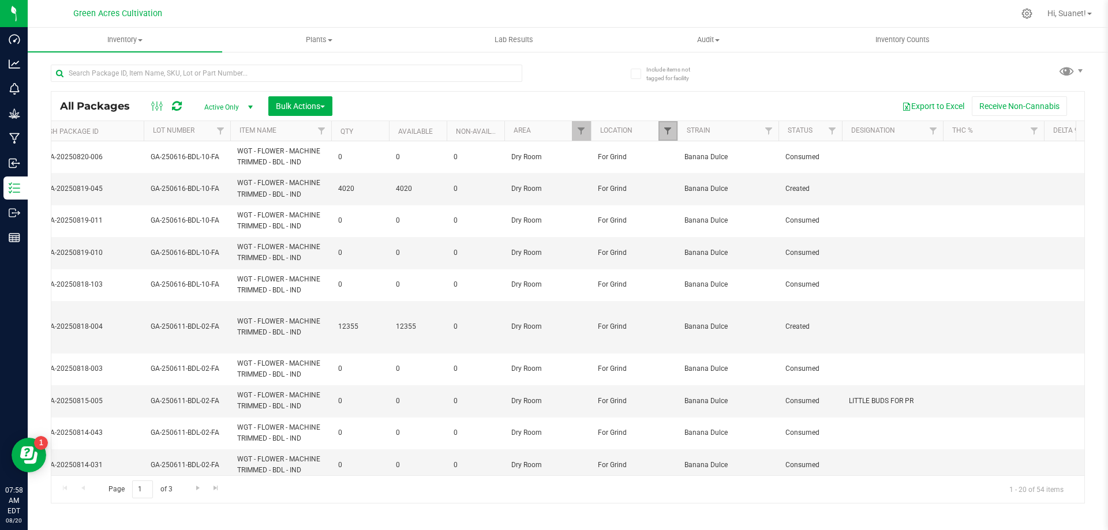
click at [668, 130] on span "Filter" at bounding box center [667, 130] width 9 height 9
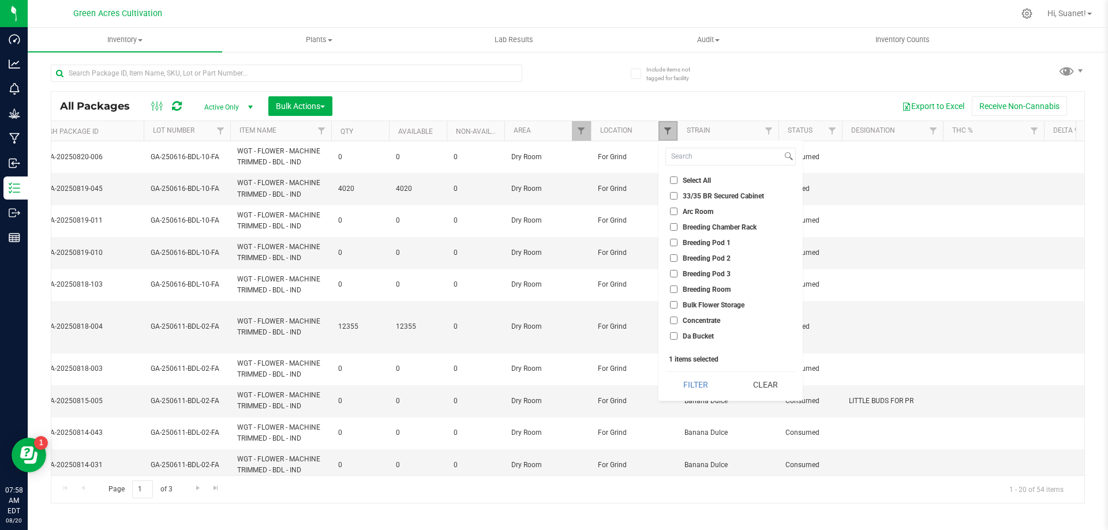
click at [669, 130] on span "Filter" at bounding box center [667, 130] width 9 height 9
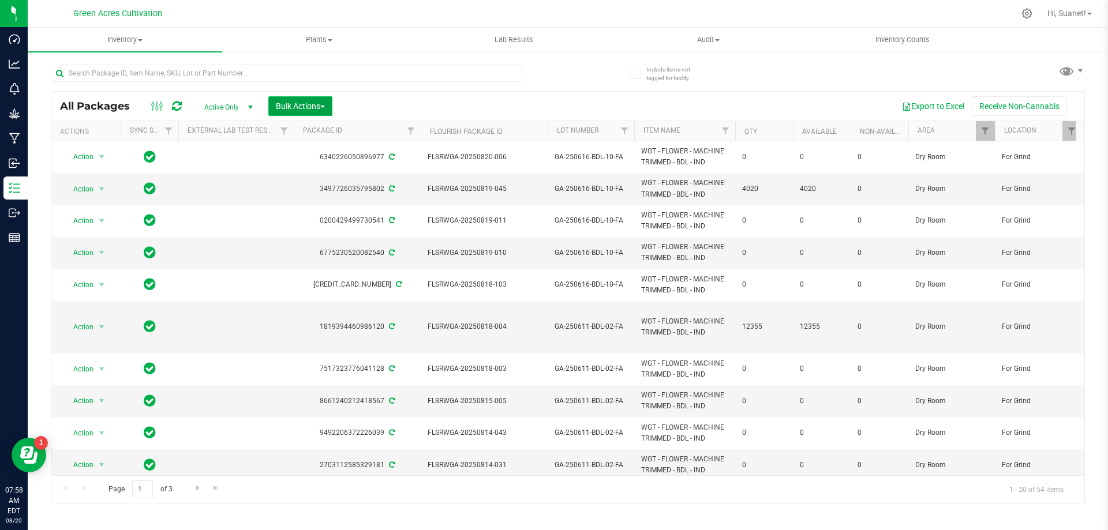
click at [301, 102] on span "Bulk Actions" at bounding box center [300, 106] width 49 height 9
click at [332, 225] on div "Locate packages" at bounding box center [312, 219] width 74 height 18
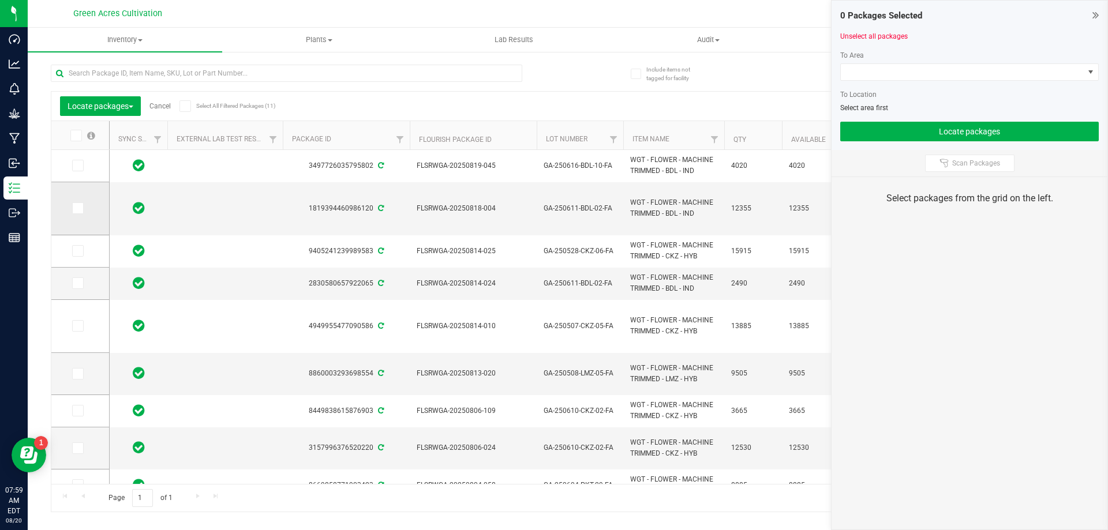
click at [84, 211] on label at bounding box center [80, 209] width 17 height 12
click at [0, 0] on input "checkbox" at bounding box center [0, 0] width 0 height 0
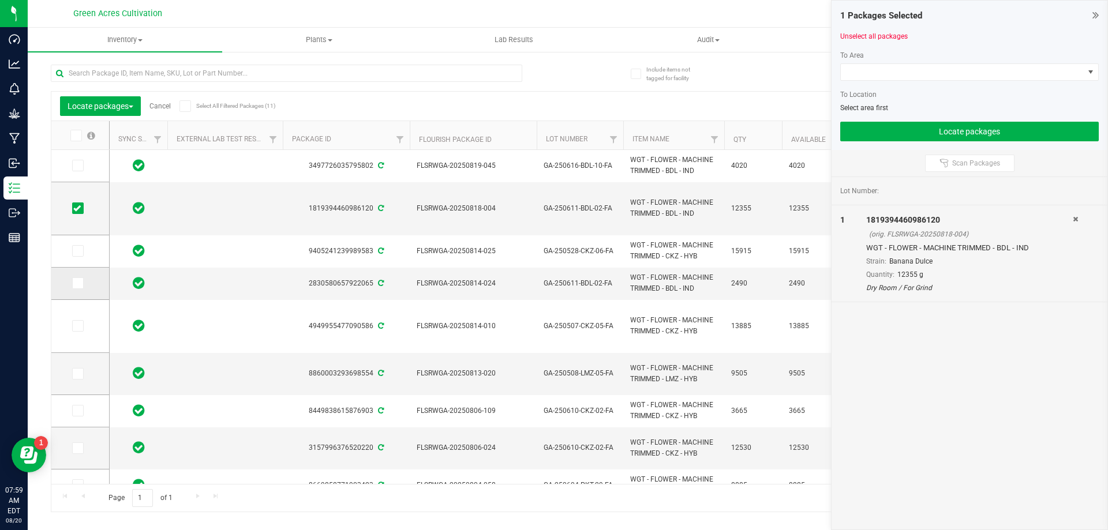
click at [85, 278] on label at bounding box center [80, 284] width 17 height 12
click at [0, 0] on input "checkbox" at bounding box center [0, 0] width 0 height 0
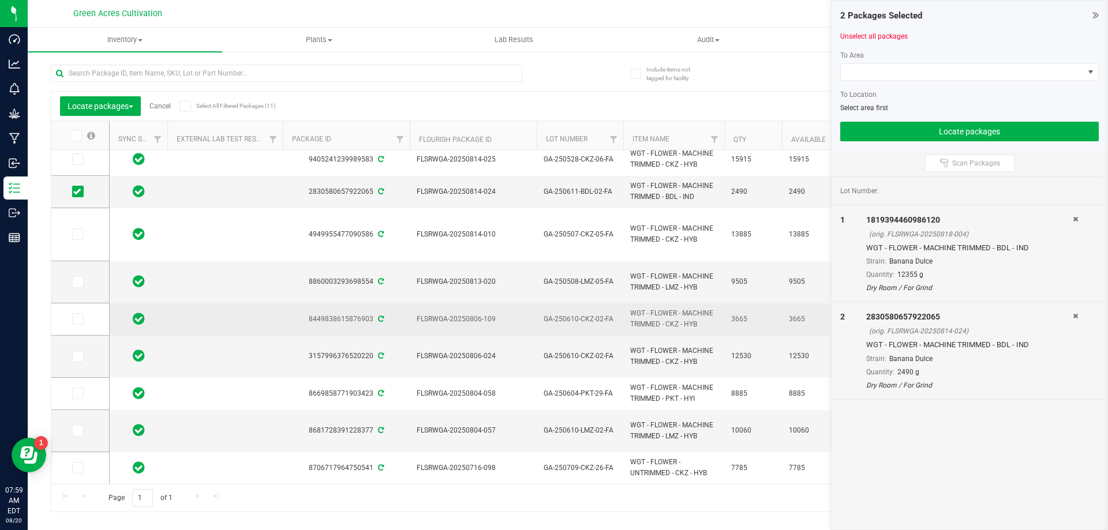
scroll to position [100, 0]
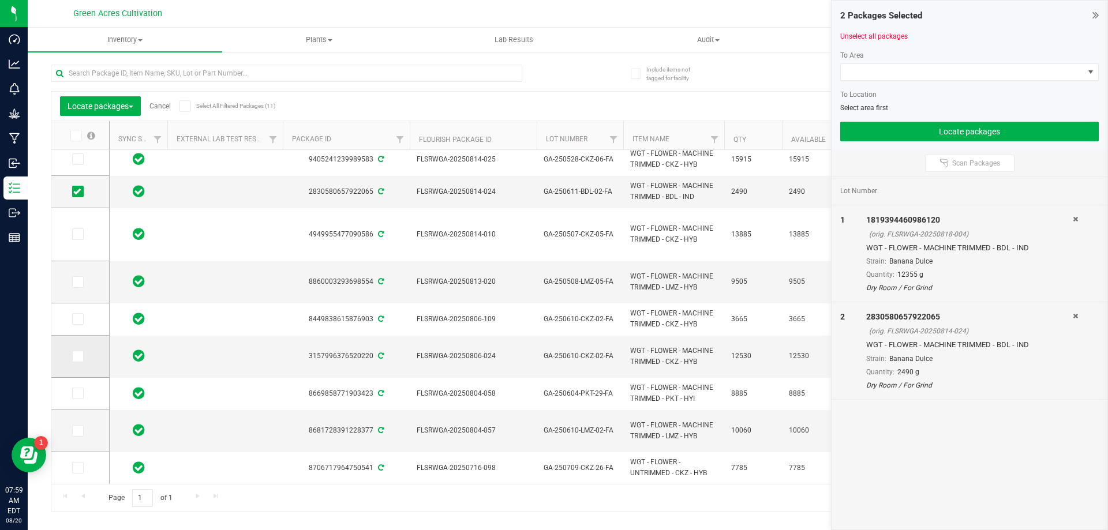
click at [69, 348] on td at bounding box center [80, 357] width 58 height 42
click at [76, 357] on icon at bounding box center [77, 357] width 8 height 0
click at [0, 0] on input "checkbox" at bounding box center [0, 0] width 0 height 0
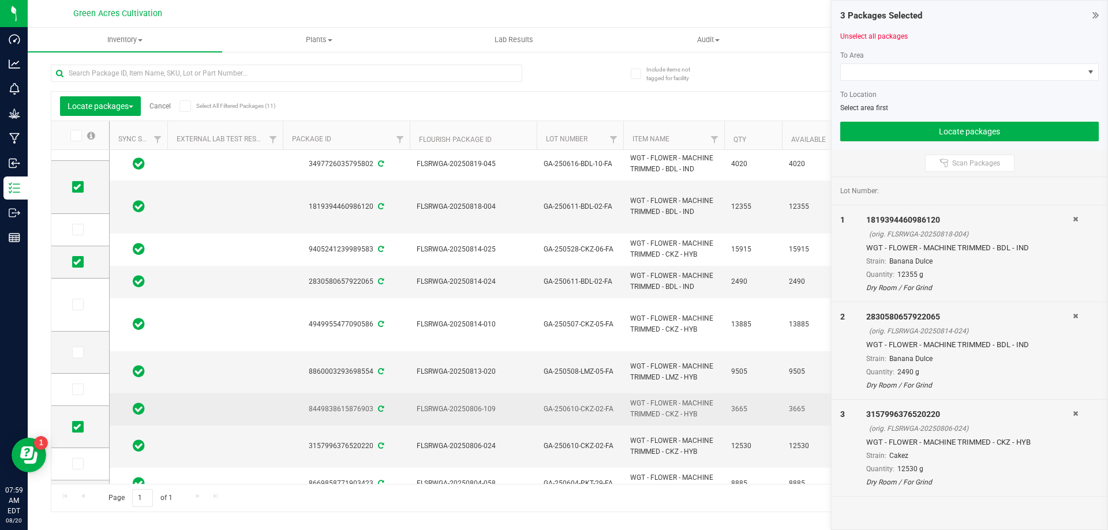
scroll to position [0, 0]
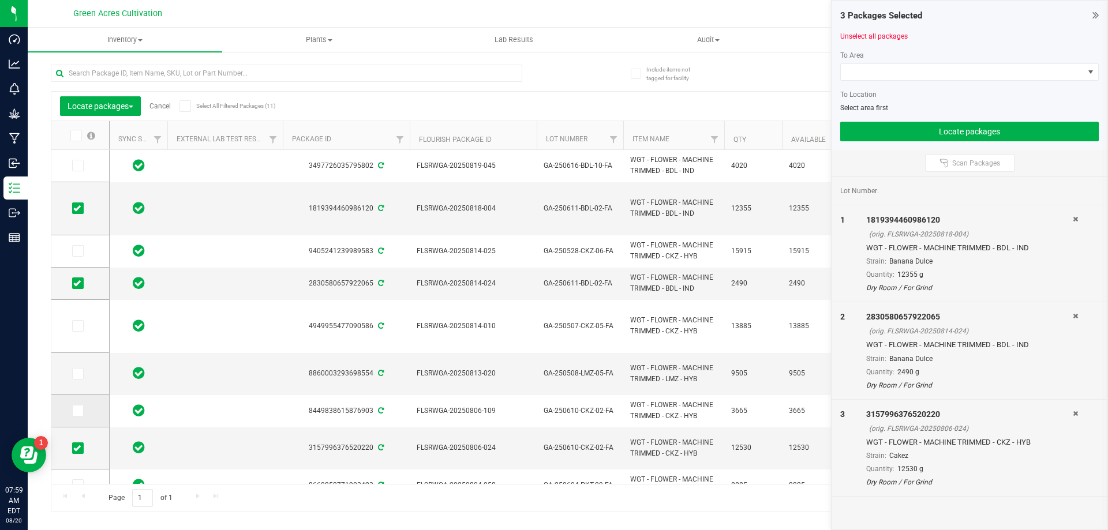
click at [83, 403] on td at bounding box center [80, 411] width 58 height 32
click at [84, 412] on label at bounding box center [80, 411] width 17 height 12
click at [0, 0] on input "checkbox" at bounding box center [0, 0] width 0 height 0
click at [80, 326] on icon at bounding box center [77, 326] width 8 height 0
click at [0, 0] on input "checkbox" at bounding box center [0, 0] width 0 height 0
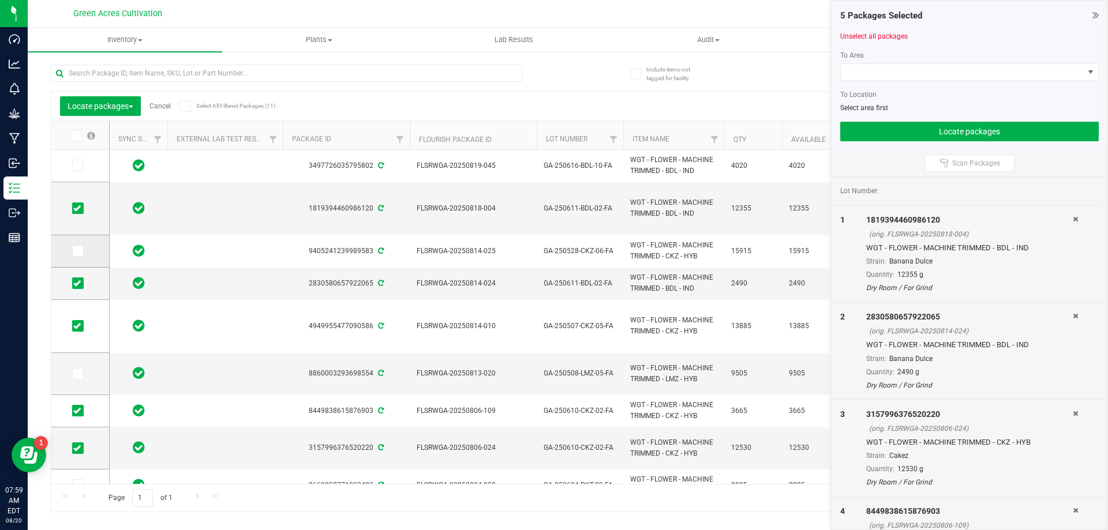
click at [73, 256] on span at bounding box center [78, 251] width 12 height 12
click at [0, 0] on input "checkbox" at bounding box center [0, 0] width 0 height 0
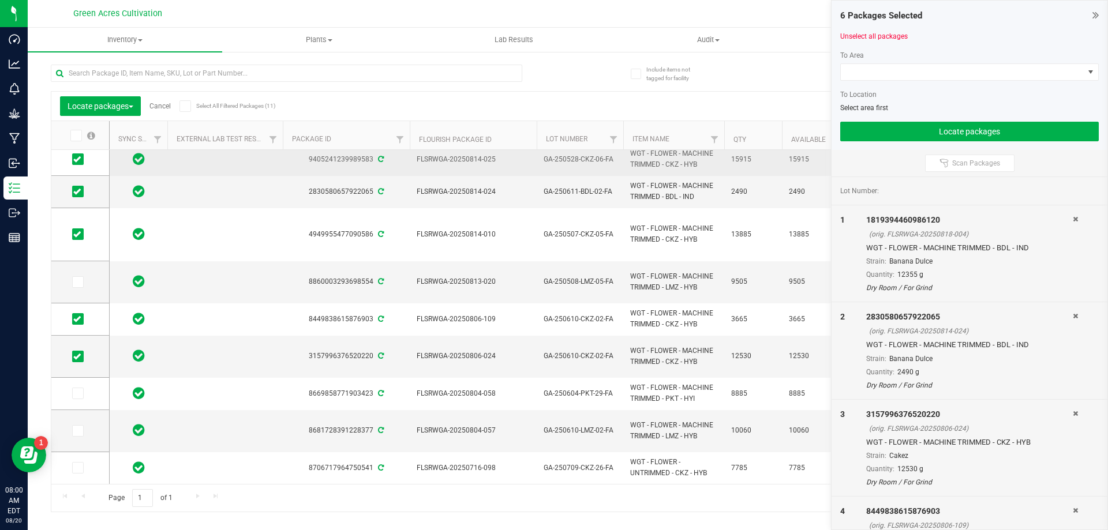
scroll to position [100, 0]
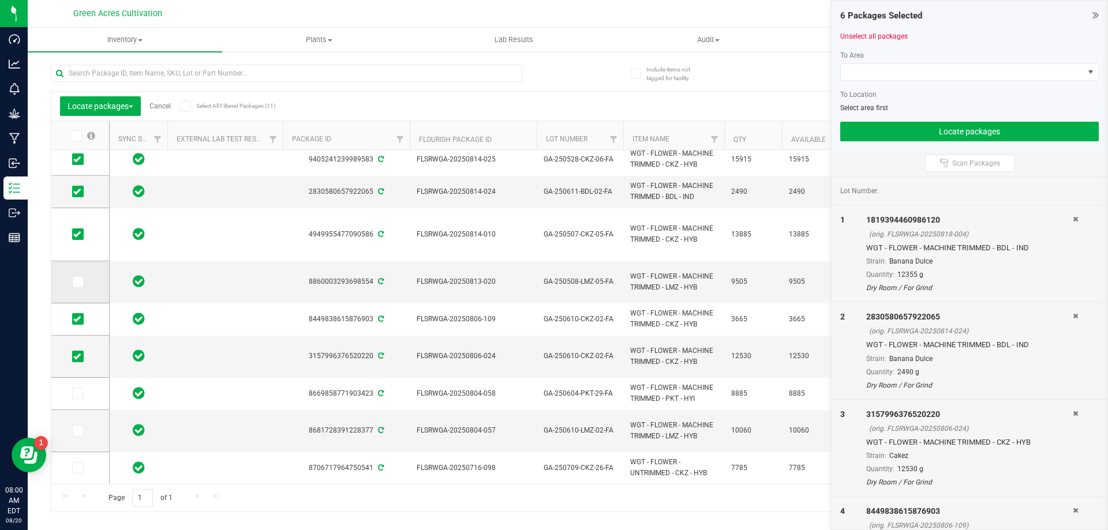
click at [81, 295] on td at bounding box center [80, 282] width 58 height 42
click at [77, 288] on td at bounding box center [80, 282] width 58 height 42
click at [79, 282] on icon at bounding box center [77, 282] width 8 height 0
click at [0, 0] on input "checkbox" at bounding box center [0, 0] width 0 height 0
click at [77, 431] on icon at bounding box center [77, 431] width 8 height 0
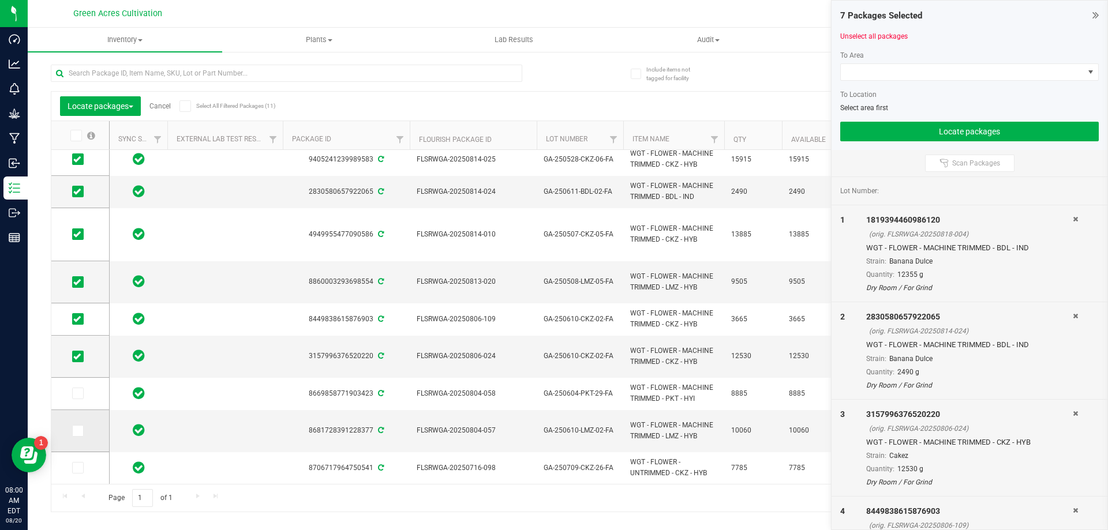
click at [0, 0] on input "checkbox" at bounding box center [0, 0] width 0 height 0
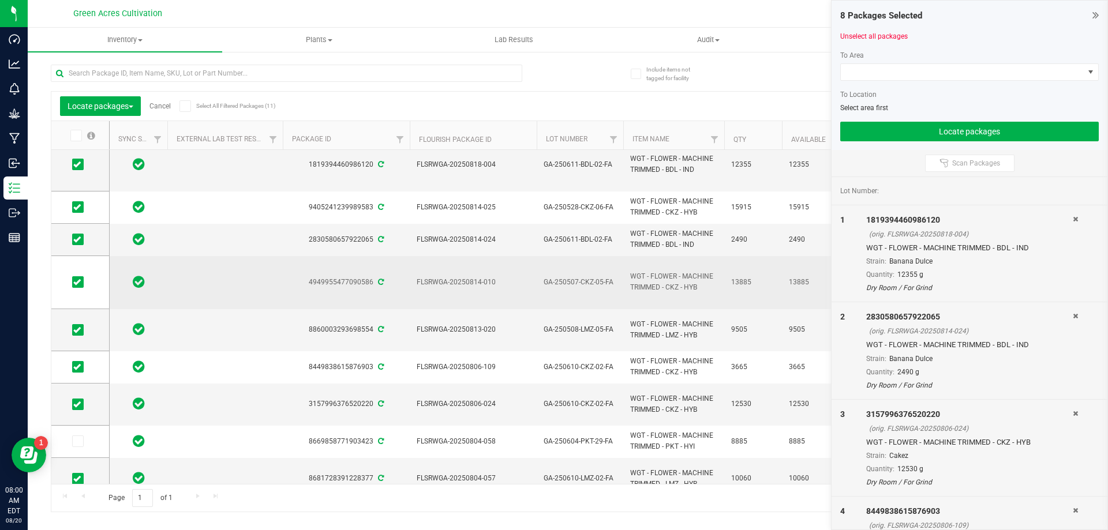
scroll to position [92, 0]
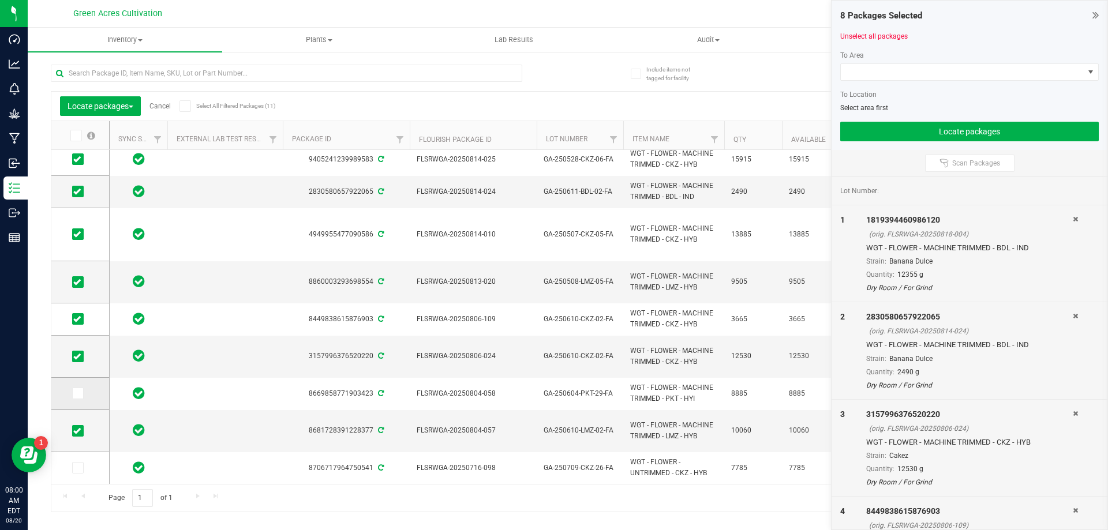
click at [78, 394] on icon at bounding box center [77, 394] width 8 height 0
click at [0, 0] on input "checkbox" at bounding box center [0, 0] width 0 height 0
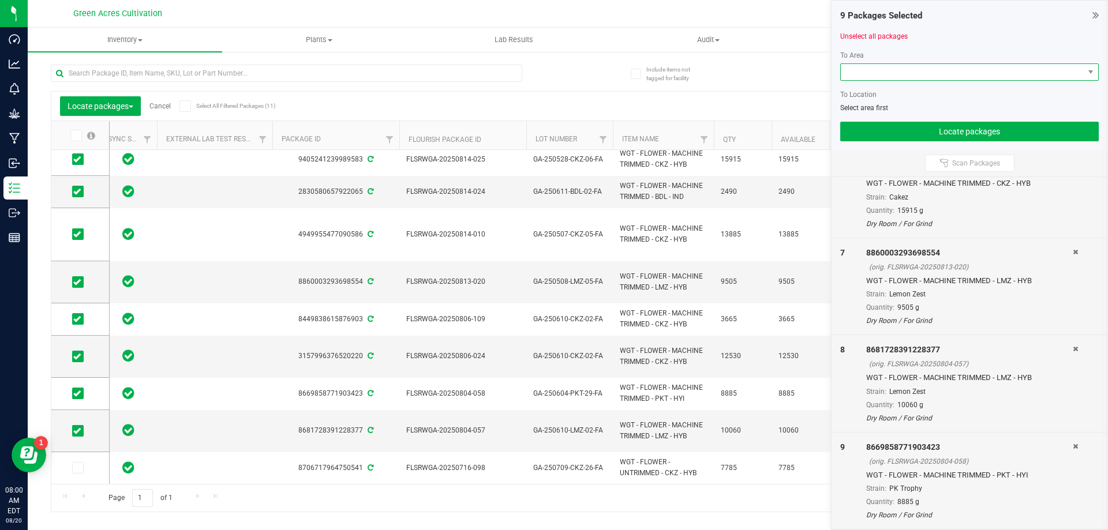
click at [961, 72] on span at bounding box center [962, 72] width 243 height 16
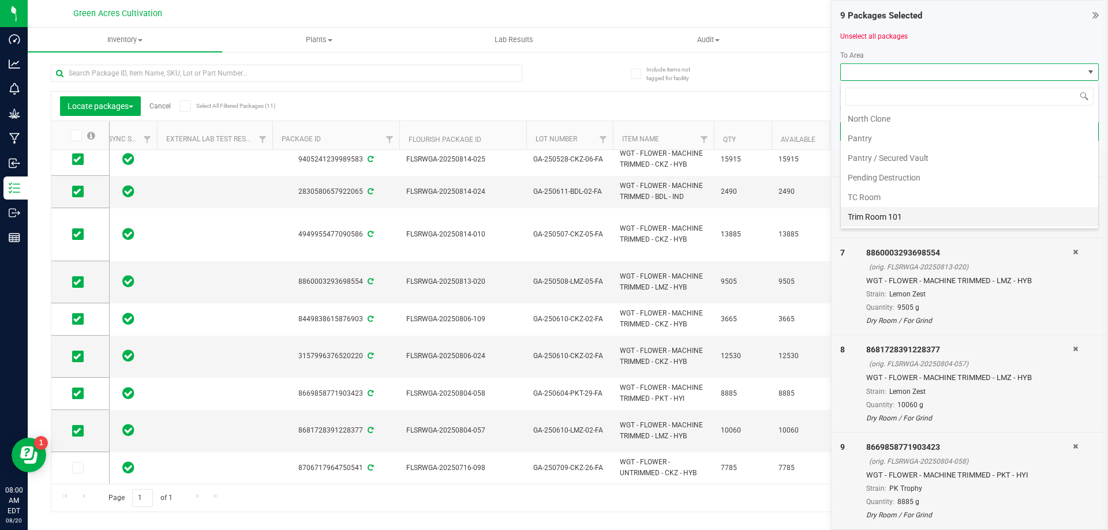
click at [888, 213] on li "Trim Room 101" at bounding box center [969, 217] width 257 height 20
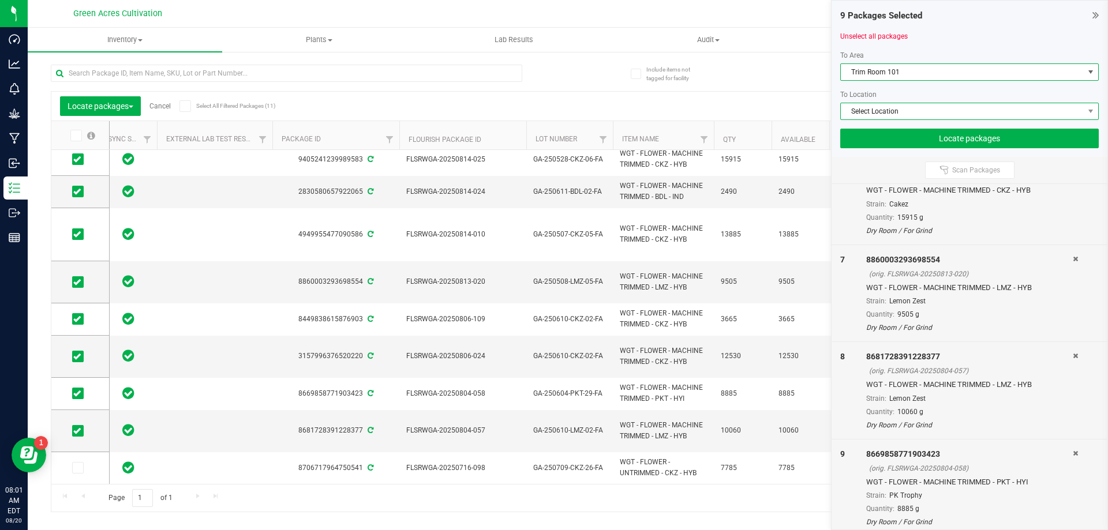
click at [888, 111] on span "Select Location" at bounding box center [962, 111] width 243 height 16
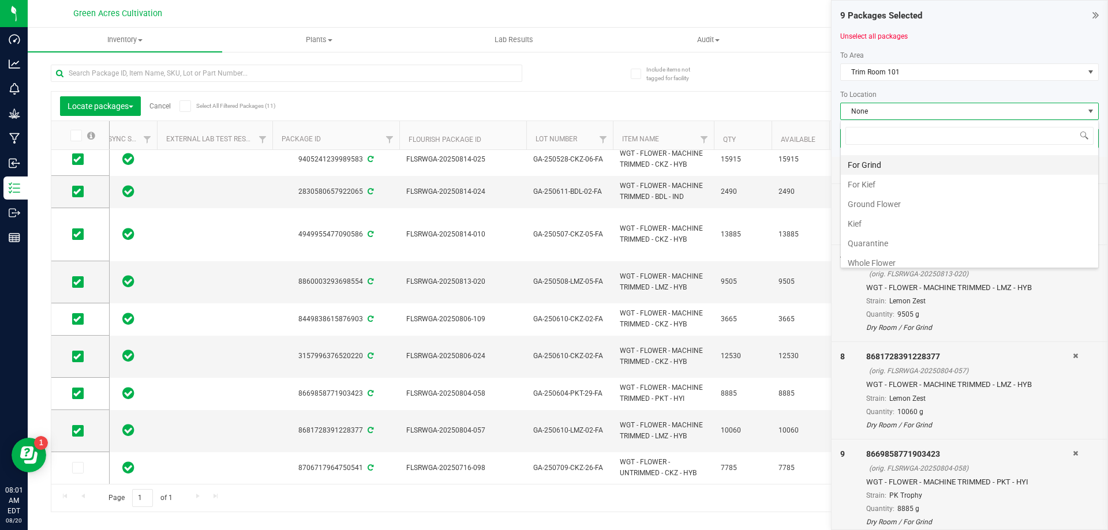
click at [900, 167] on li "For Grind" at bounding box center [969, 165] width 257 height 20
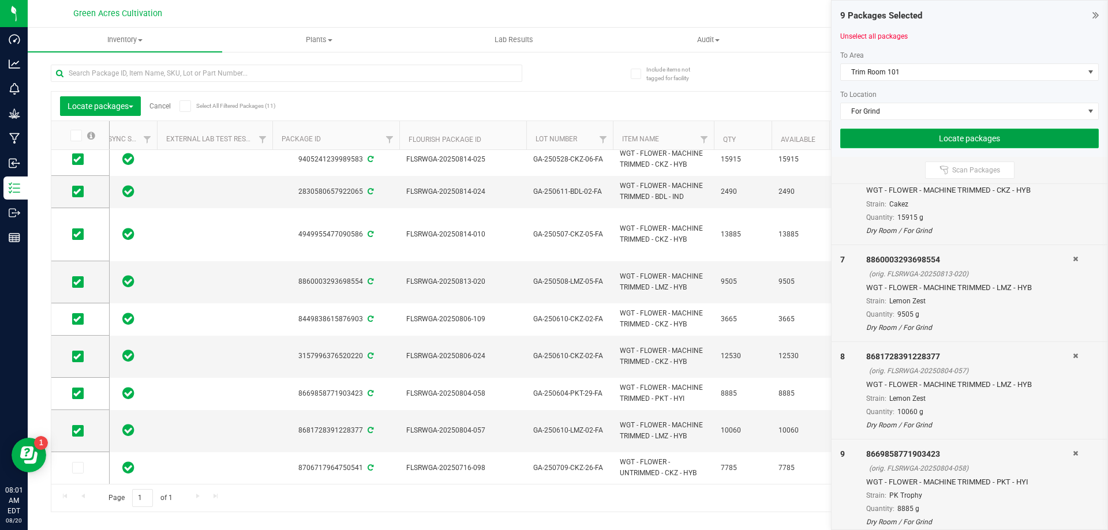
click at [920, 137] on button "Locate packages" at bounding box center [969, 139] width 259 height 20
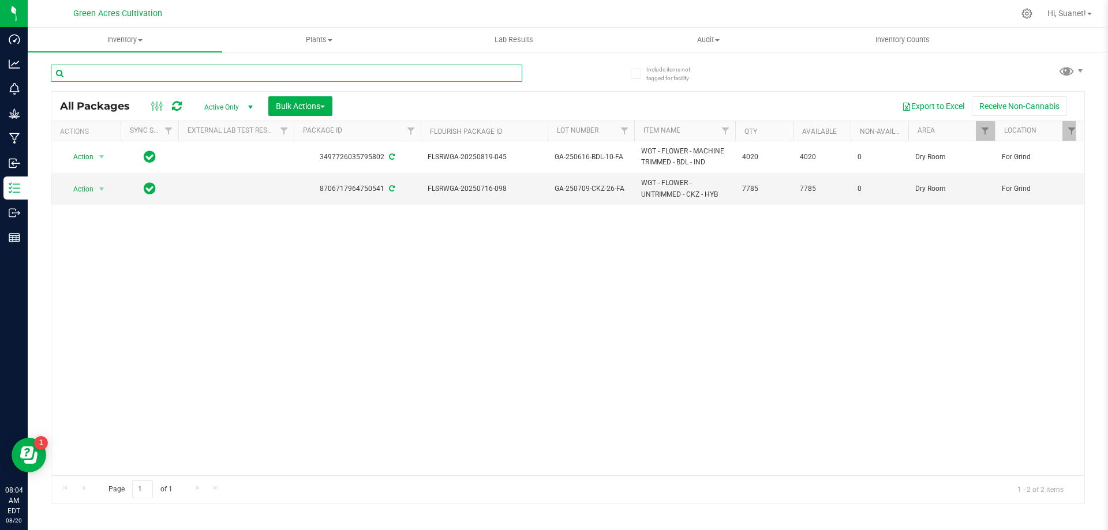
click at [286, 75] on input "text" at bounding box center [287, 73] width 472 height 17
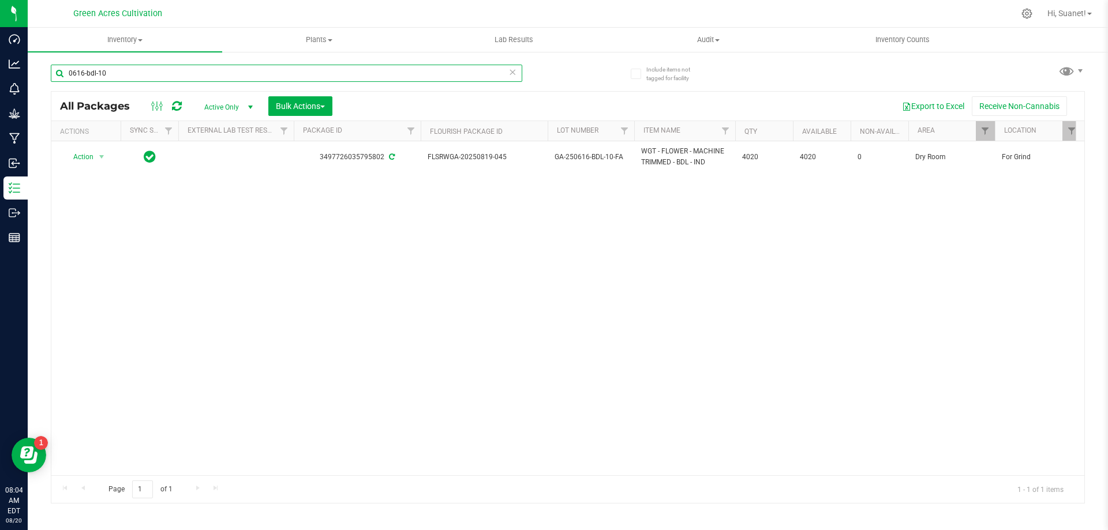
type input "0616-bdl-10"
click at [982, 124] on link "Filter" at bounding box center [985, 131] width 19 height 20
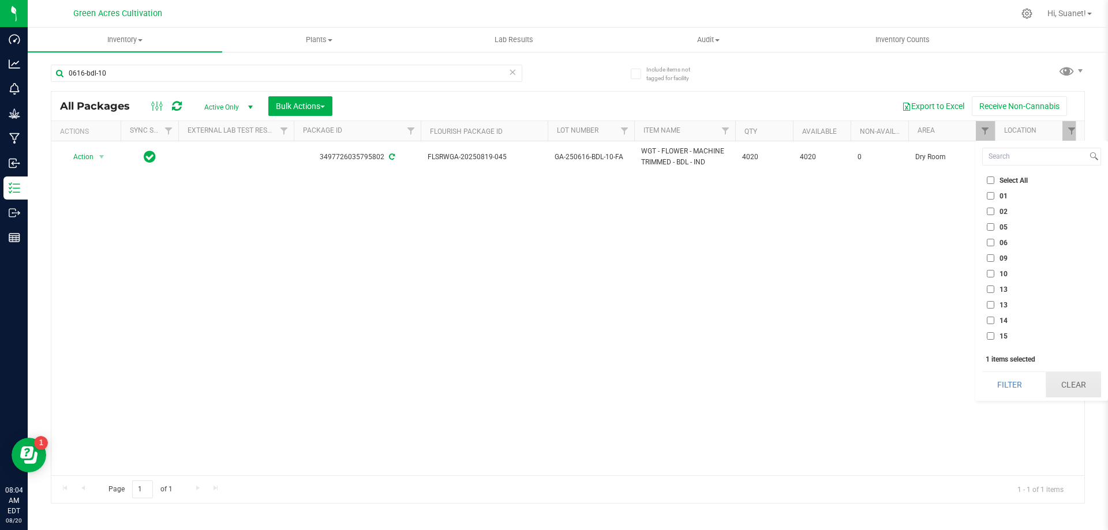
click at [1061, 380] on button "Clear" at bounding box center [1073, 384] width 55 height 25
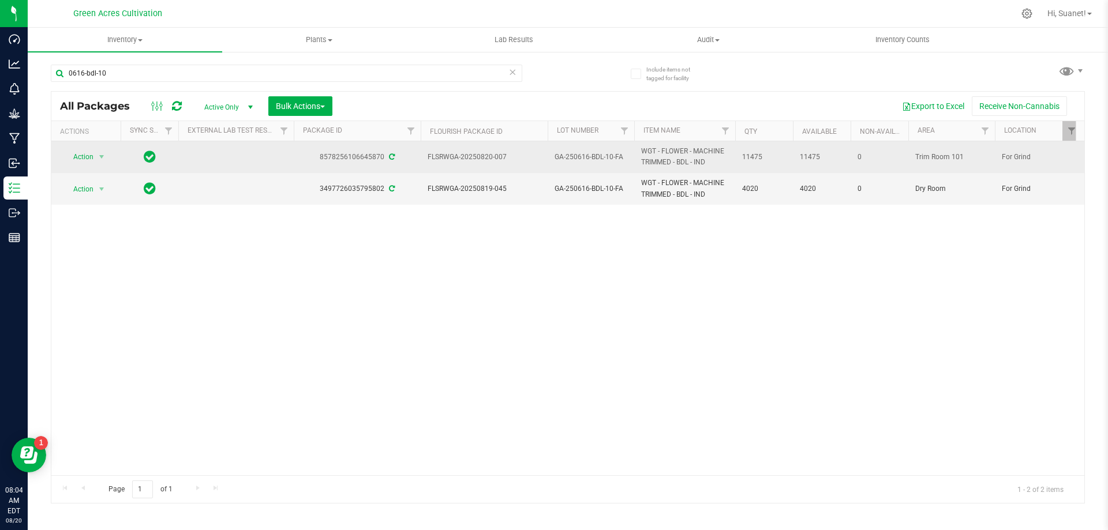
click at [95, 158] on span "select" at bounding box center [102, 157] width 14 height 16
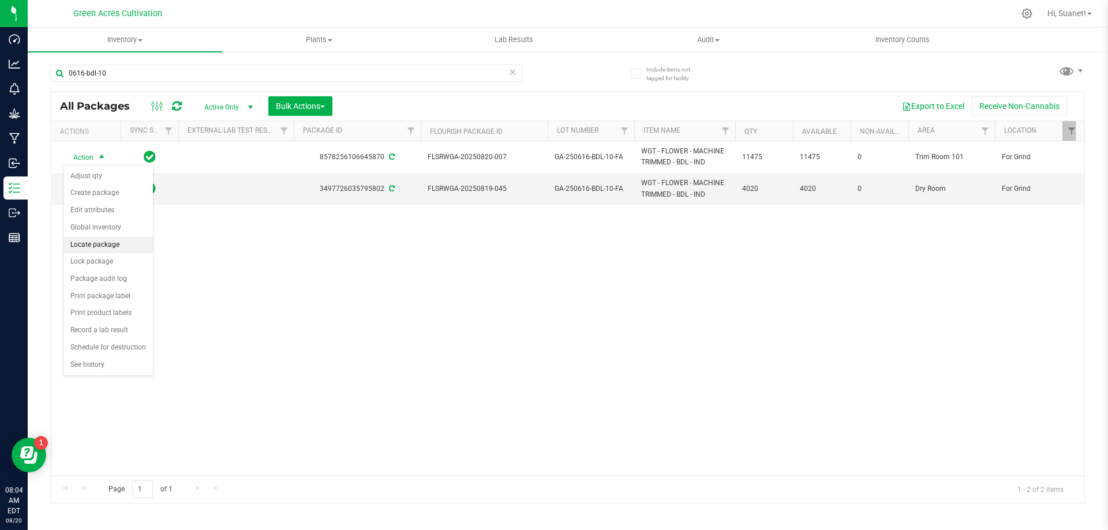
click at [119, 240] on li "Locate package" at bounding box center [107, 245] width 89 height 17
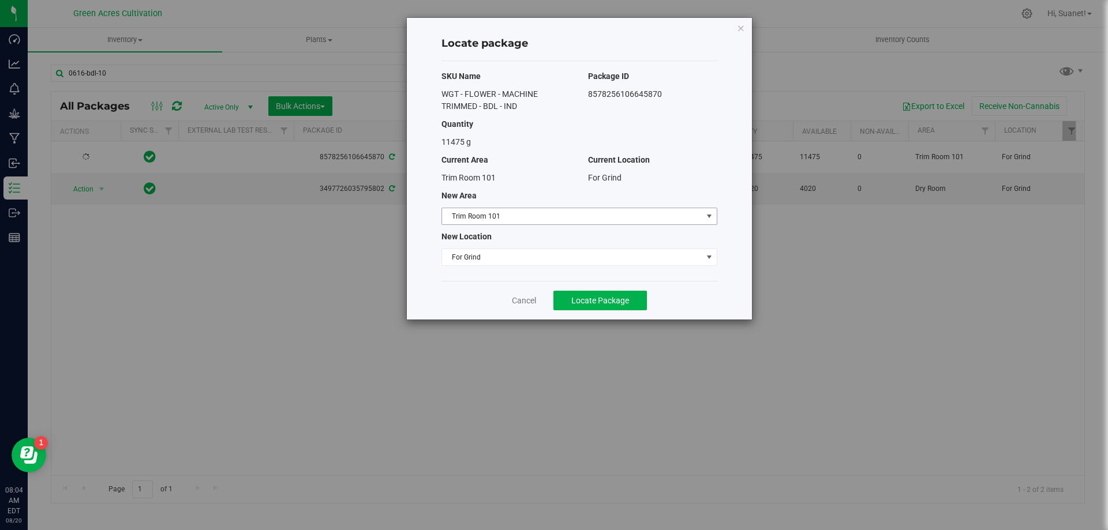
click at [481, 216] on span "Trim Room 101" at bounding box center [572, 216] width 260 height 16
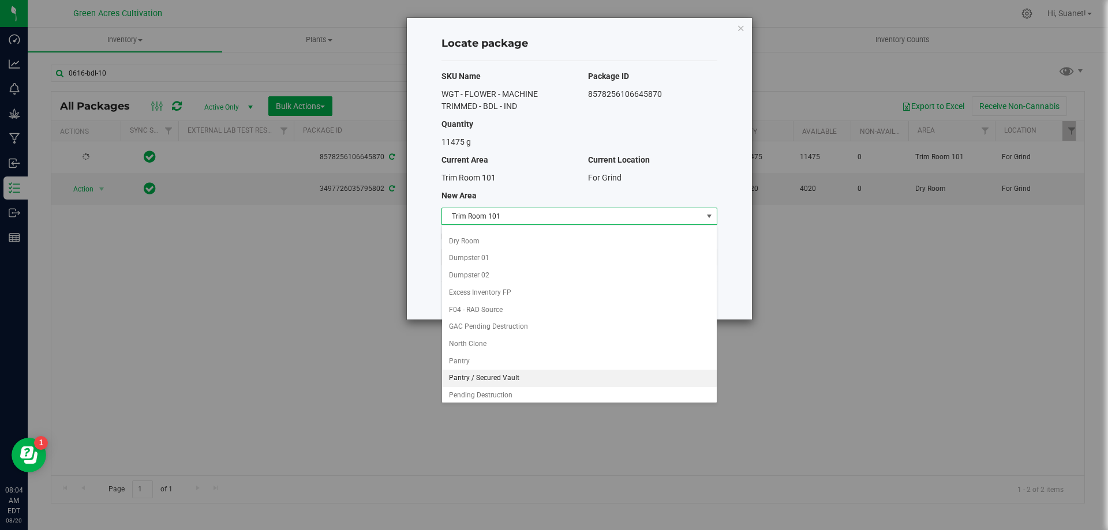
scroll to position [61, 0]
click at [491, 264] on li "Dry Room" at bounding box center [579, 261] width 275 height 17
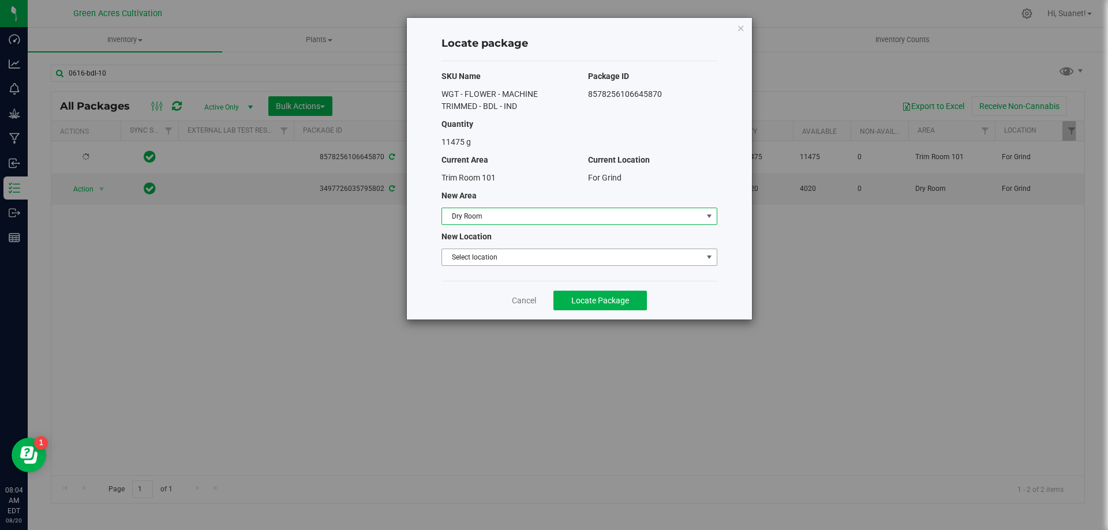
click at [500, 255] on span "Select location" at bounding box center [572, 257] width 260 height 16
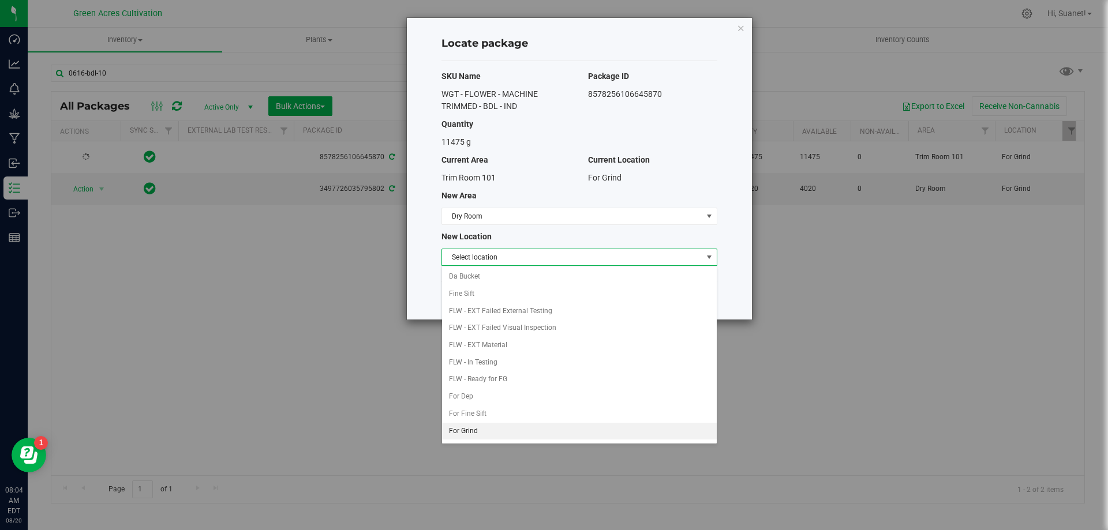
click at [481, 431] on li "For Grind" at bounding box center [579, 431] width 275 height 17
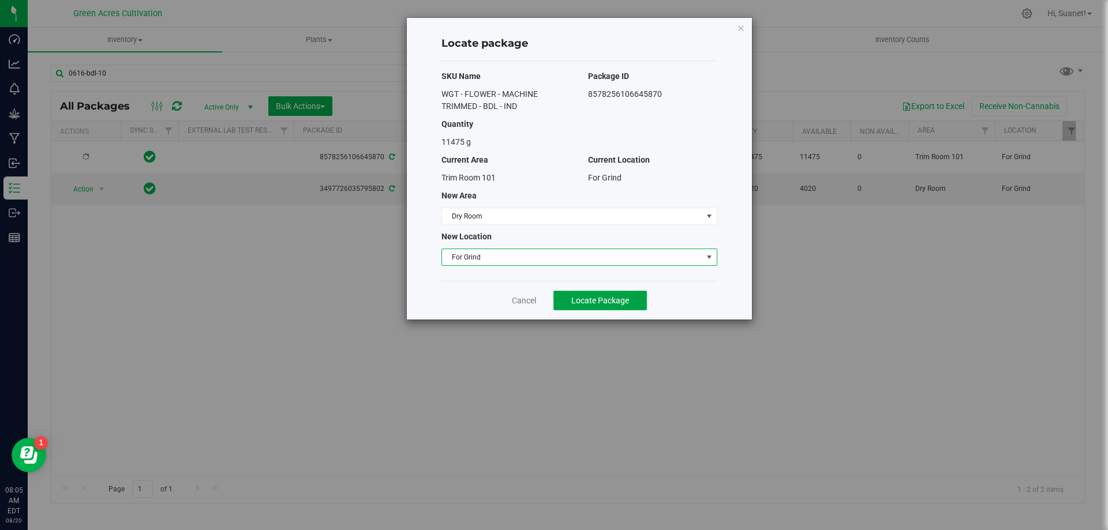
click at [622, 301] on span "Locate Package" at bounding box center [600, 300] width 58 height 9
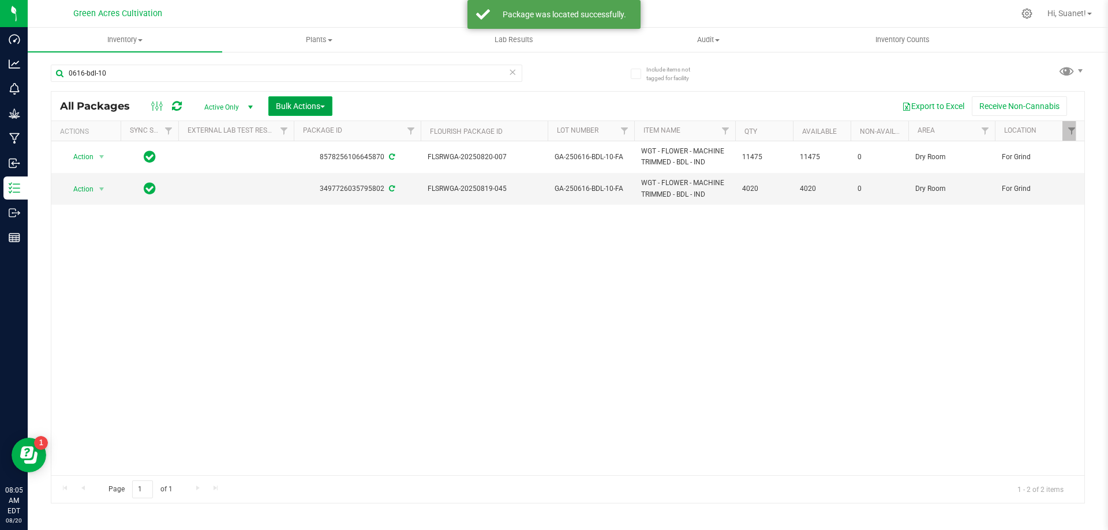
click at [309, 114] on button "Bulk Actions" at bounding box center [300, 106] width 64 height 20
click at [345, 181] on div "Combine packages (lot)" at bounding box center [324, 176] width 98 height 18
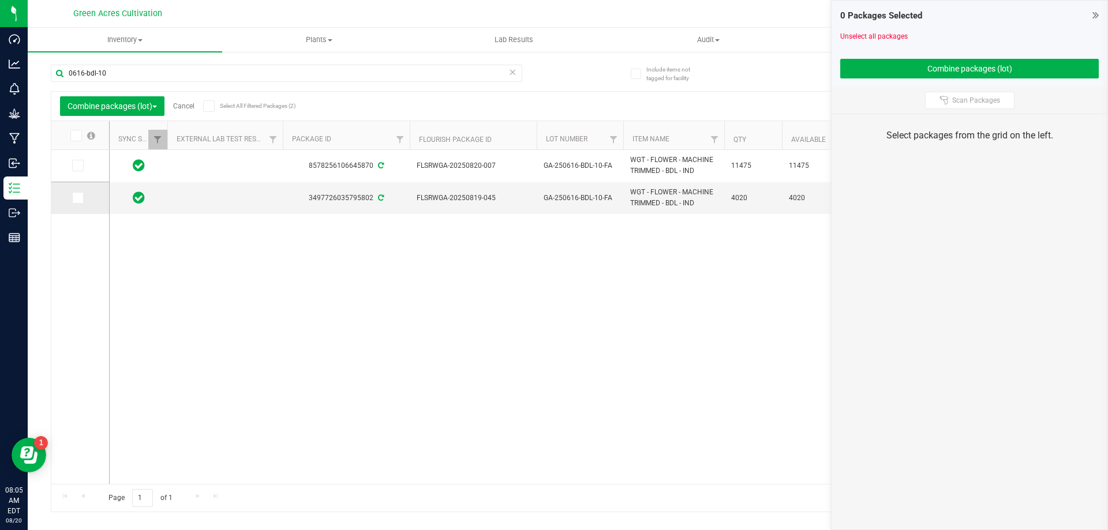
click at [79, 198] on icon at bounding box center [77, 198] width 8 height 0
click at [0, 0] on input "checkbox" at bounding box center [0, 0] width 0 height 0
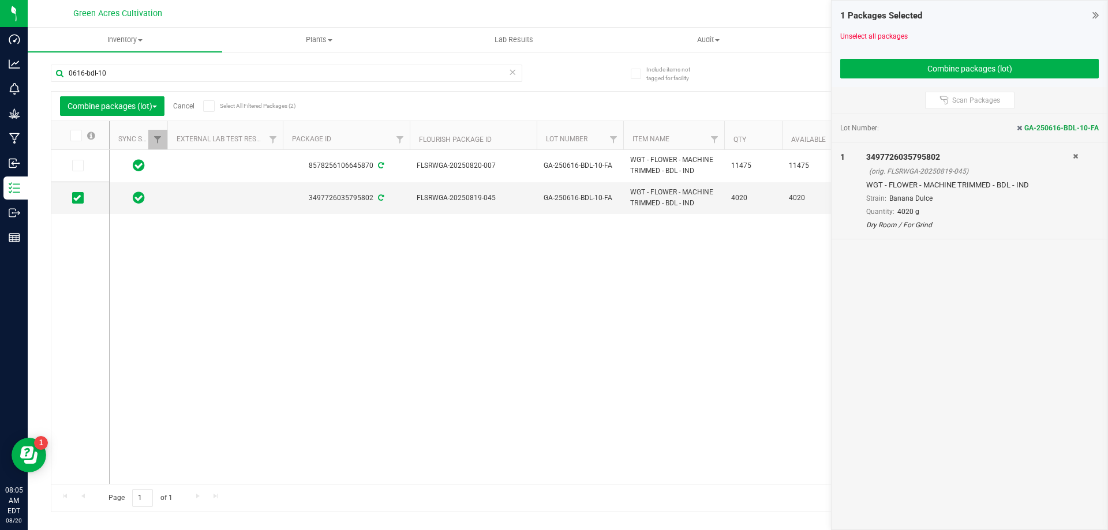
click at [78, 171] on span at bounding box center [78, 166] width 12 height 12
click at [0, 0] on input "checkbox" at bounding box center [0, 0] width 0 height 0
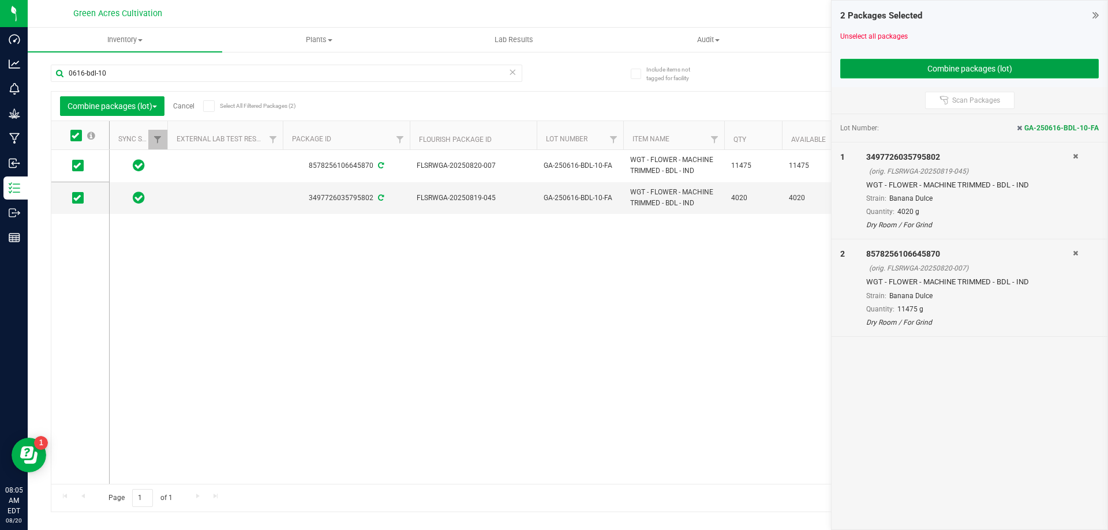
click at [934, 64] on button "Combine packages (lot)" at bounding box center [969, 69] width 259 height 20
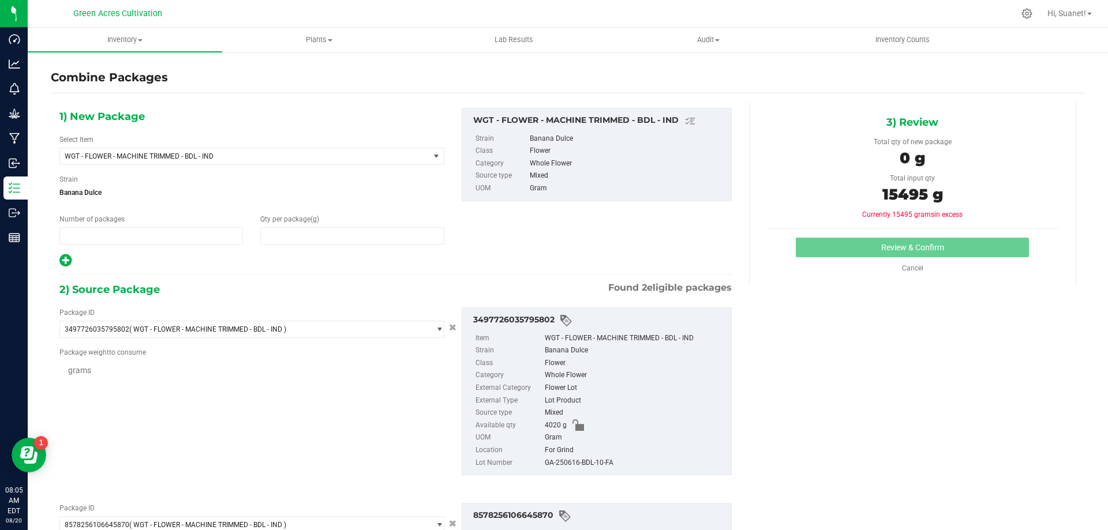
type input "1"
type input "0"
click at [290, 232] on span at bounding box center [352, 235] width 184 height 17
type input "15495"
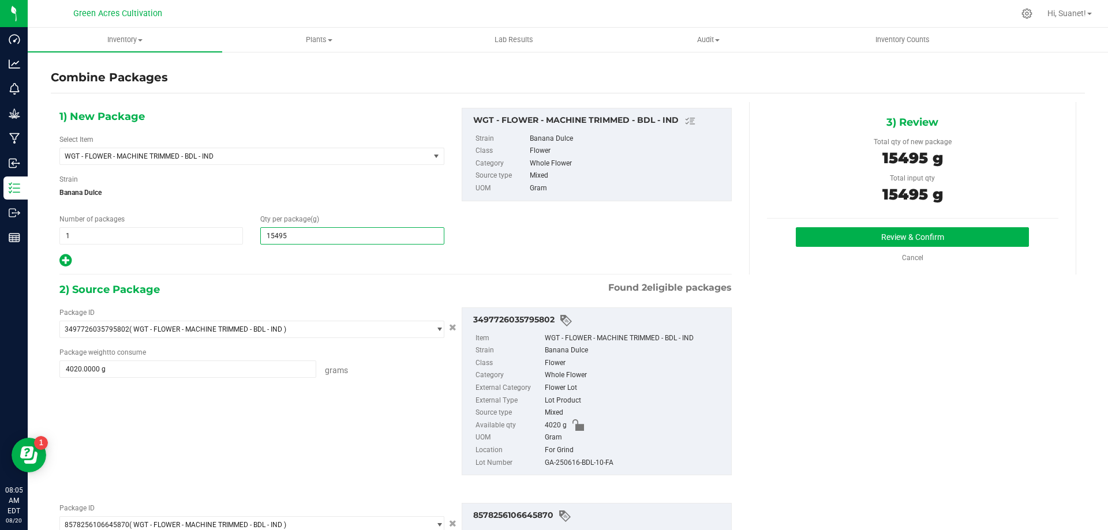
type input "15,495"
click at [807, 275] on div "1) New Package Select Item WGT - FLOWER - MACHINE TRIMMED - BDL - IND 007UP - F…" at bounding box center [568, 399] width 1034 height 594
click at [818, 233] on button "Review & Confirm" at bounding box center [912, 237] width 233 height 20
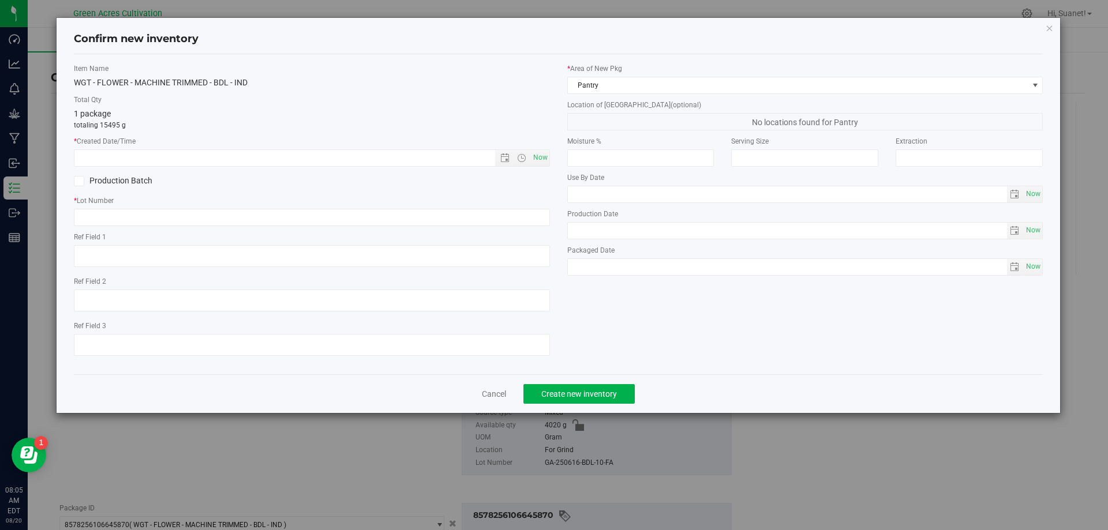
click at [502, 387] on div "Cancel Create new inventory" at bounding box center [559, 394] width 970 height 39
click at [502, 390] on link "Cancel" at bounding box center [494, 394] width 24 height 12
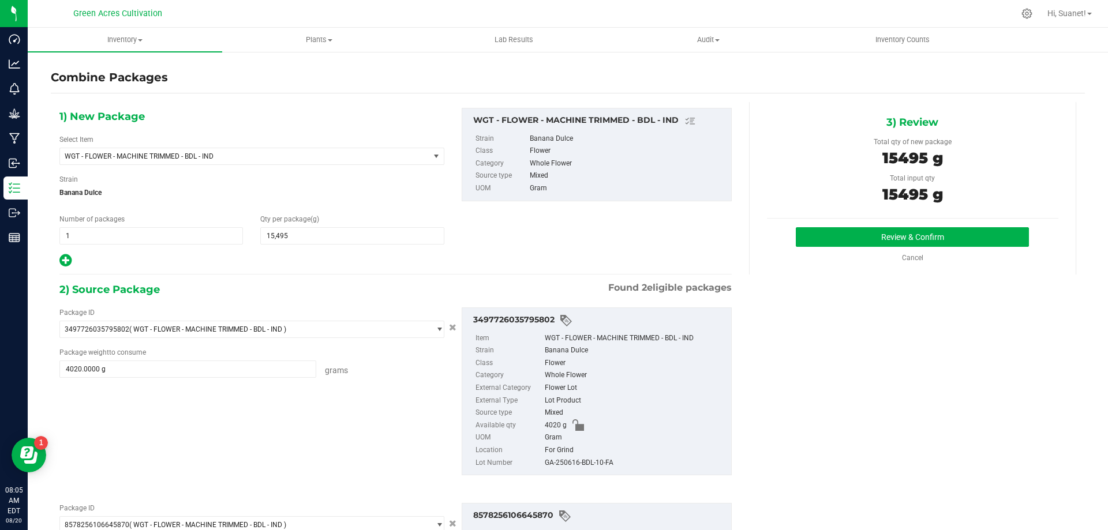
click at [578, 459] on div "GA-250616-BDL-10-FA" at bounding box center [635, 463] width 181 height 13
copy div "GA-250616-BDL-10-FA"
click at [827, 244] on button "Review & Confirm" at bounding box center [912, 237] width 233 height 20
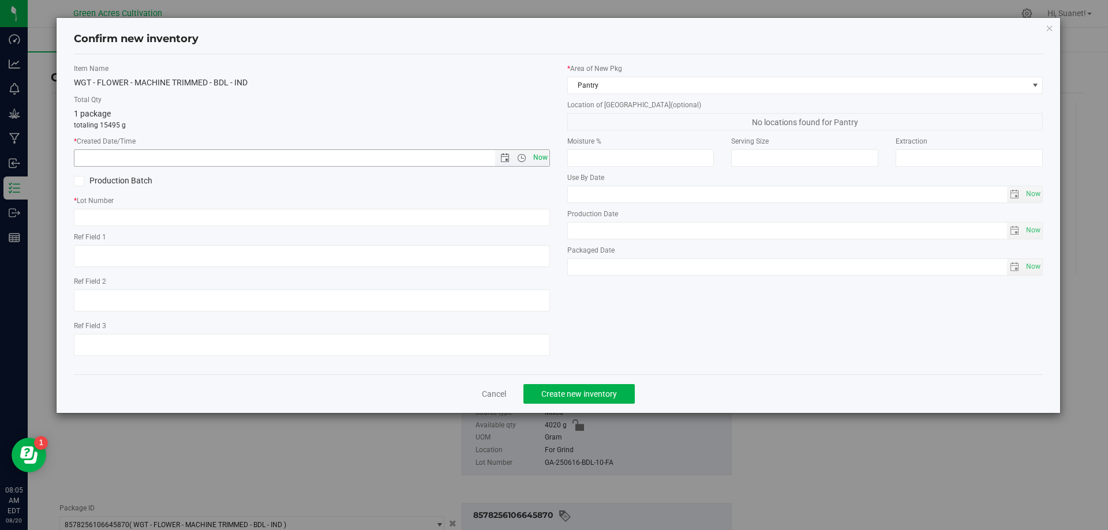
click at [545, 154] on span "Now" at bounding box center [540, 157] width 20 height 17
type input "[DATE] 8:05 AM"
click at [517, 219] on input "text" at bounding box center [312, 217] width 476 height 17
paste input "GA-250616-BDL-10-FA"
type input "GA-250616-BDL-10-FA"
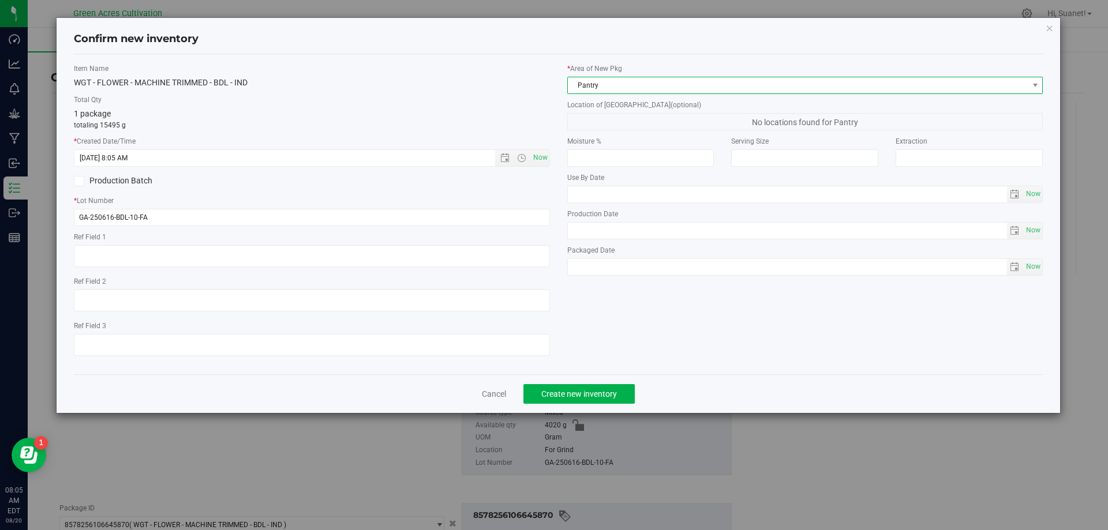
click at [620, 84] on span "Pantry" at bounding box center [798, 85] width 461 height 16
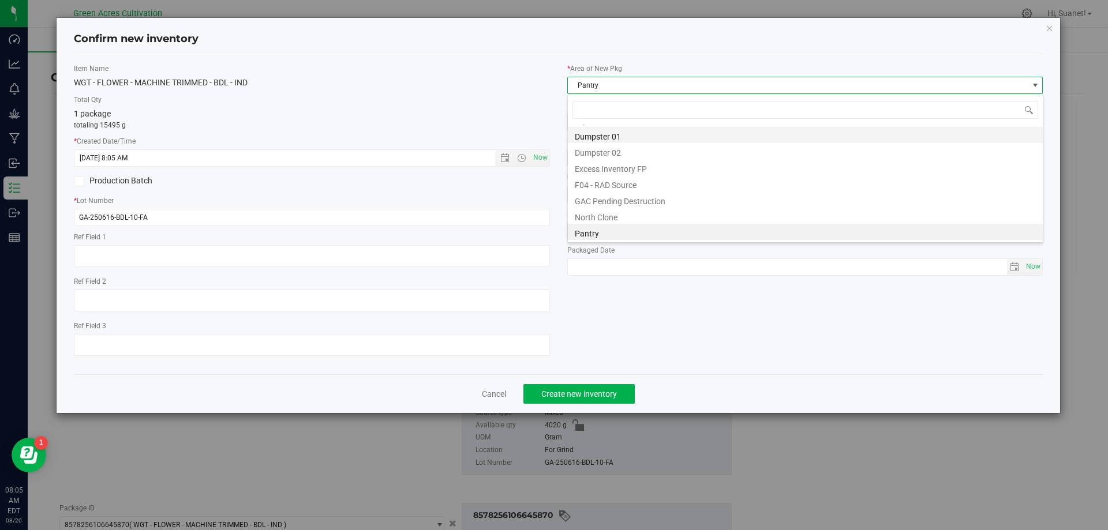
scroll to position [37, 0]
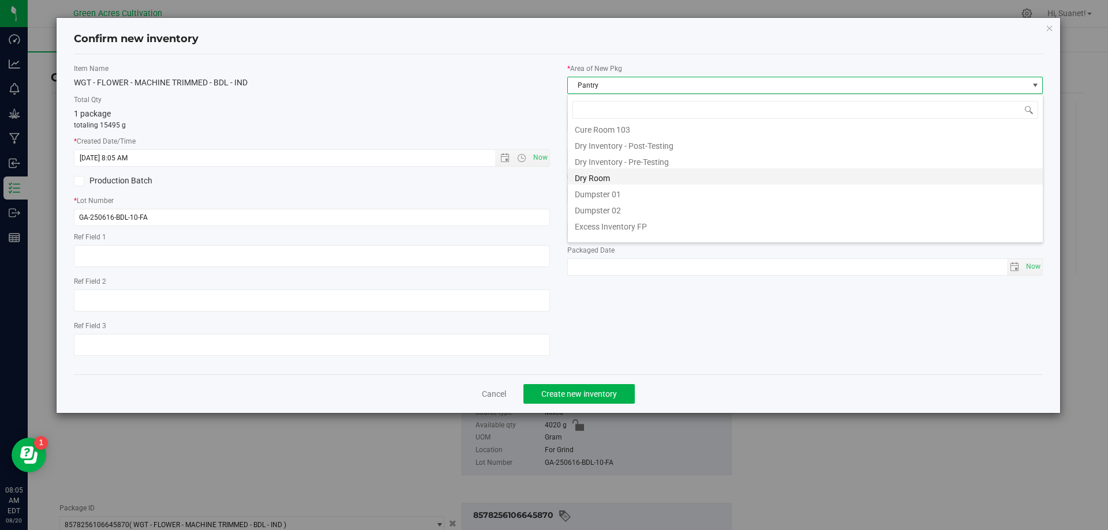
click at [602, 175] on li "Dry Room" at bounding box center [805, 177] width 475 height 16
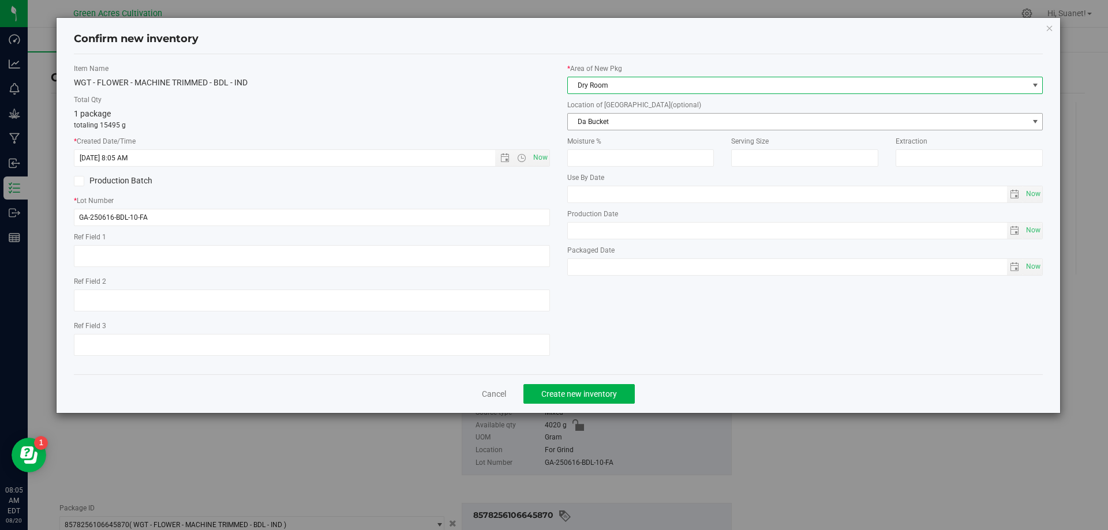
click at [629, 124] on span "Da Bucket" at bounding box center [798, 122] width 461 height 16
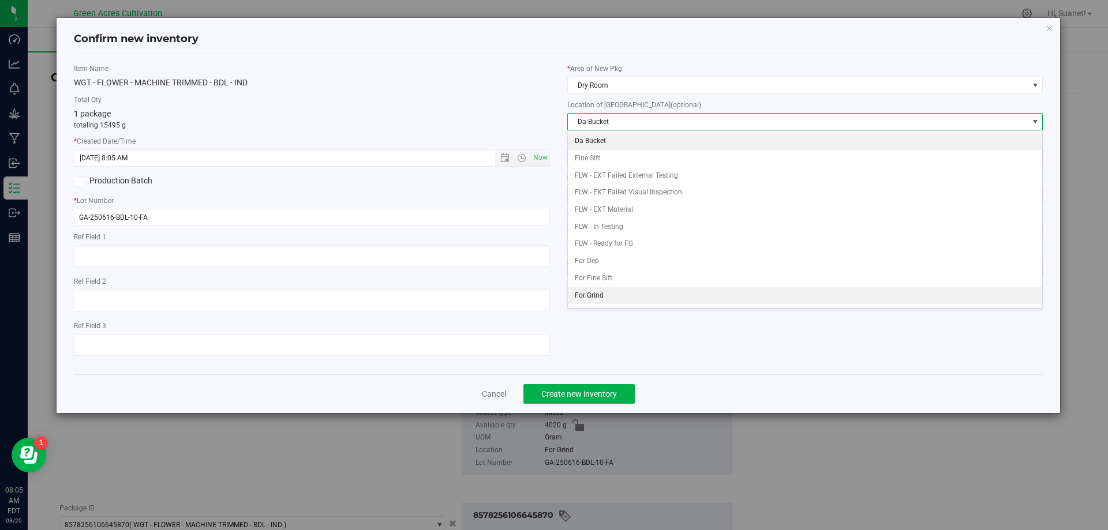
click at [612, 301] on li "For Grind" at bounding box center [805, 295] width 475 height 17
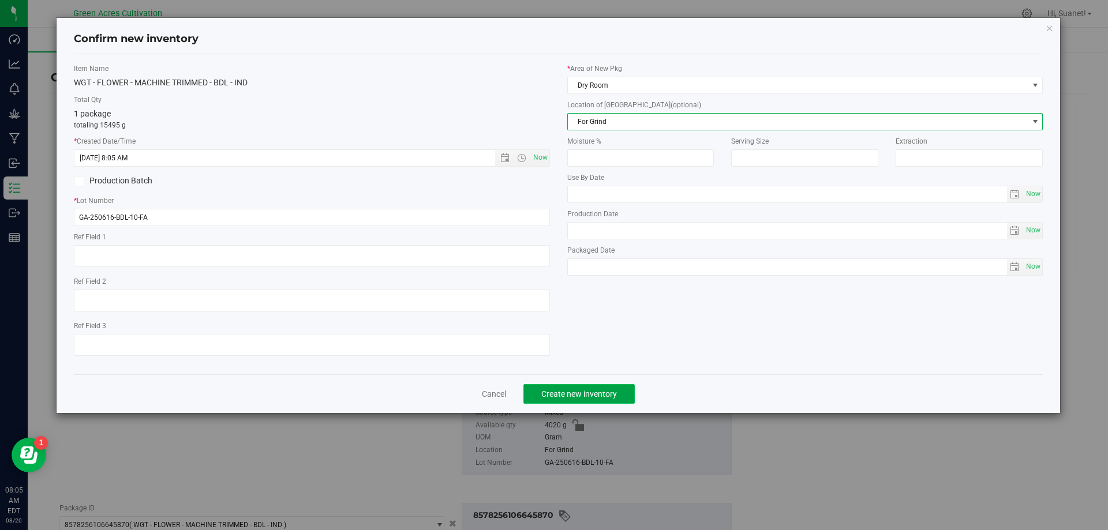
click at [596, 390] on span "Create new inventory" at bounding box center [579, 394] width 76 height 9
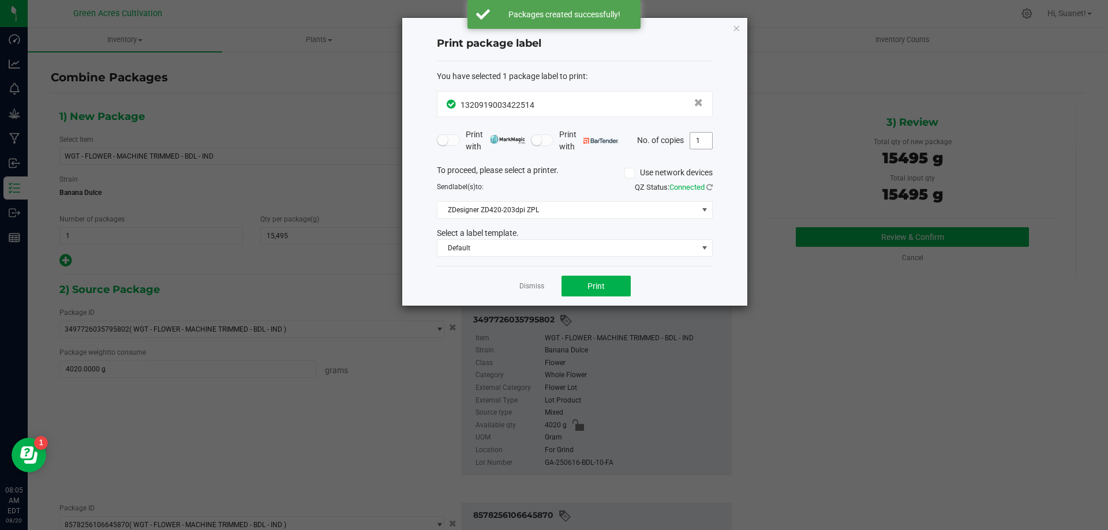
click at [702, 145] on input "1" at bounding box center [701, 141] width 22 height 16
type input "2"
click at [562, 276] on button "Print" at bounding box center [596, 286] width 69 height 21
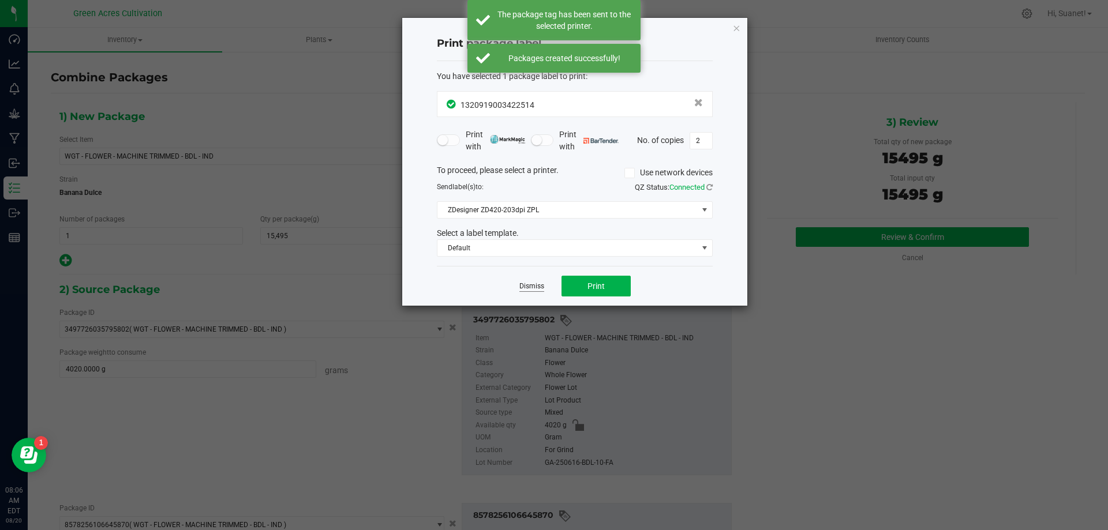
click at [525, 283] on link "Dismiss" at bounding box center [531, 287] width 25 height 10
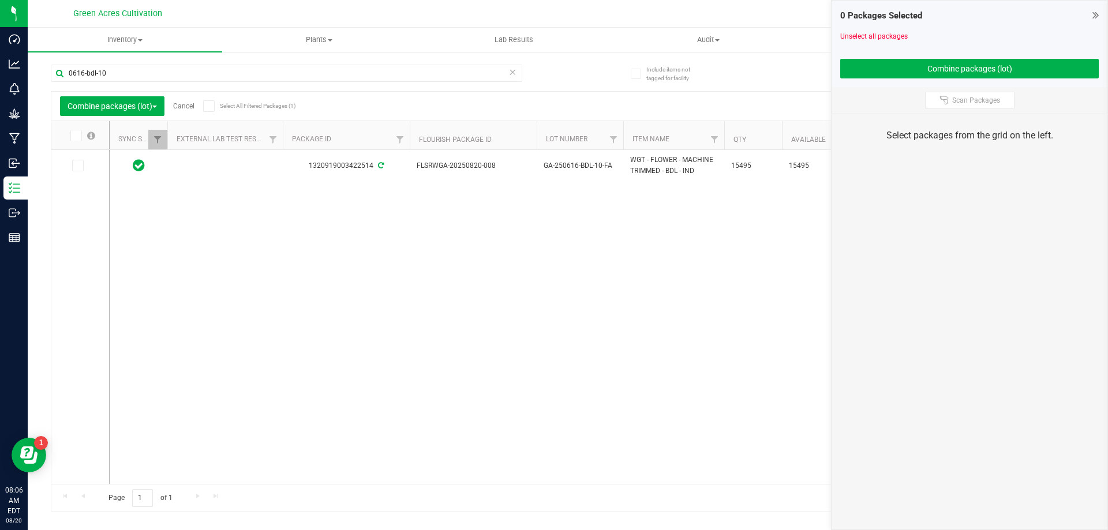
click at [191, 105] on link "Cancel" at bounding box center [183, 106] width 21 height 8
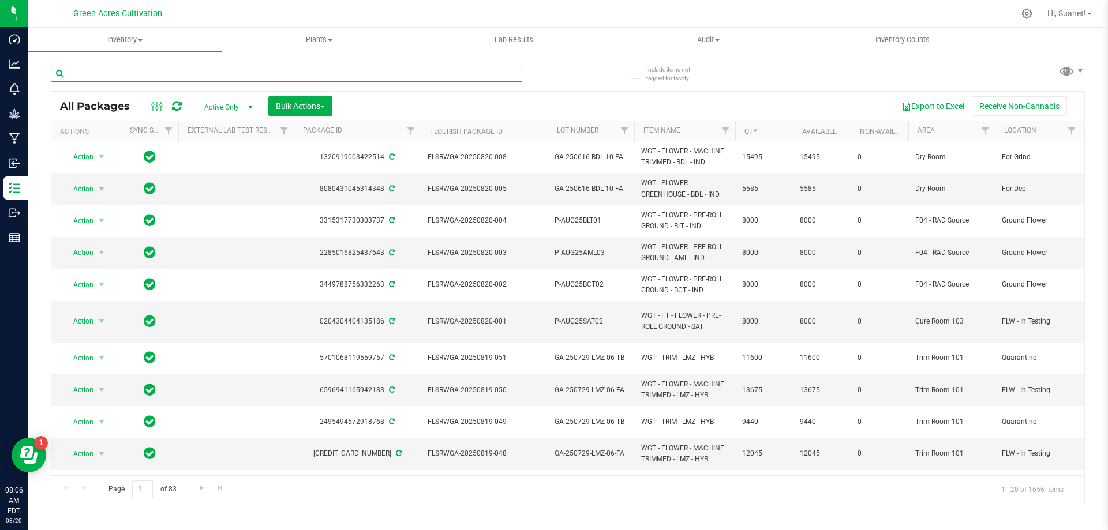
click at [173, 74] on input "text" at bounding box center [287, 73] width 472 height 17
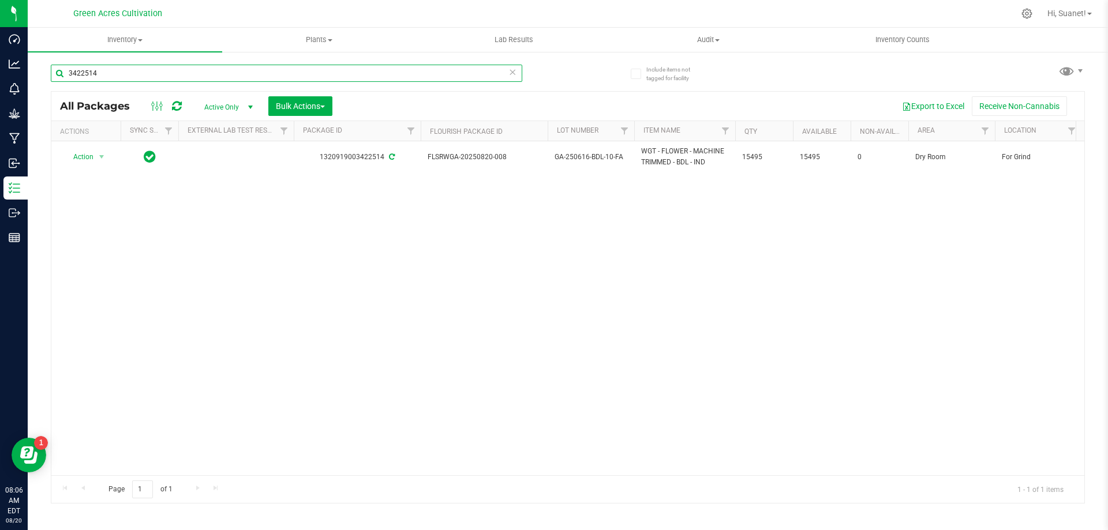
type input "3422514"
click at [929, 103] on button "Export to Excel" at bounding box center [933, 106] width 77 height 20
click at [142, 73] on input "3422514" at bounding box center [287, 73] width 472 height 17
click at [141, 73] on input "3422514" at bounding box center [287, 73] width 472 height 17
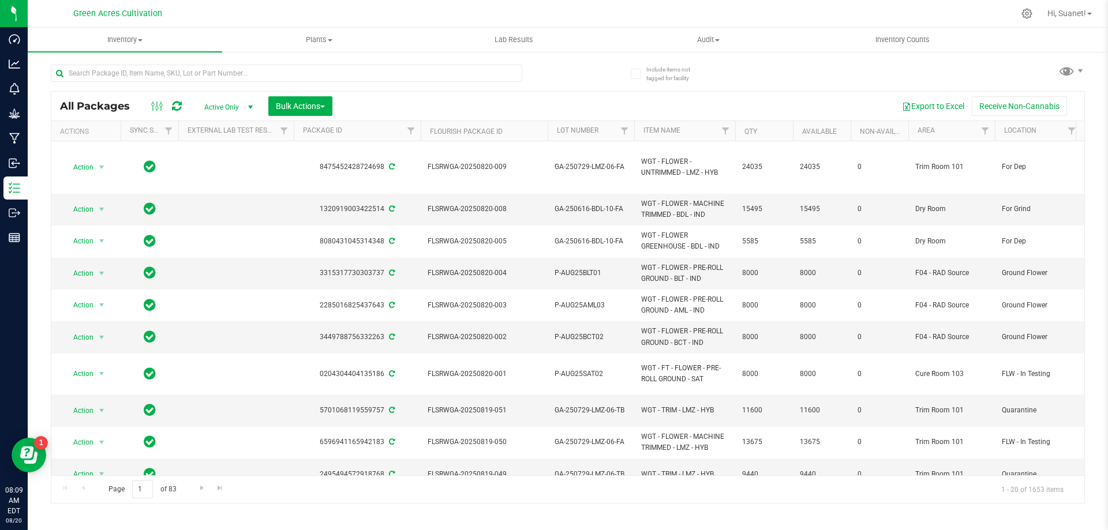
click at [414, 98] on div "Export to Excel Receive Non-Cannabis" at bounding box center [708, 106] width 735 height 20
click at [411, 97] on div "Export to Excel Receive Non-Cannabis" at bounding box center [708, 106] width 735 height 20
click at [351, 69] on input "text" at bounding box center [287, 73] width 472 height 17
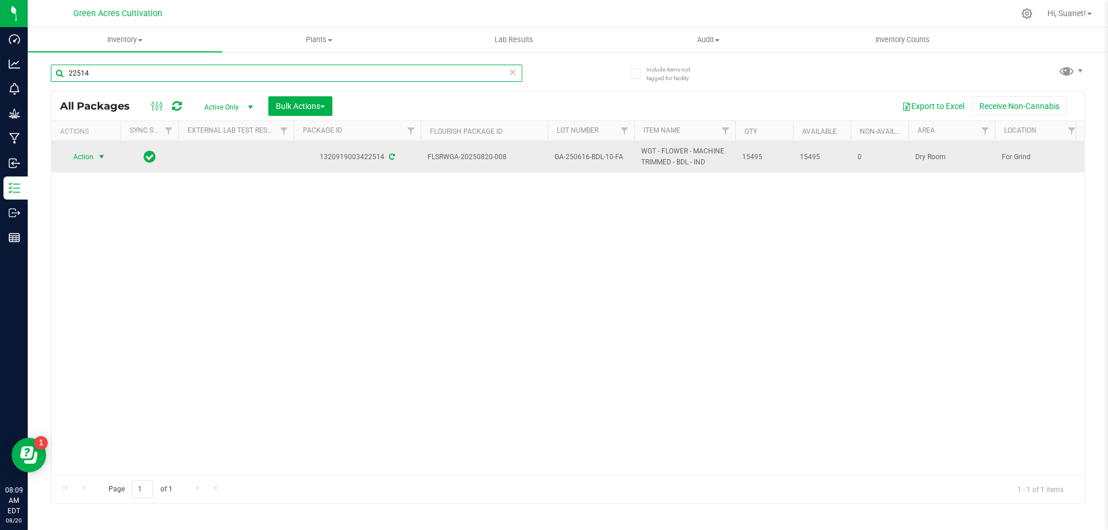
type input "22514"
click at [99, 160] on span "select" at bounding box center [101, 156] width 9 height 9
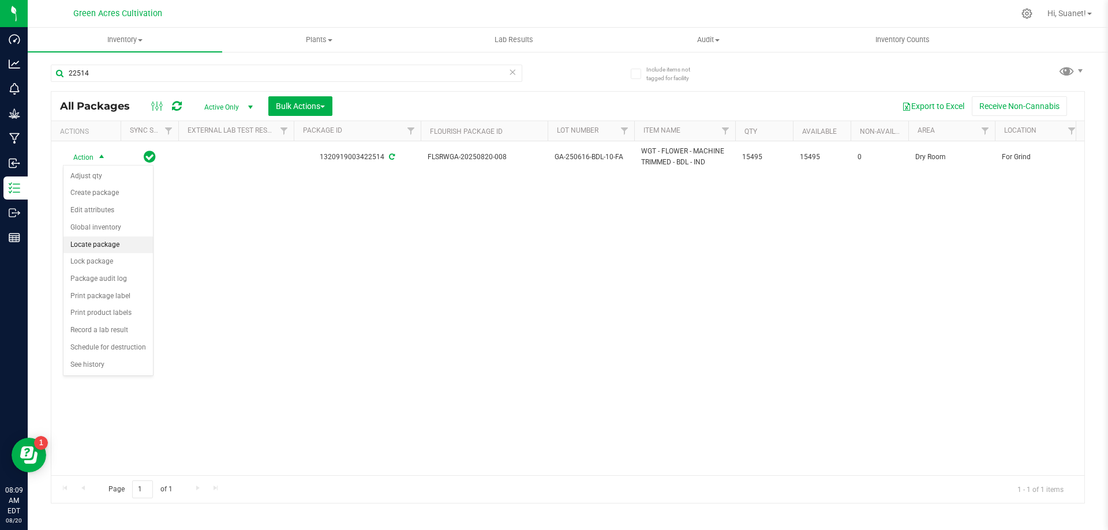
click at [118, 246] on li "Locate package" at bounding box center [107, 245] width 89 height 17
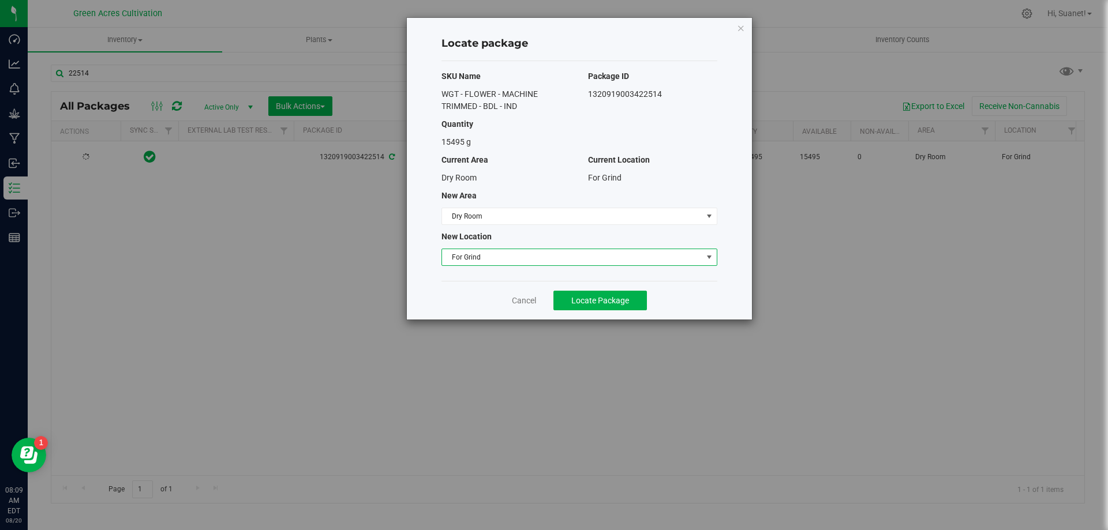
click at [540, 258] on span "For Grind" at bounding box center [572, 257] width 260 height 16
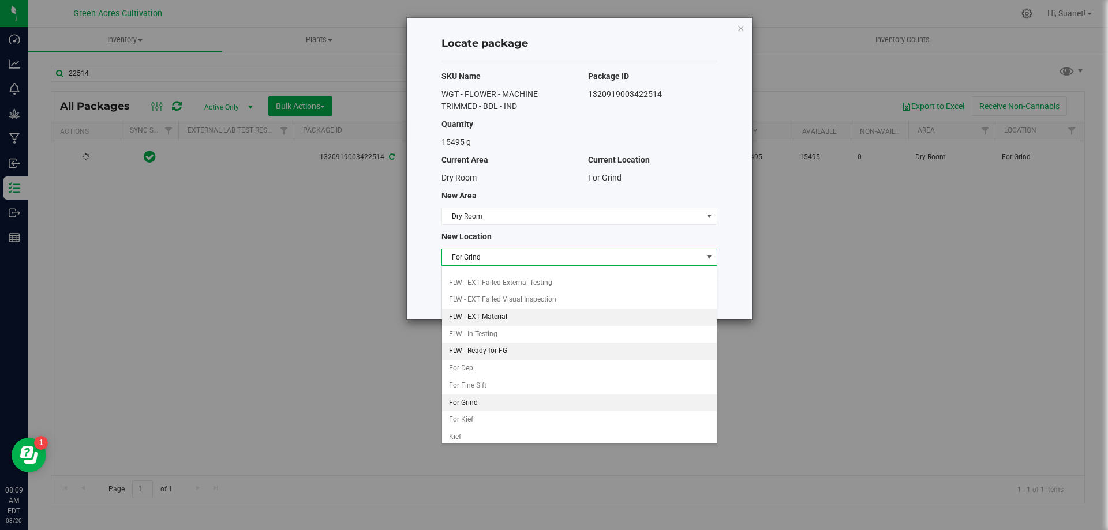
scroll to position [50, 0]
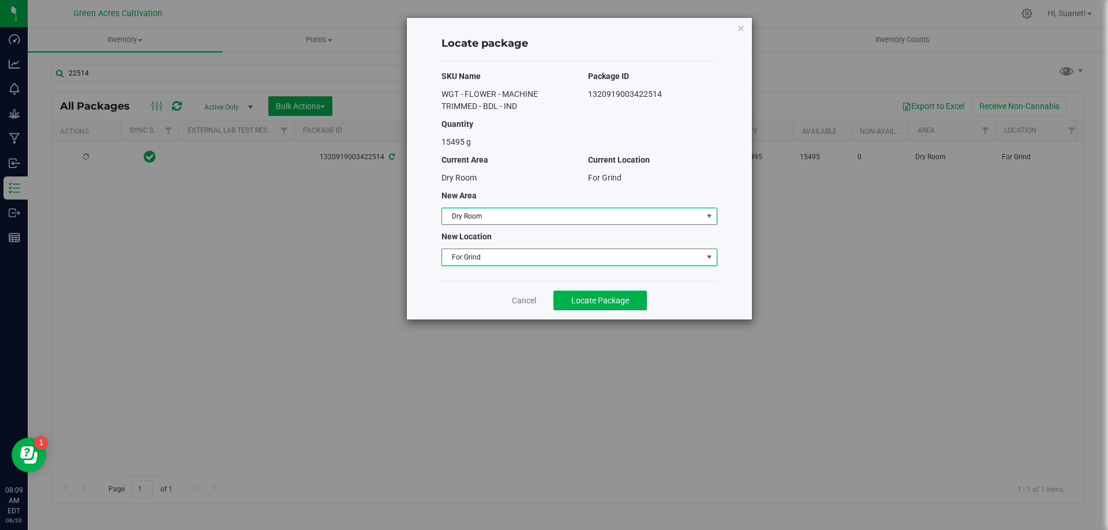
click at [531, 216] on span "Dry Room" at bounding box center [572, 216] width 260 height 16
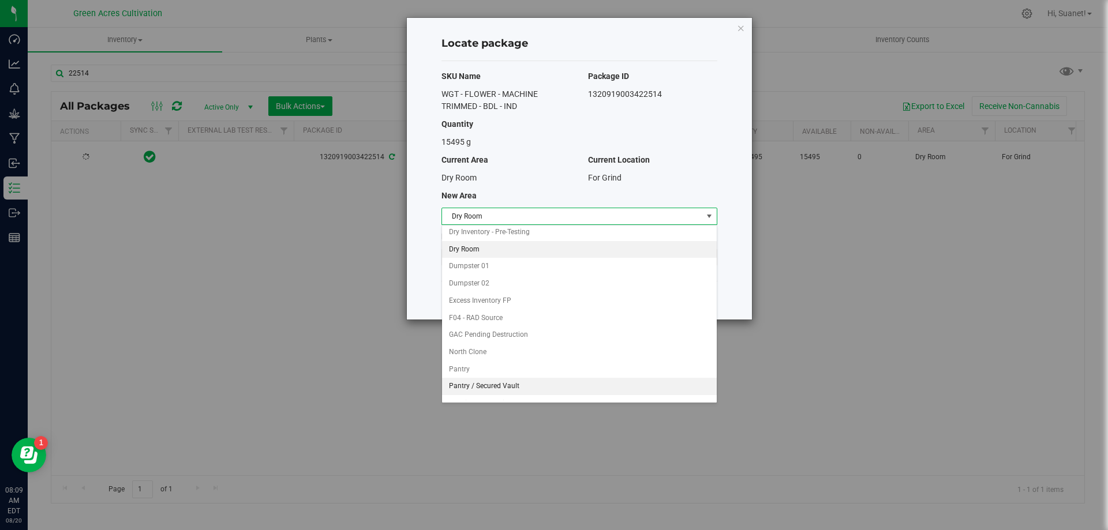
scroll to position [115, 0]
click at [483, 392] on li "Trim Room 101" at bounding box center [579, 395] width 275 height 17
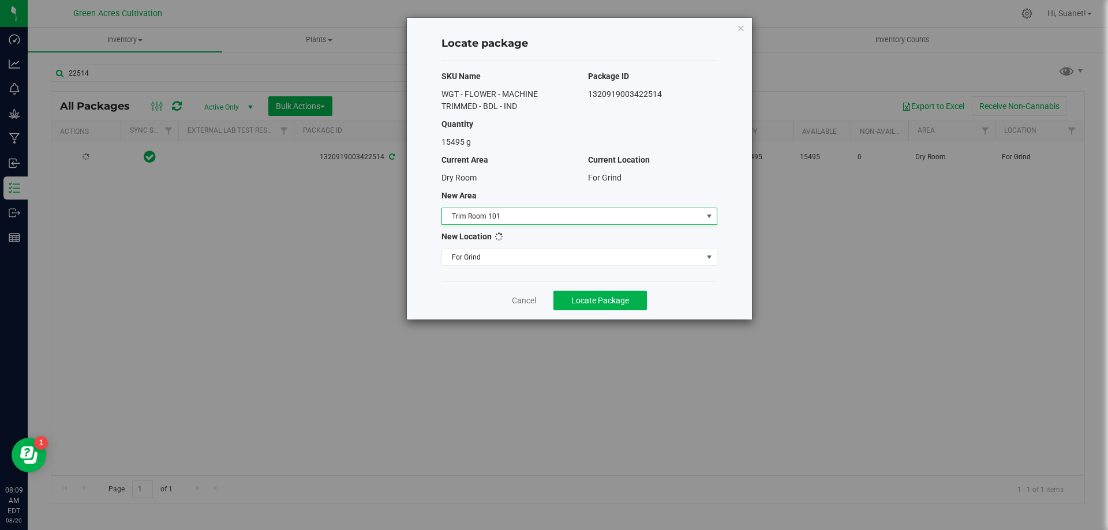
scroll to position [0, 0]
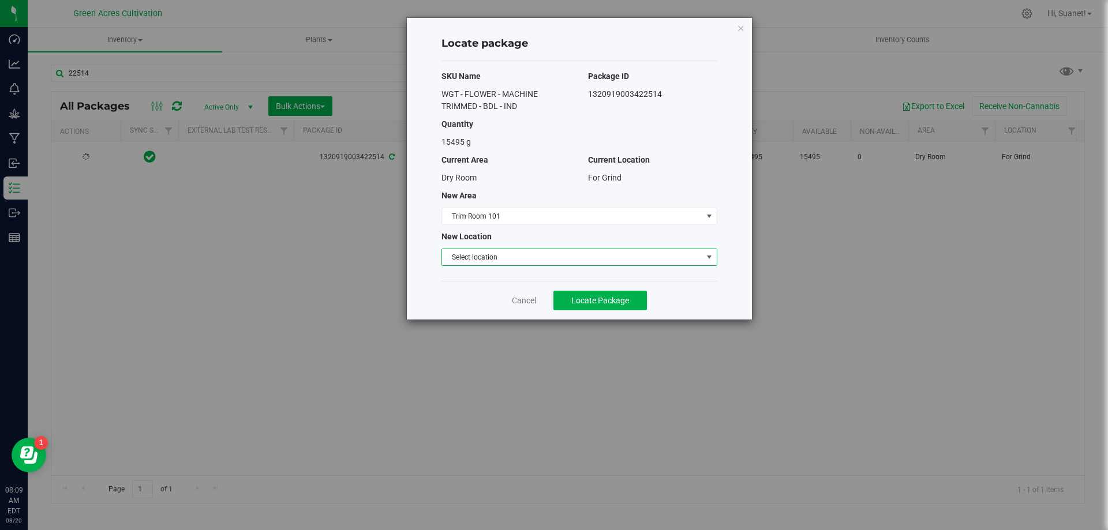
click at [498, 250] on span "Select location" at bounding box center [572, 257] width 260 height 16
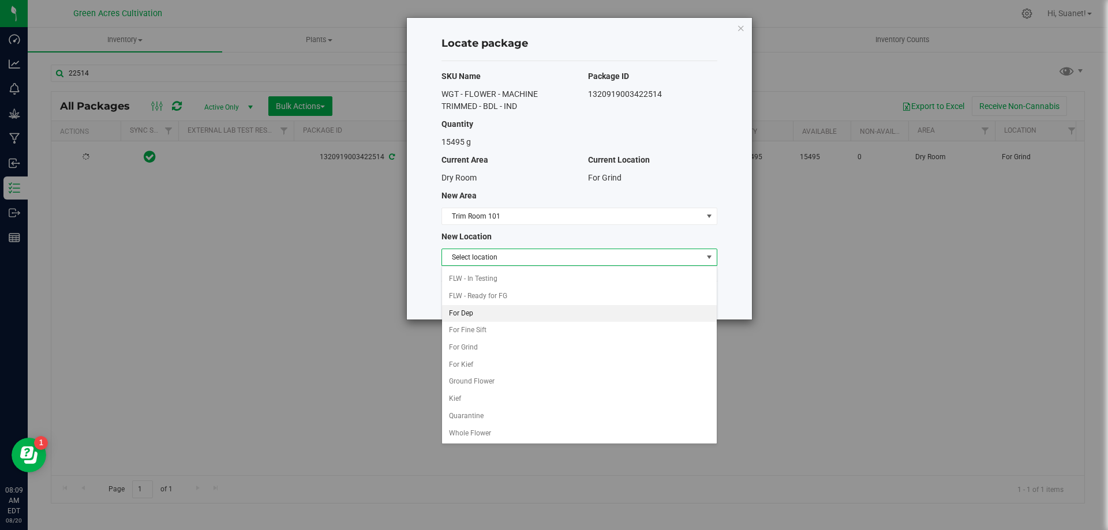
scroll to position [118, 0]
click at [492, 347] on li "For Grind" at bounding box center [579, 347] width 275 height 17
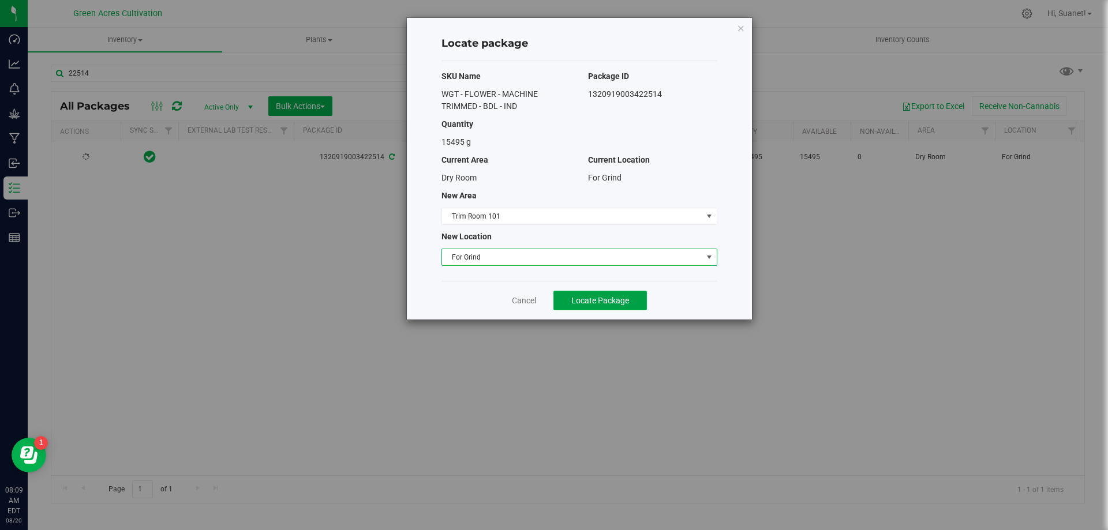
click at [627, 303] on span "Locate Package" at bounding box center [600, 300] width 58 height 9
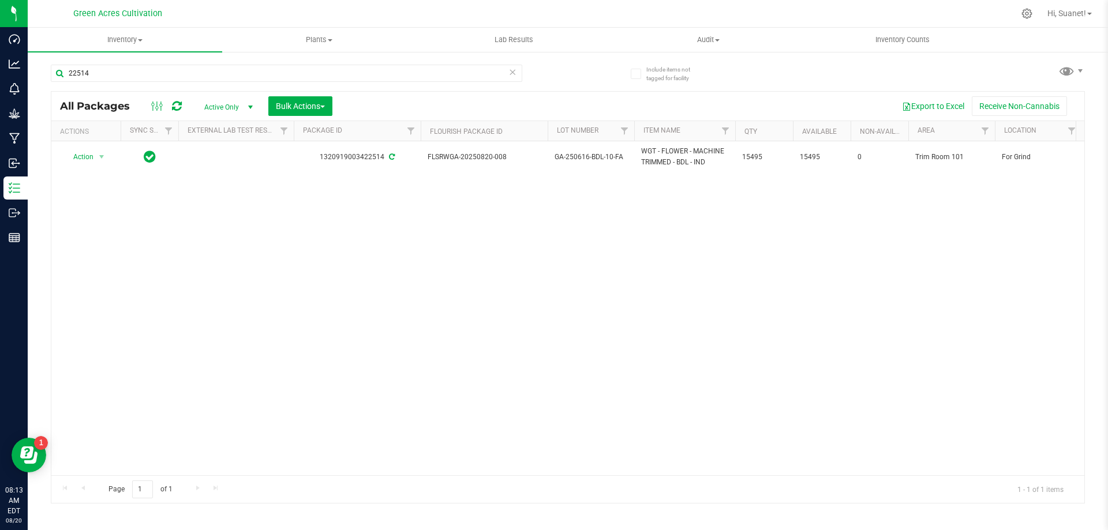
click at [295, 492] on div "Page 1 of 1 1 - 1 of 1 items" at bounding box center [567, 490] width 1033 height 28
click at [317, 402] on div "Action Action Adjust qty Create package Edit attributes Global inventory Locate…" at bounding box center [567, 308] width 1033 height 334
click at [518, 70] on input "22514" at bounding box center [287, 73] width 472 height 17
click at [514, 70] on icon at bounding box center [512, 72] width 8 height 14
